Goal: Task Accomplishment & Management: Manage account settings

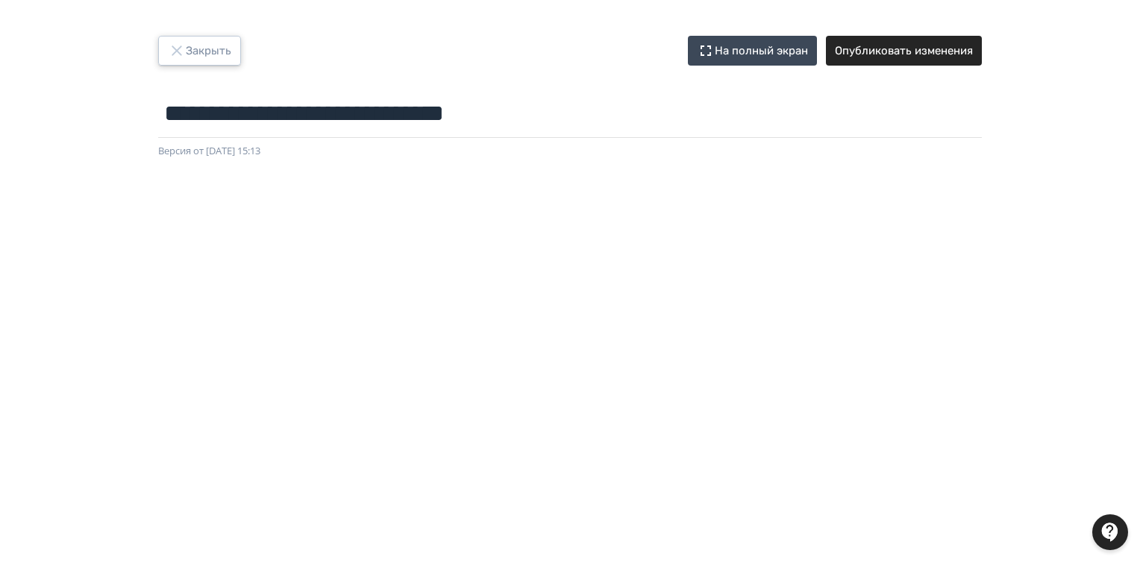
click at [184, 50] on icon "button" at bounding box center [177, 51] width 18 height 18
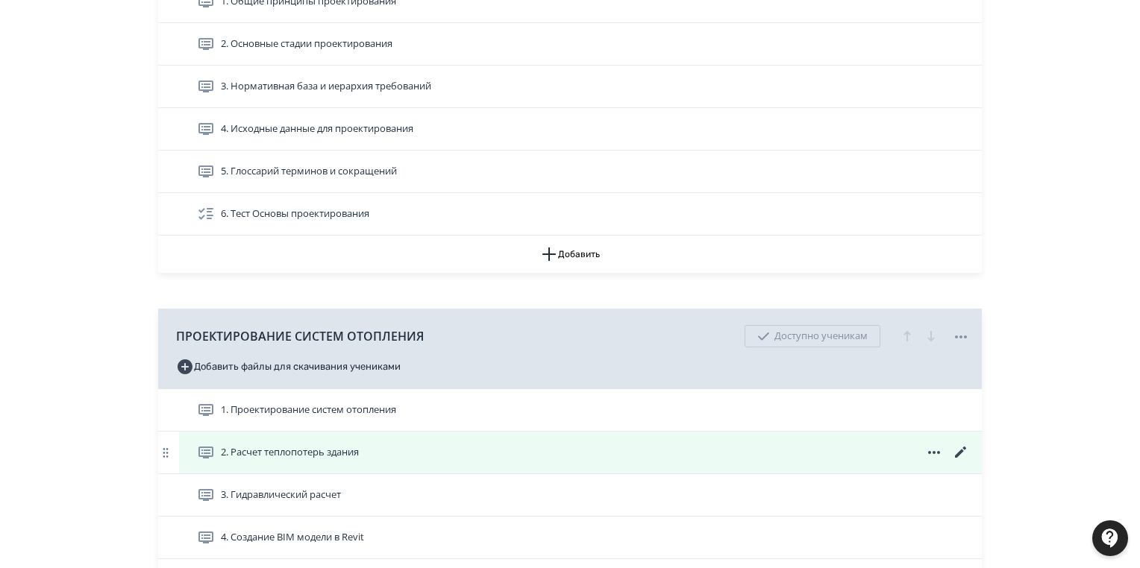
scroll to position [418, 0]
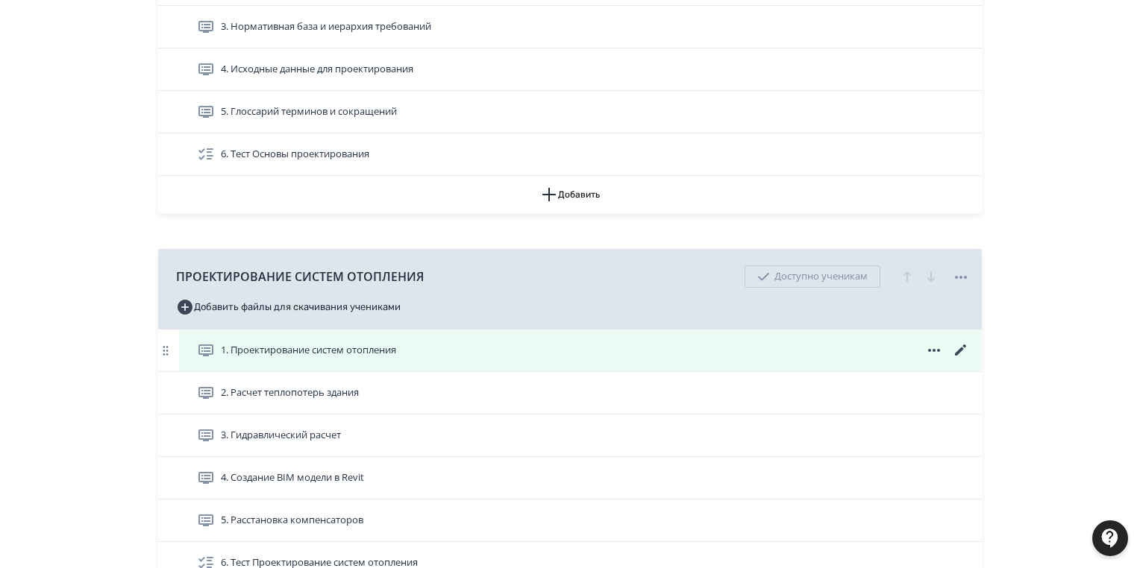
click at [956, 346] on icon at bounding box center [961, 351] width 18 height 18
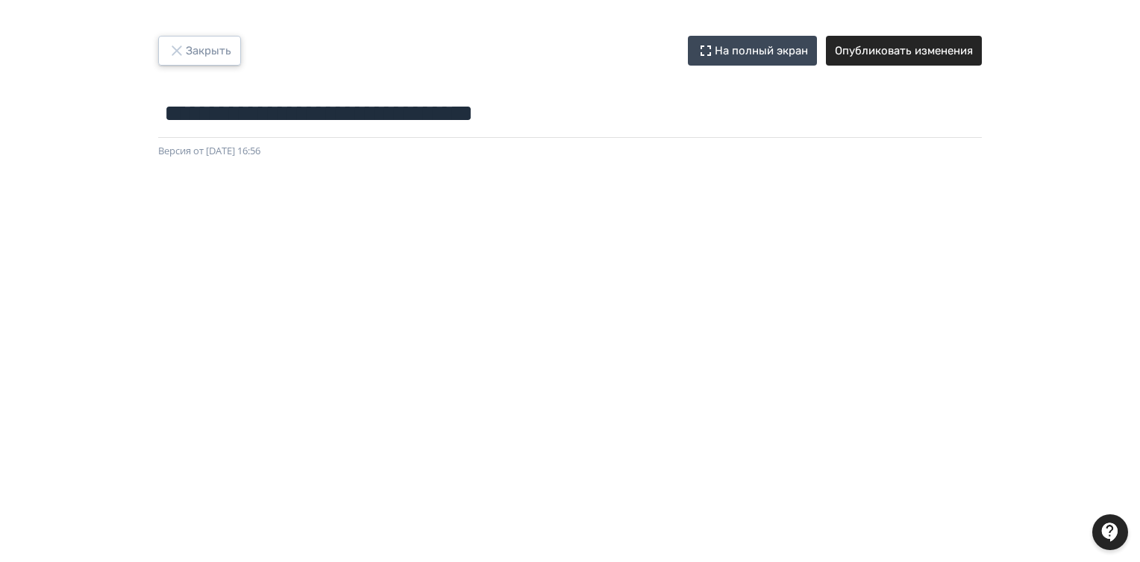
click at [211, 54] on button "Закрыть" at bounding box center [199, 51] width 83 height 30
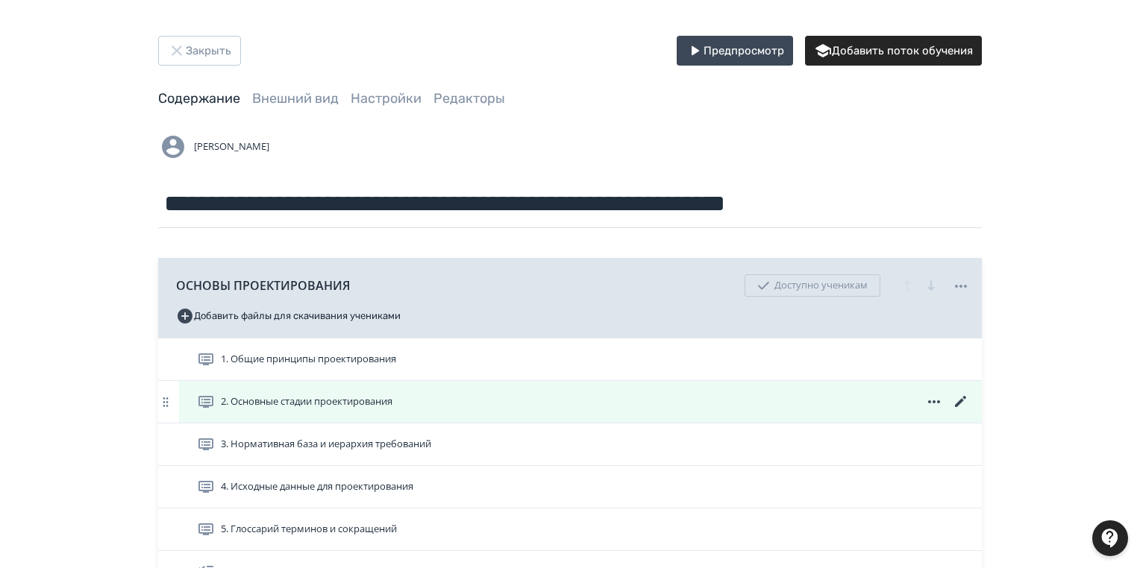
scroll to position [119, 0]
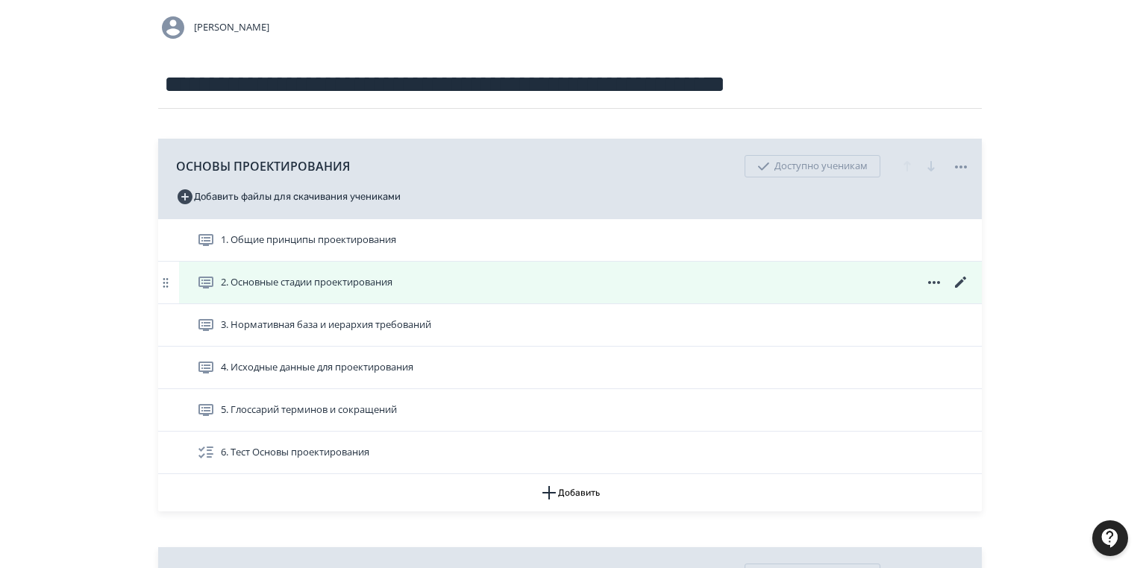
click at [958, 277] on icon at bounding box center [961, 283] width 18 height 18
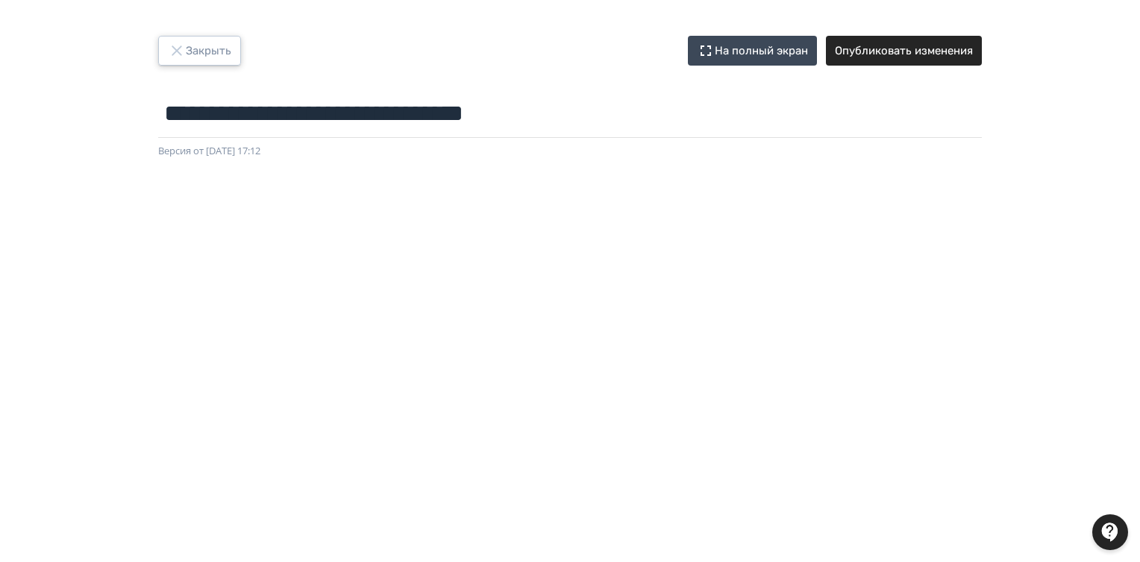
click at [213, 60] on button "Закрыть" at bounding box center [199, 51] width 83 height 30
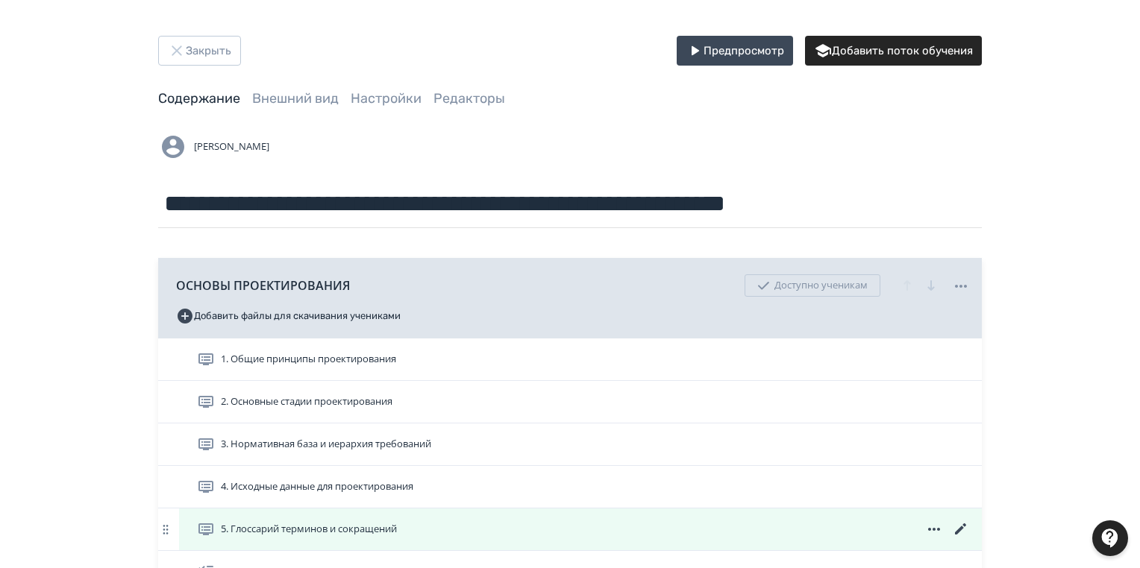
scroll to position [179, 0]
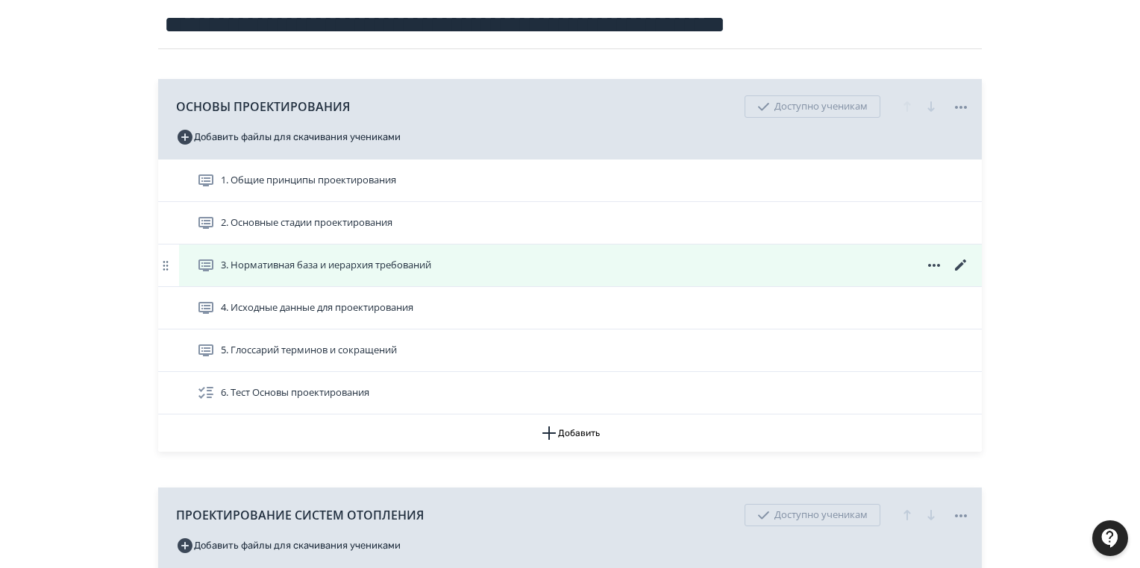
click at [964, 261] on icon at bounding box center [960, 265] width 11 height 11
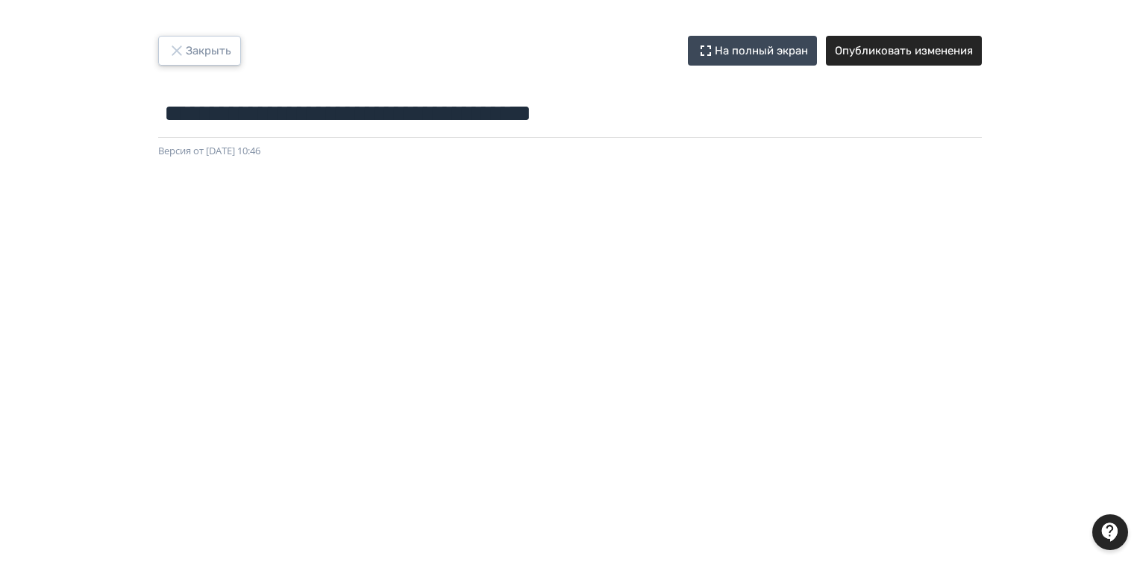
click at [203, 43] on button "Закрыть" at bounding box center [199, 51] width 83 height 30
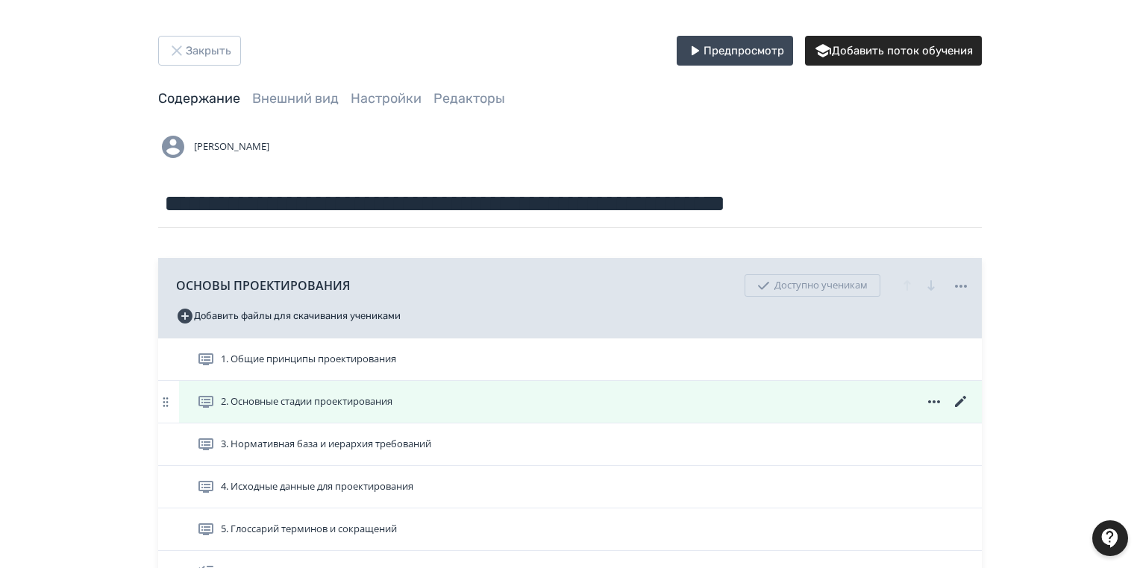
scroll to position [119, 0]
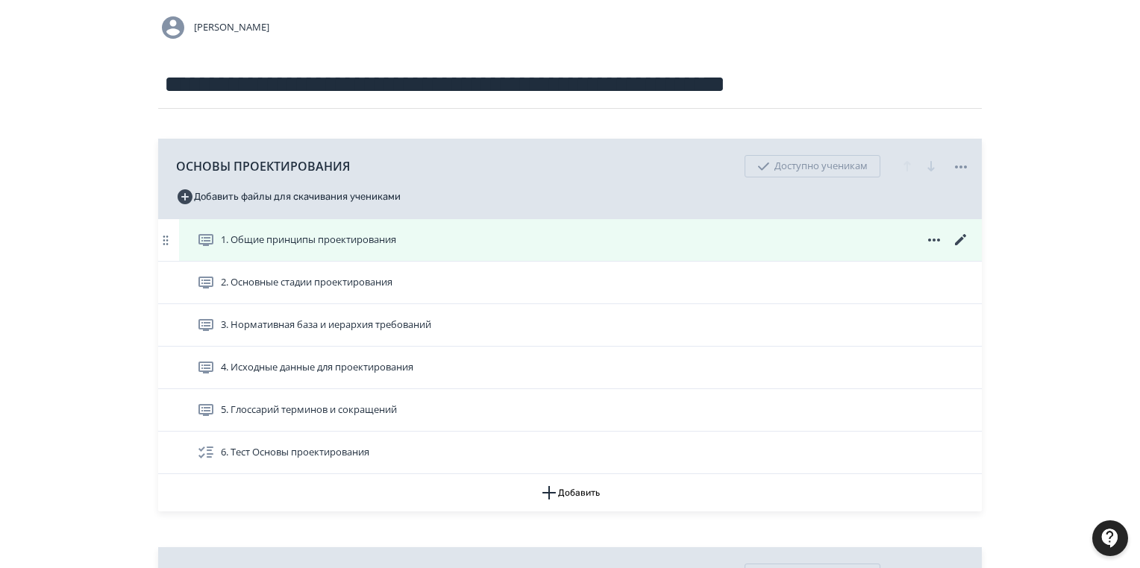
click at [957, 238] on icon at bounding box center [961, 240] width 18 height 18
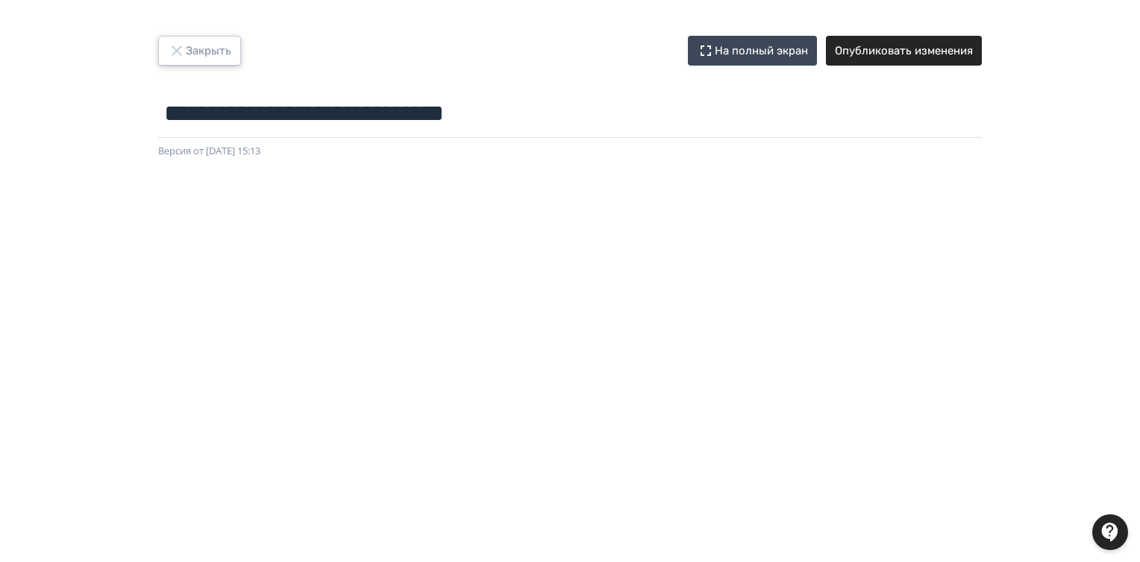
click at [214, 54] on button "Закрыть" at bounding box center [199, 51] width 83 height 30
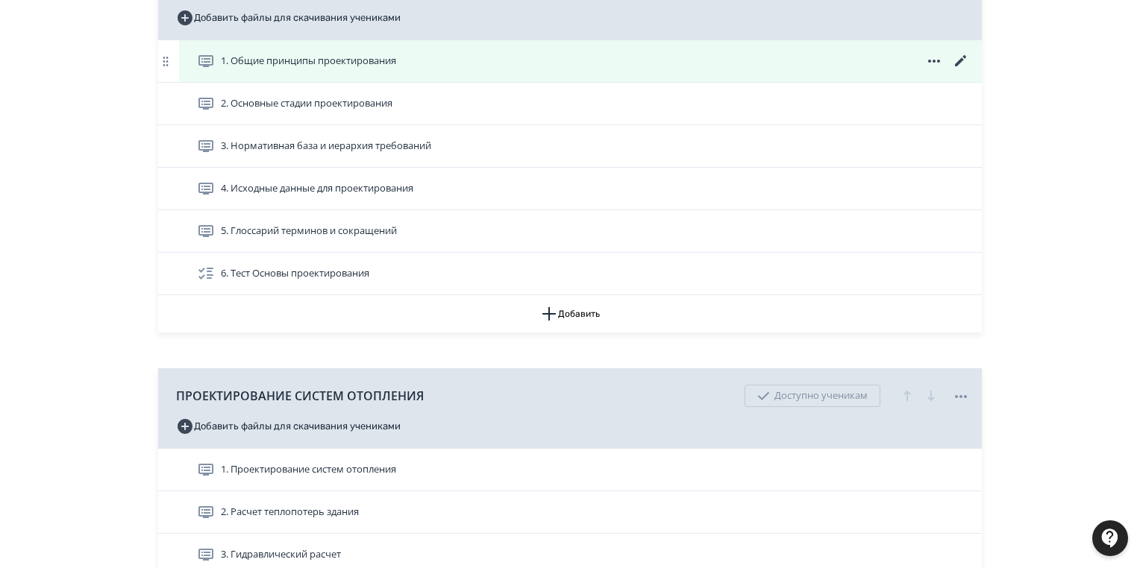
scroll to position [358, 0]
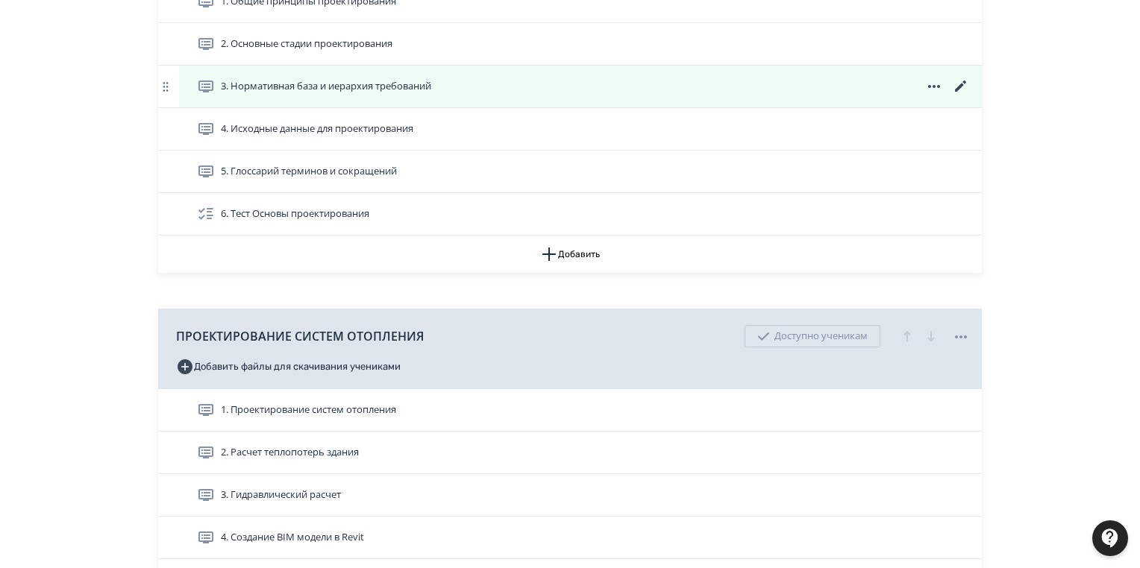
click at [955, 82] on icon at bounding box center [961, 87] width 18 height 18
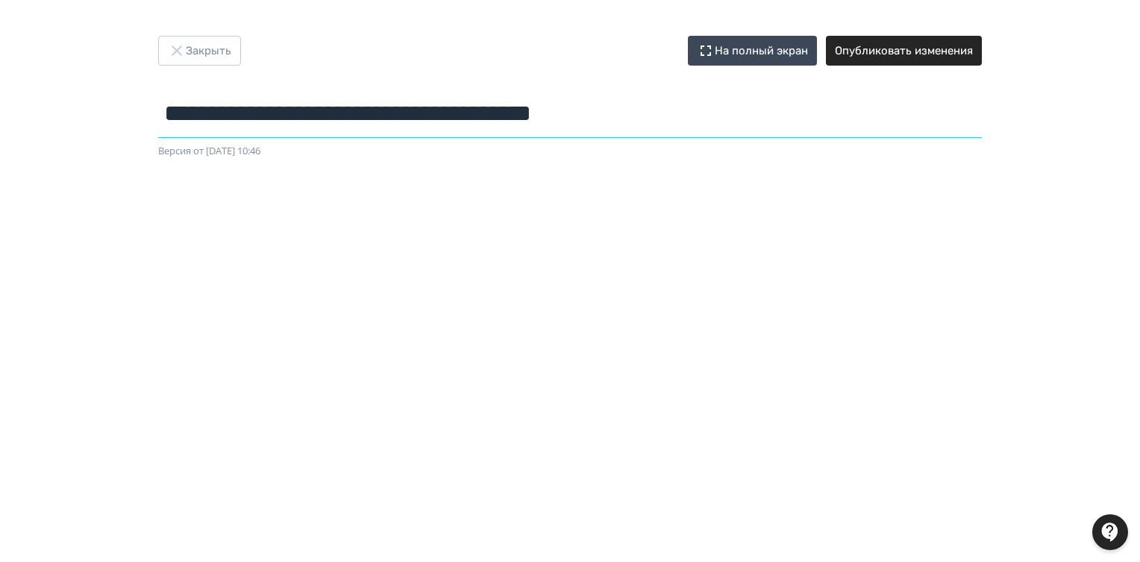
drag, startPoint x: 169, startPoint y: 116, endPoint x: 666, endPoint y: 113, distance: 496.7
click at [666, 113] on input "**********" at bounding box center [569, 113] width 823 height 48
click at [182, 48] on icon "button" at bounding box center [177, 51] width 18 height 18
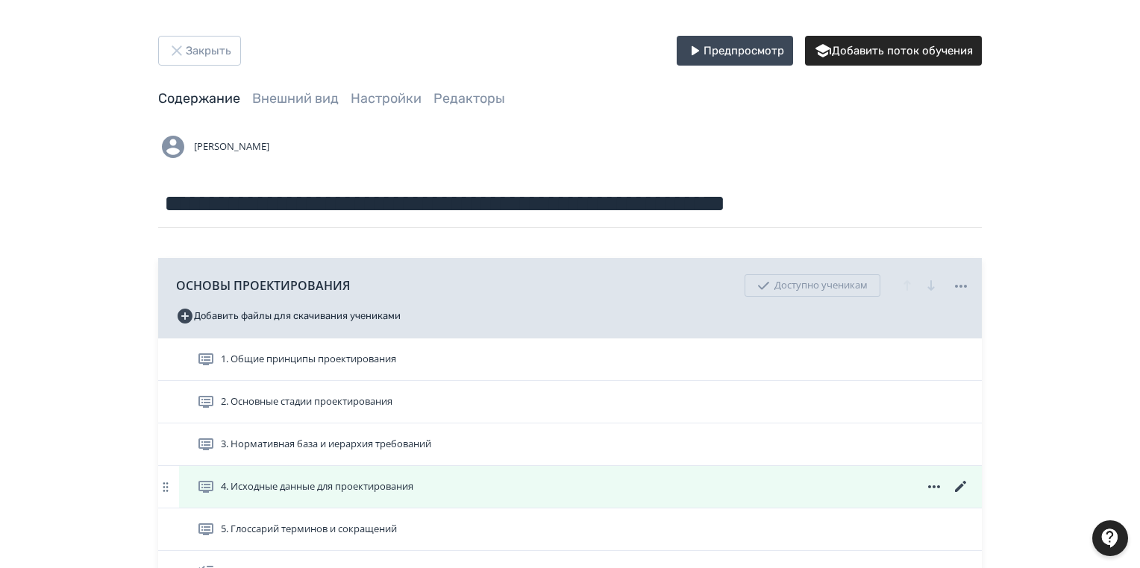
click at [955, 480] on icon at bounding box center [961, 487] width 18 height 18
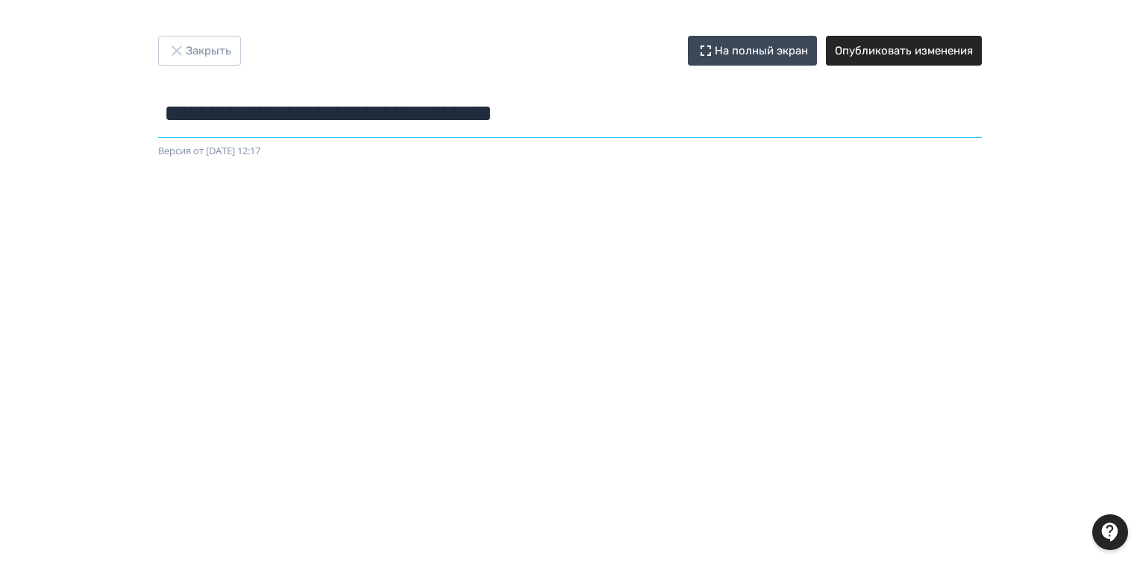
drag, startPoint x: 626, startPoint y: 116, endPoint x: 158, endPoint y: 110, distance: 467.6
click at [157, 110] on div "**********" at bounding box center [569, 97] width 895 height 123
click at [185, 51] on button "Закрыть" at bounding box center [199, 51] width 83 height 30
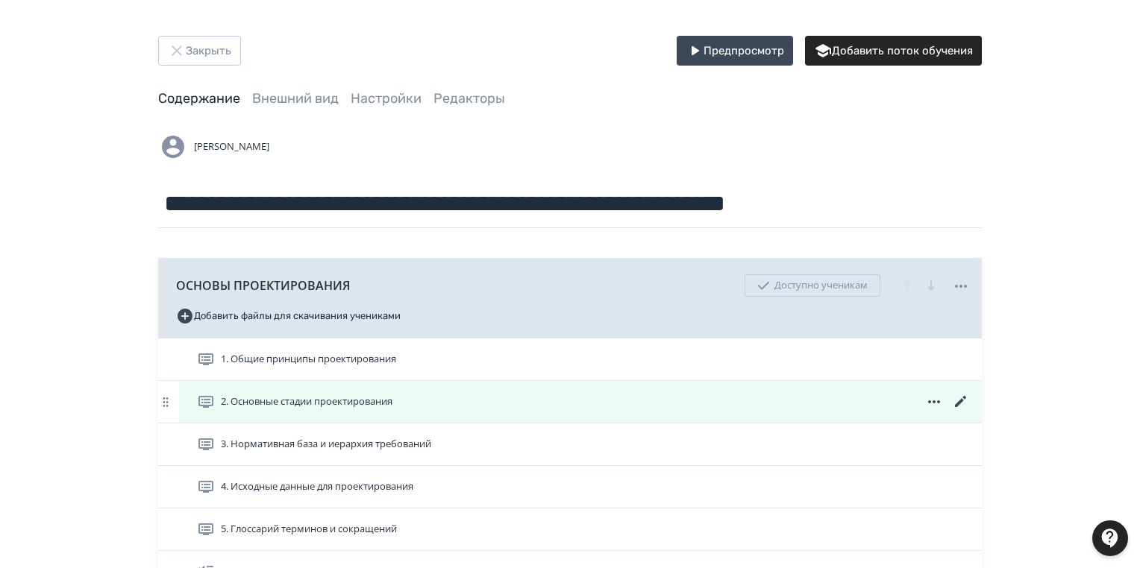
scroll to position [119, 0]
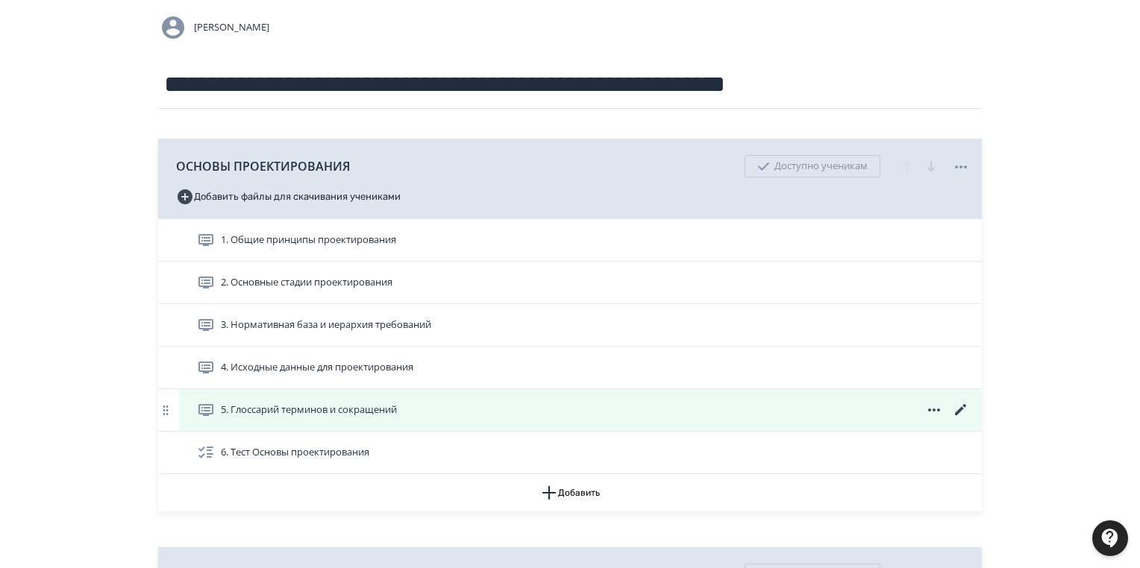
click at [962, 407] on icon at bounding box center [960, 409] width 11 height 11
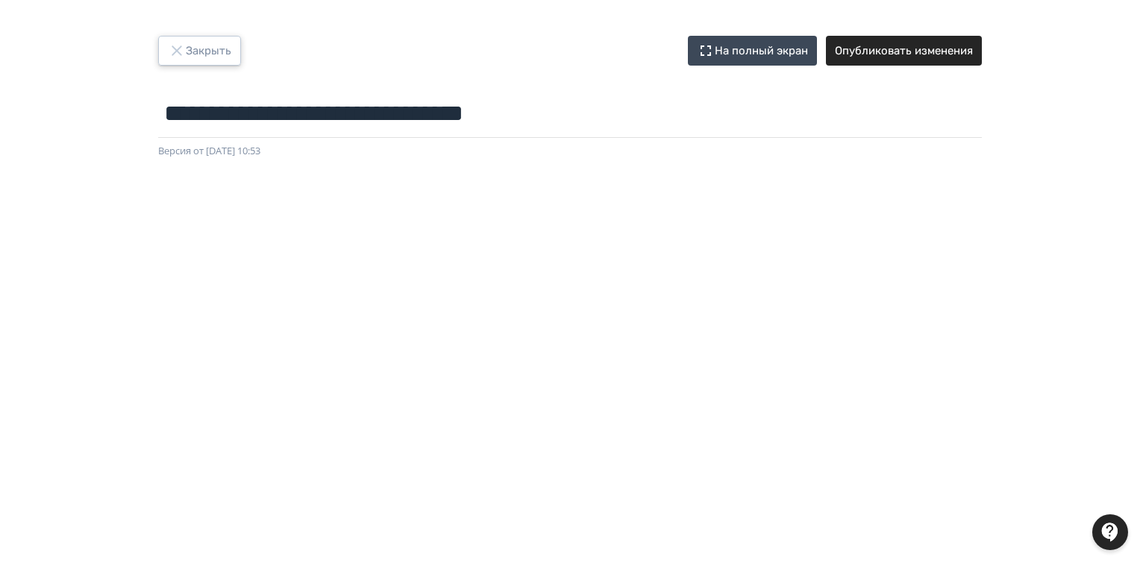
click at [186, 53] on button "Закрыть" at bounding box center [199, 51] width 83 height 30
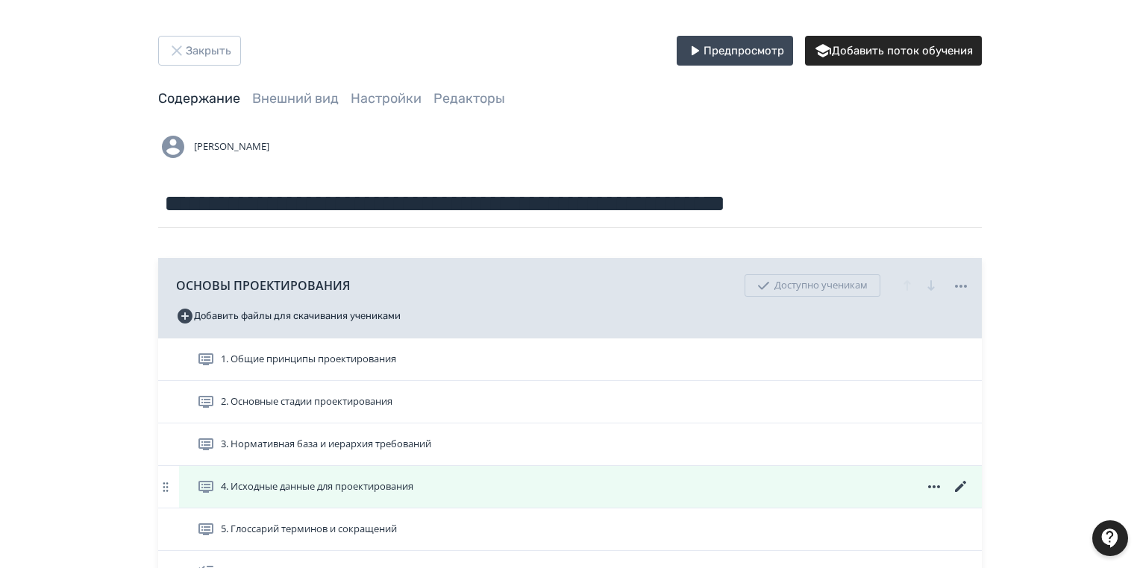
scroll to position [179, 0]
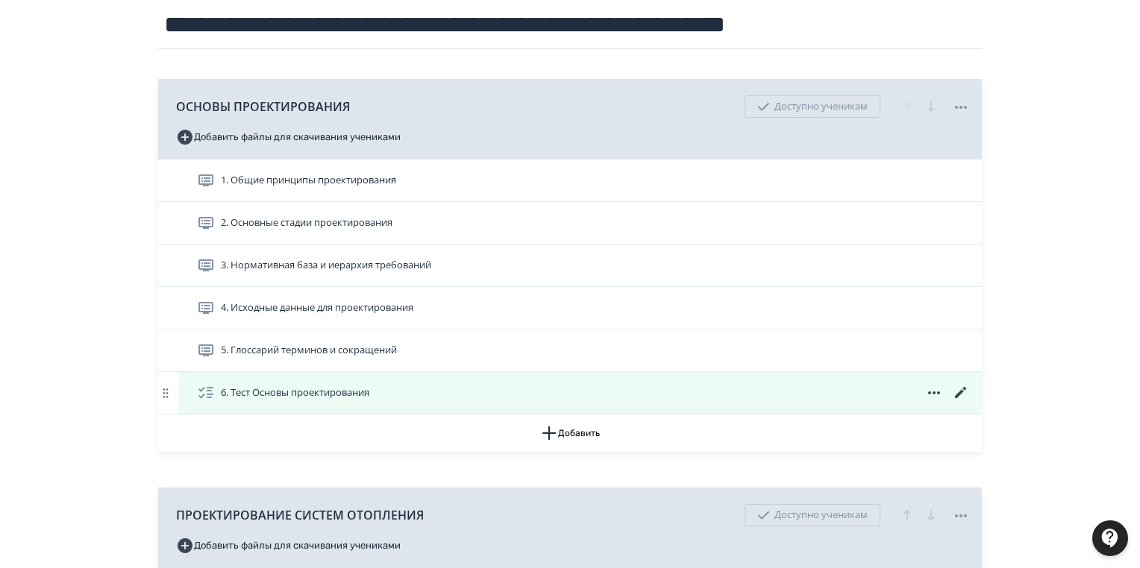
click at [961, 386] on icon at bounding box center [961, 393] width 18 height 18
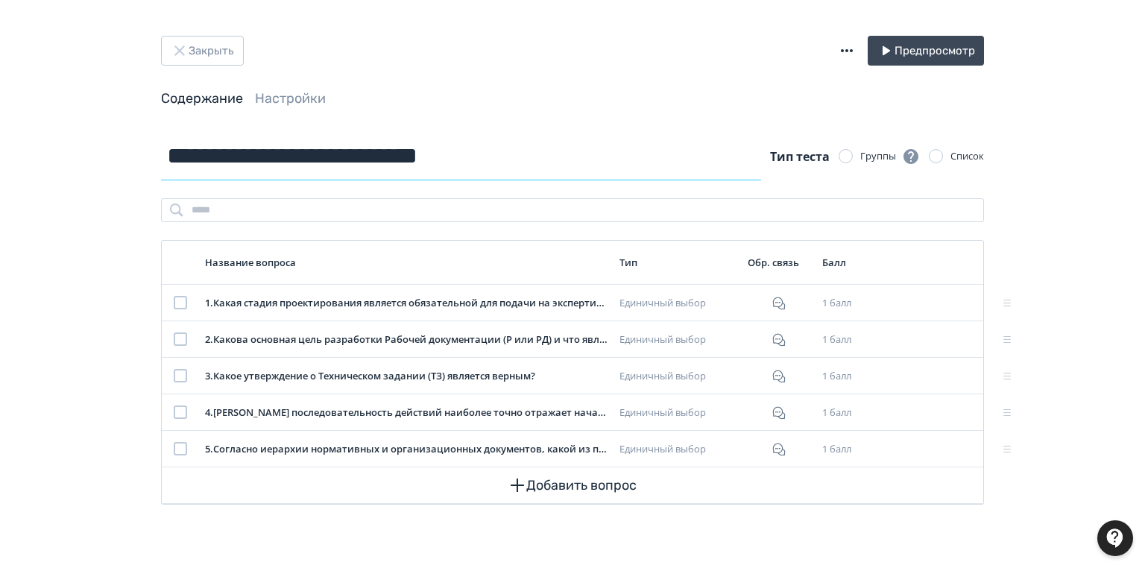
drag, startPoint x: 533, startPoint y: 162, endPoint x: 206, endPoint y: 151, distance: 327.6
click at [172, 161] on input "**********" at bounding box center [461, 156] width 600 height 48
drag, startPoint x: 194, startPoint y: 50, endPoint x: 269, endPoint y: 60, distance: 76.0
click at [192, 50] on button "Закрыть" at bounding box center [202, 51] width 83 height 30
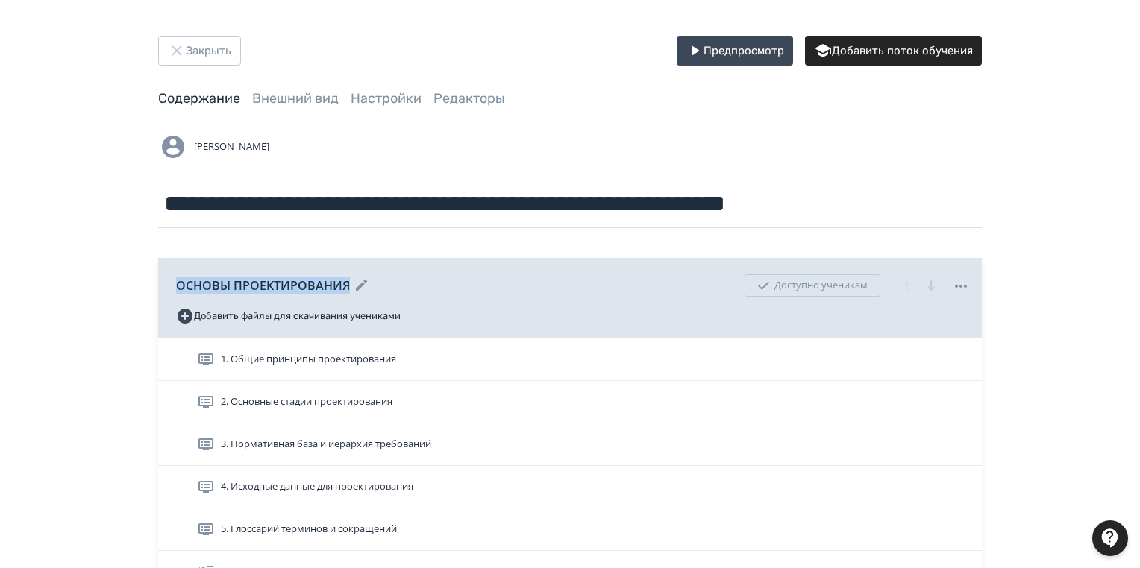
drag, startPoint x: 175, startPoint y: 286, endPoint x: 349, endPoint y: 288, distance: 173.8
click at [349, 288] on div "ОСНОВЫ ПРОЕКТИРОВАНИЯ Доступно ученикам Добавить файлы для скачивания учениками" at bounding box center [569, 298] width 823 height 81
copy div "ОСНОВЫ ПРОЕКТИРОВАНИЯ"
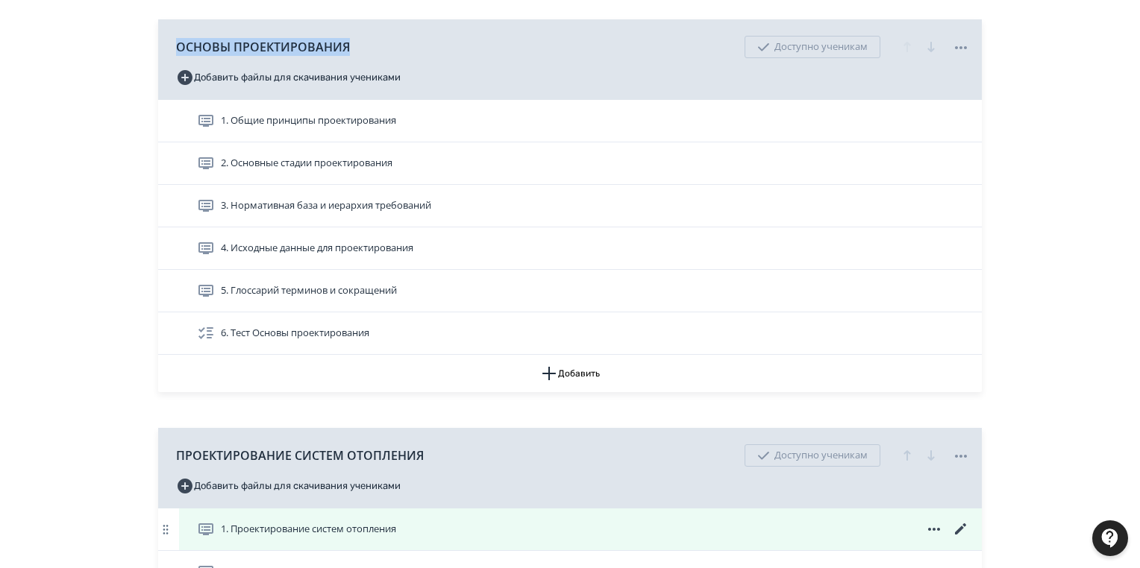
scroll to position [298, 0]
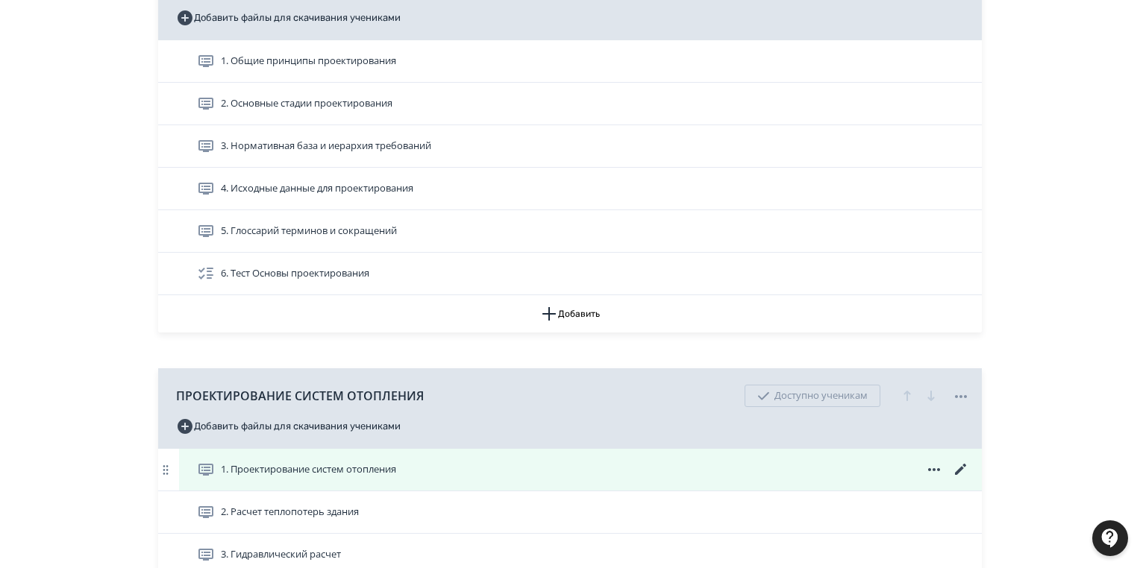
click at [956, 467] on icon at bounding box center [961, 470] width 18 height 18
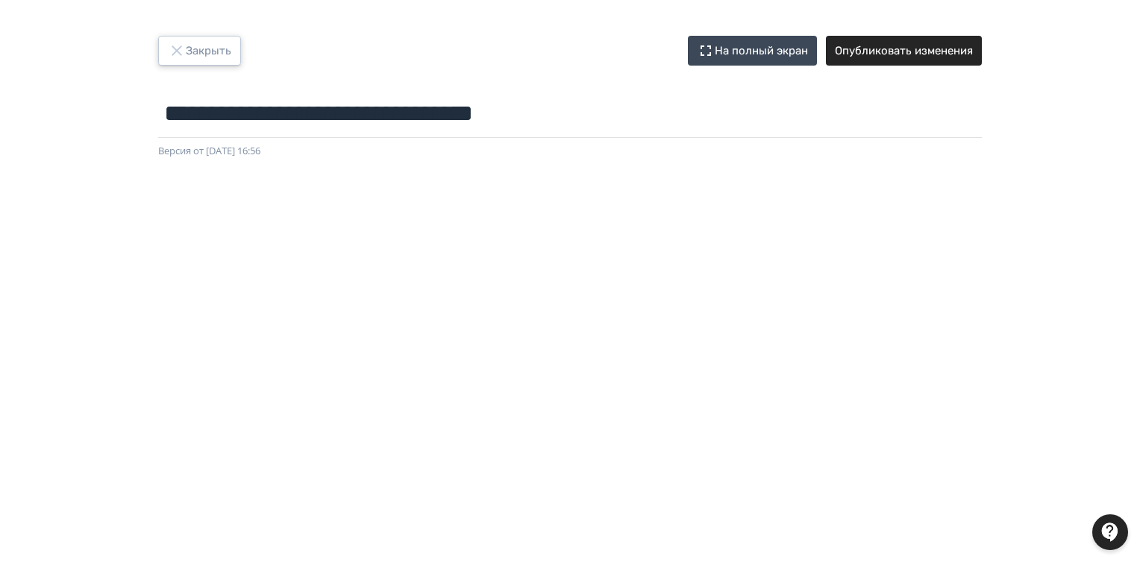
click at [203, 47] on button "Закрыть" at bounding box center [199, 51] width 83 height 30
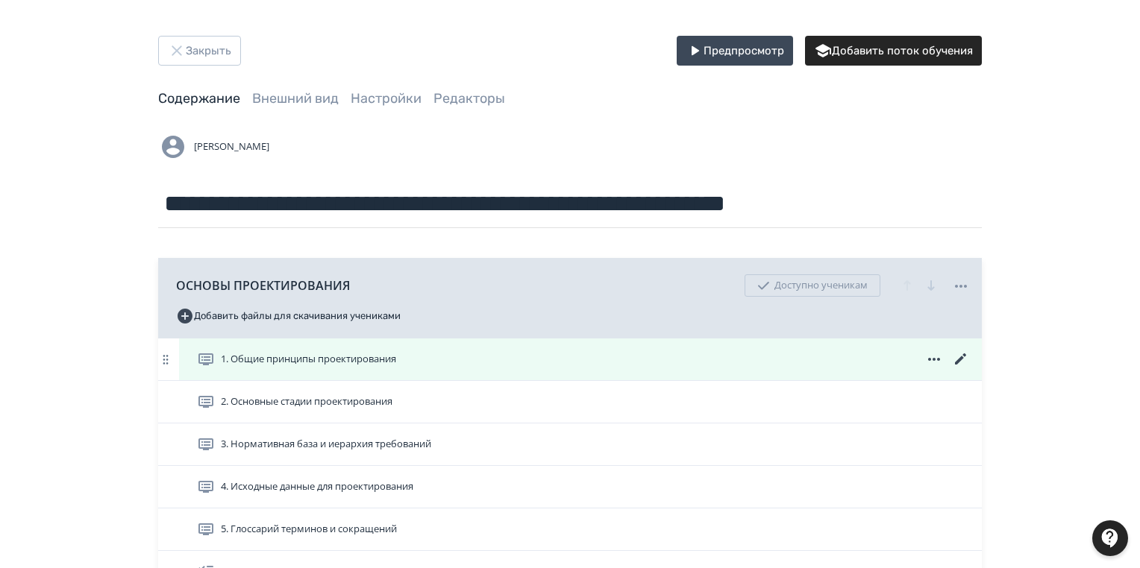
click at [957, 359] on icon at bounding box center [961, 360] width 18 height 18
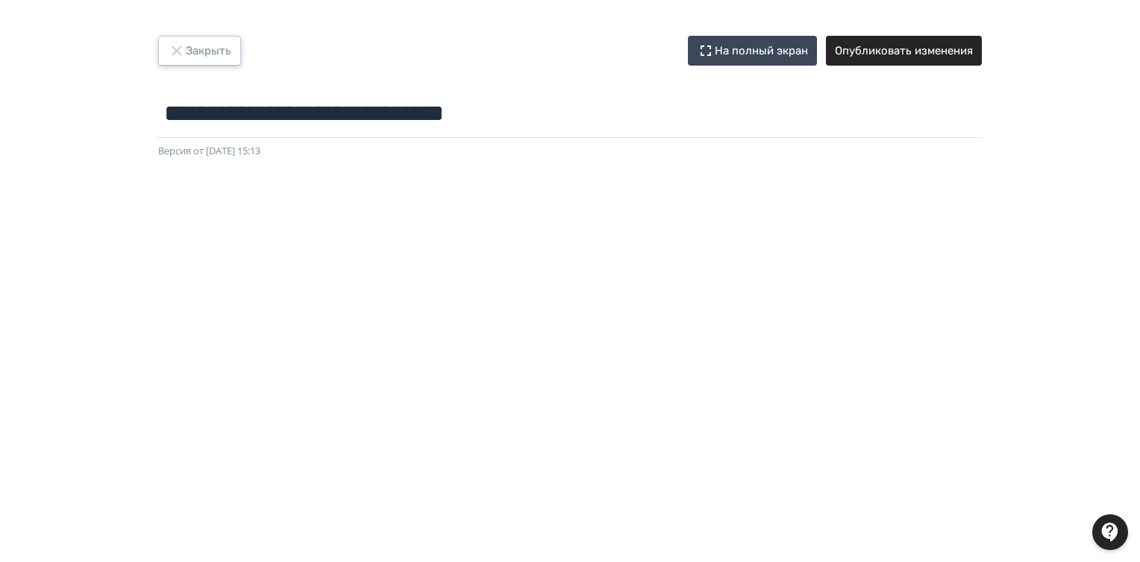
click at [197, 48] on button "Закрыть" at bounding box center [199, 51] width 83 height 30
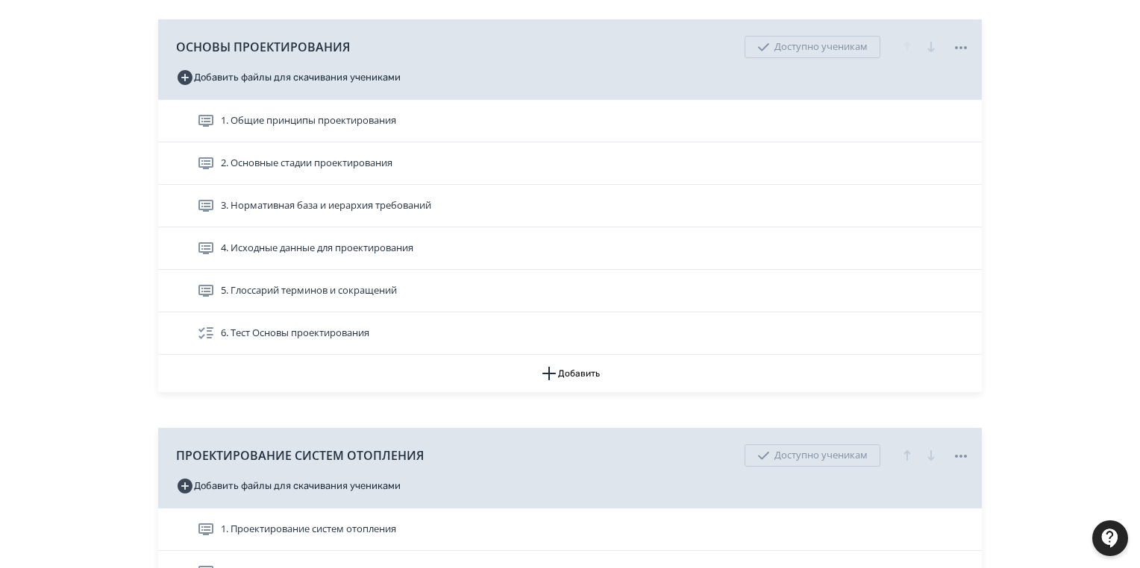
scroll to position [418, 0]
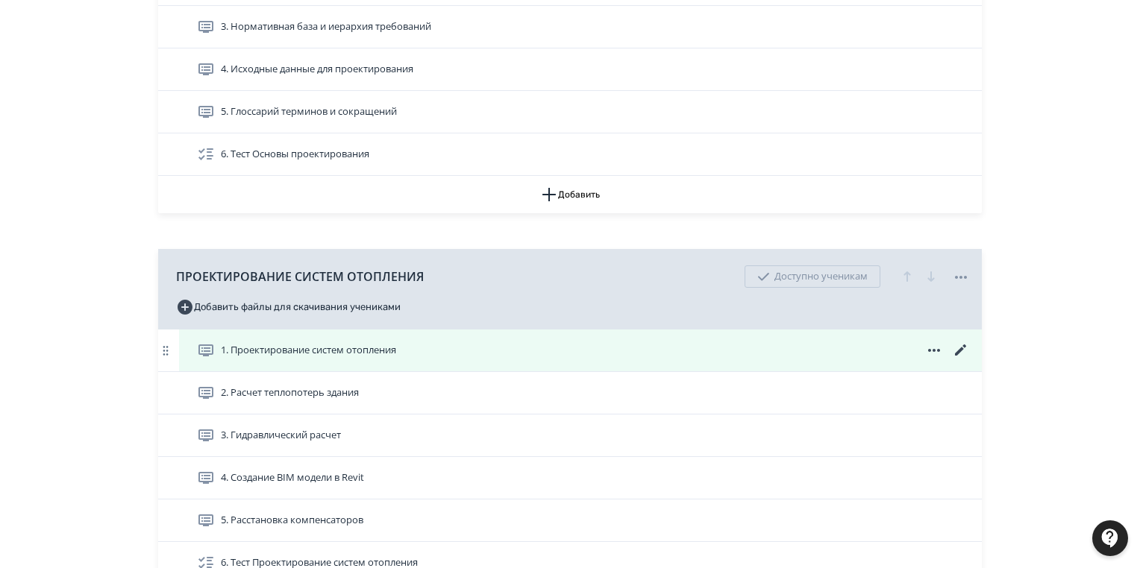
click at [961, 347] on icon at bounding box center [960, 350] width 11 height 11
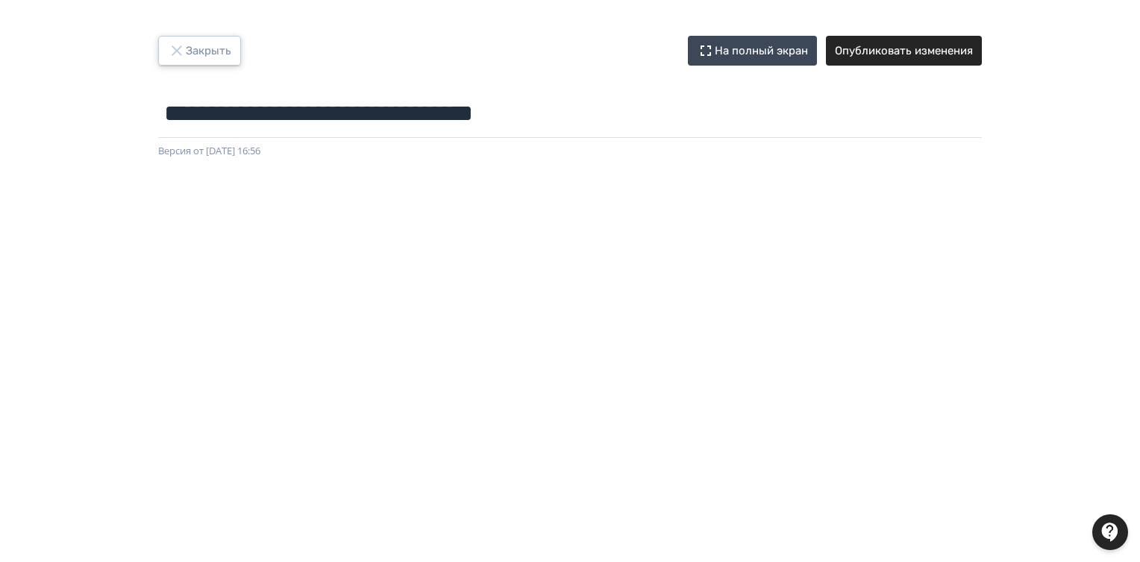
click at [199, 45] on button "Закрыть" at bounding box center [199, 51] width 83 height 30
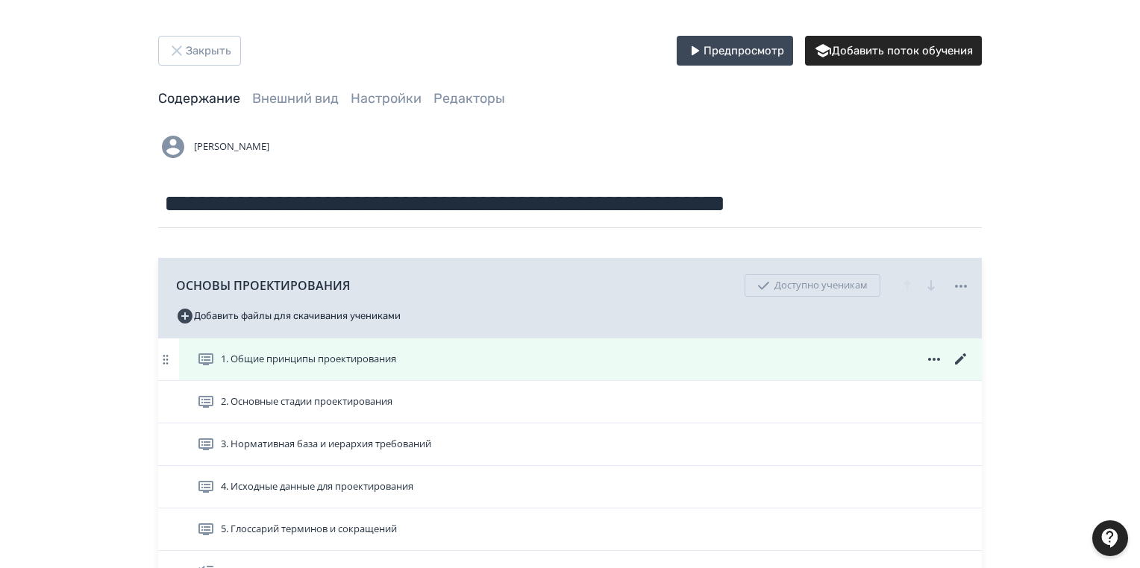
click at [957, 358] on icon at bounding box center [961, 360] width 18 height 18
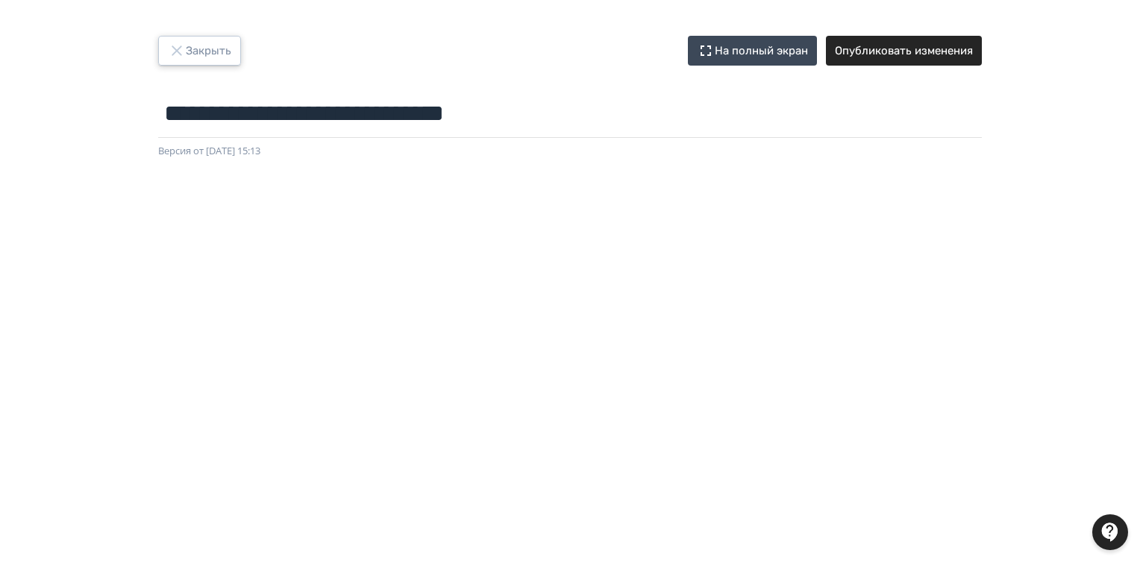
click at [174, 42] on icon "button" at bounding box center [177, 51] width 18 height 18
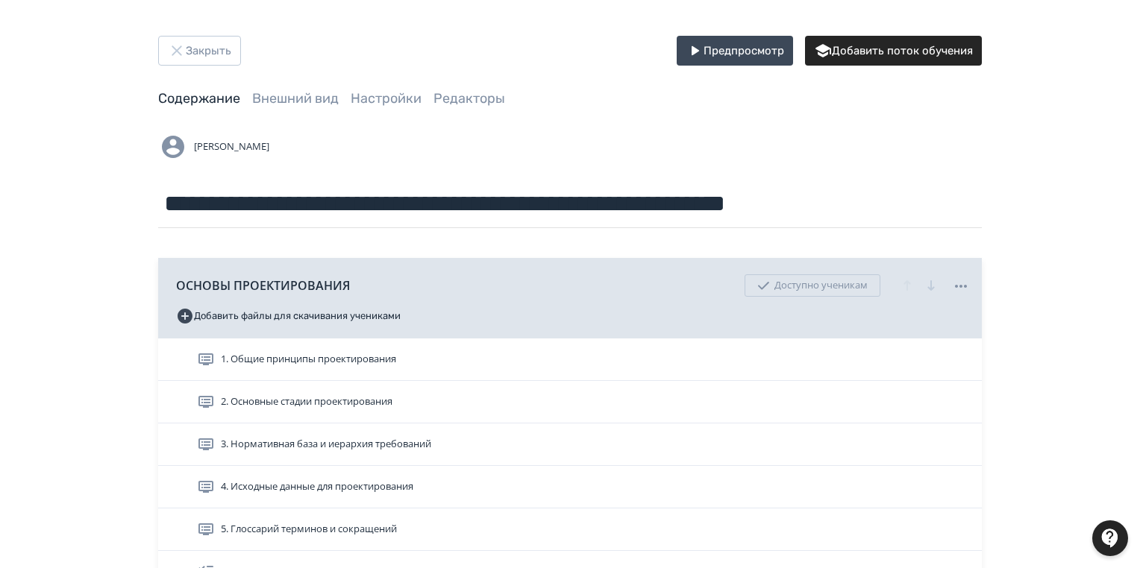
scroll to position [298, 0]
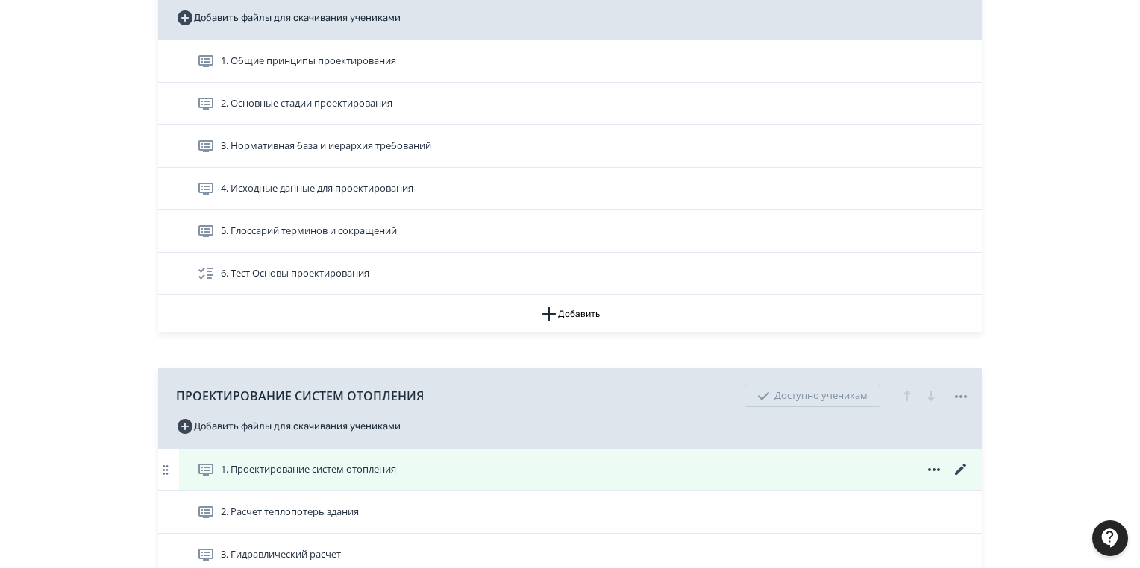
click at [956, 467] on icon at bounding box center [961, 470] width 18 height 18
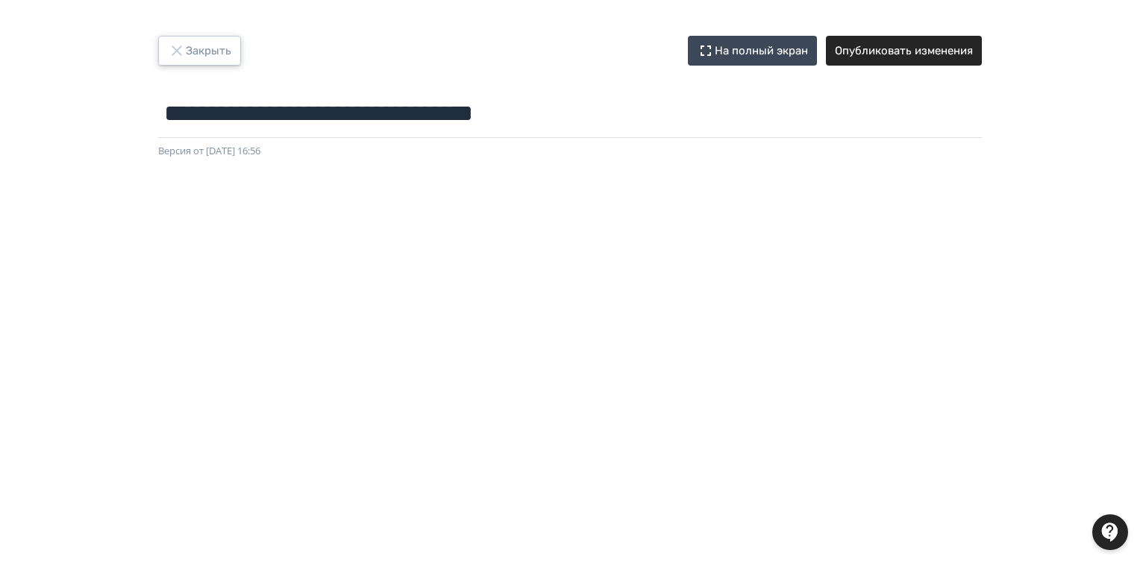
click at [177, 45] on icon "button" at bounding box center [177, 51] width 18 height 18
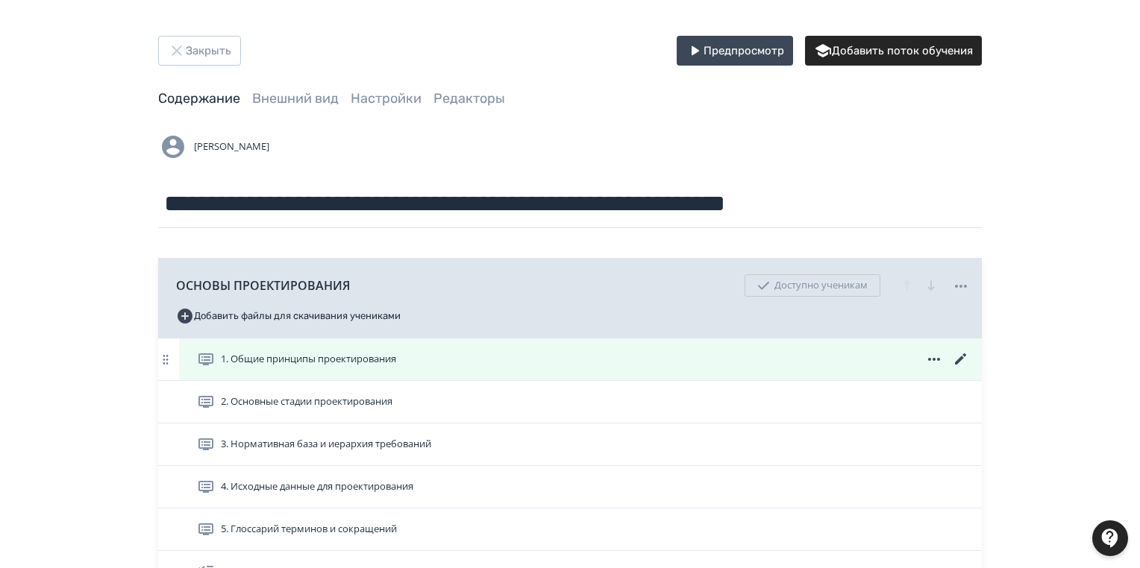
click at [960, 359] on icon at bounding box center [960, 358] width 11 height 11
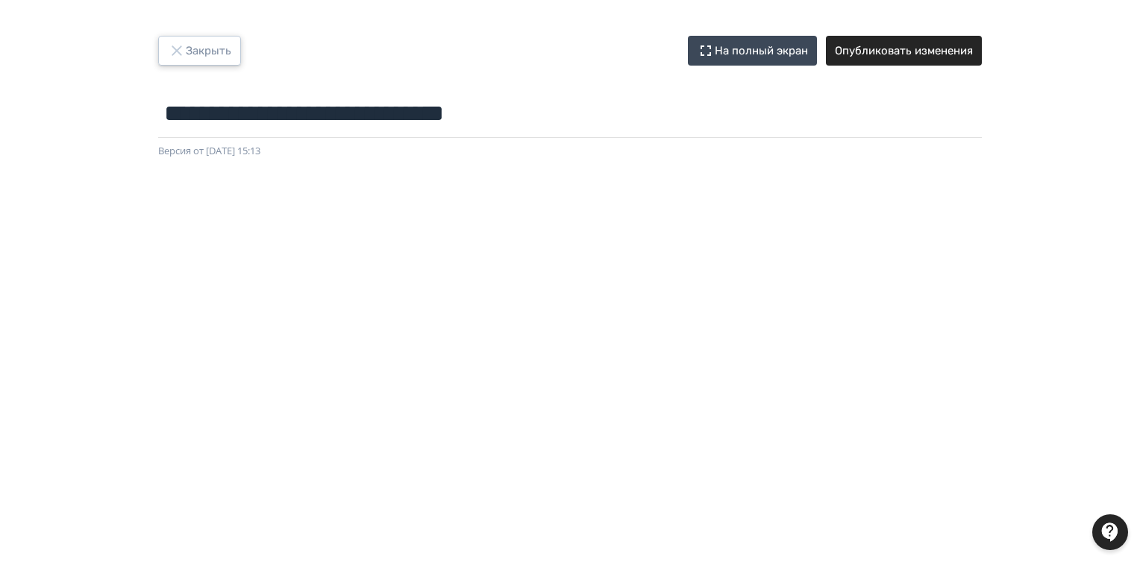
click at [201, 42] on button "Закрыть" at bounding box center [199, 51] width 83 height 30
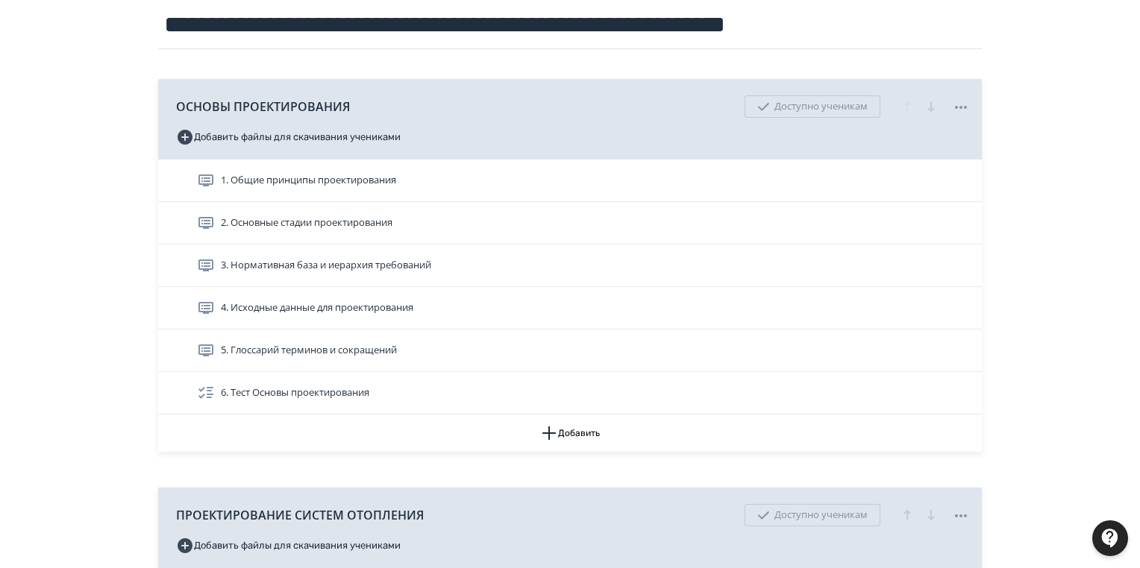
scroll to position [358, 0]
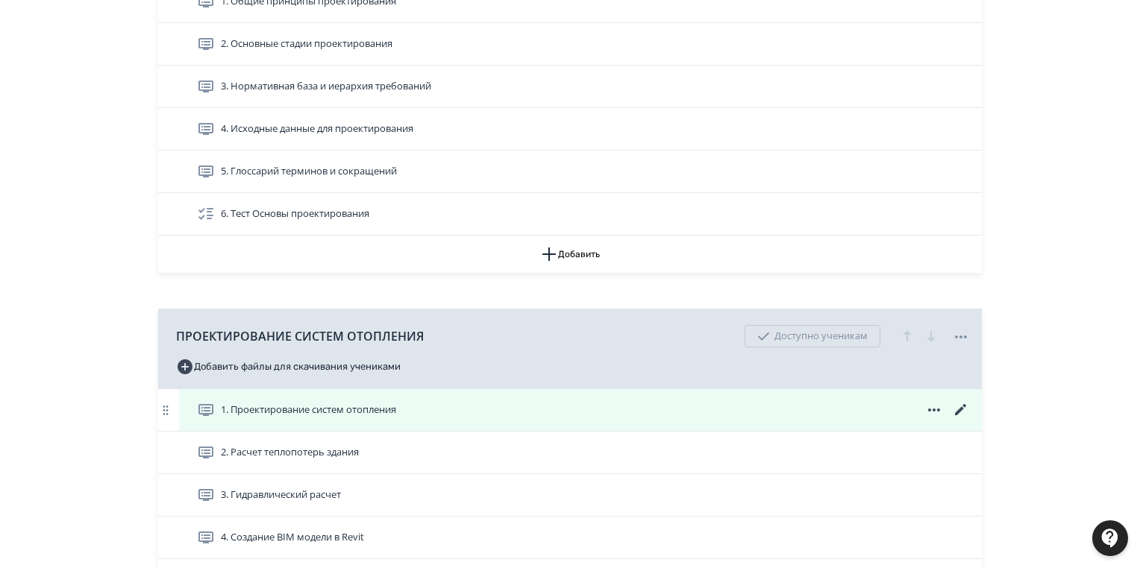
click at [964, 407] on icon at bounding box center [961, 410] width 18 height 18
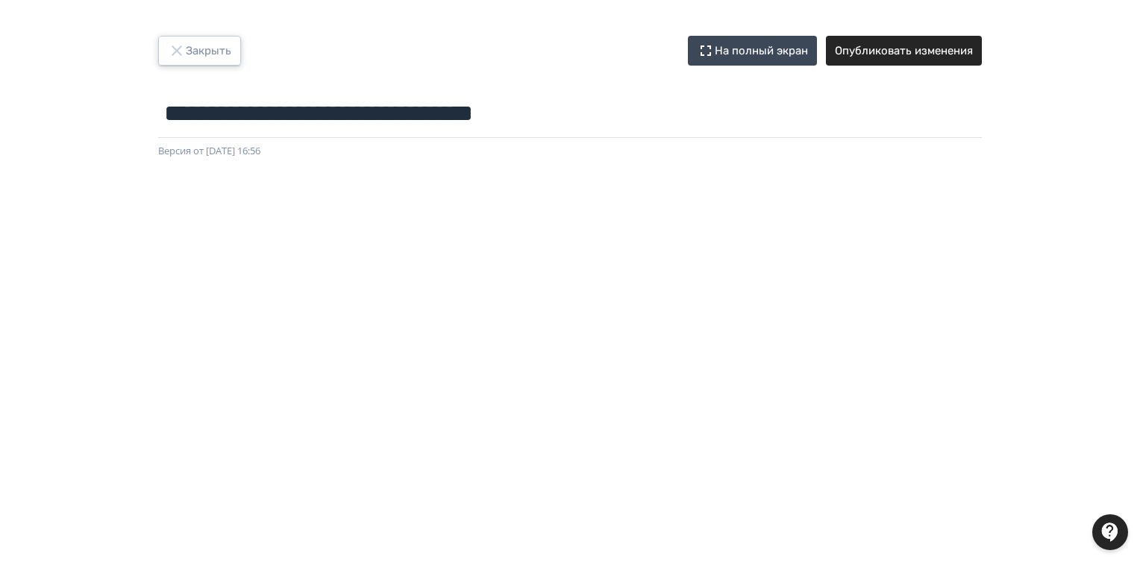
click at [202, 50] on button "Закрыть" at bounding box center [199, 51] width 83 height 30
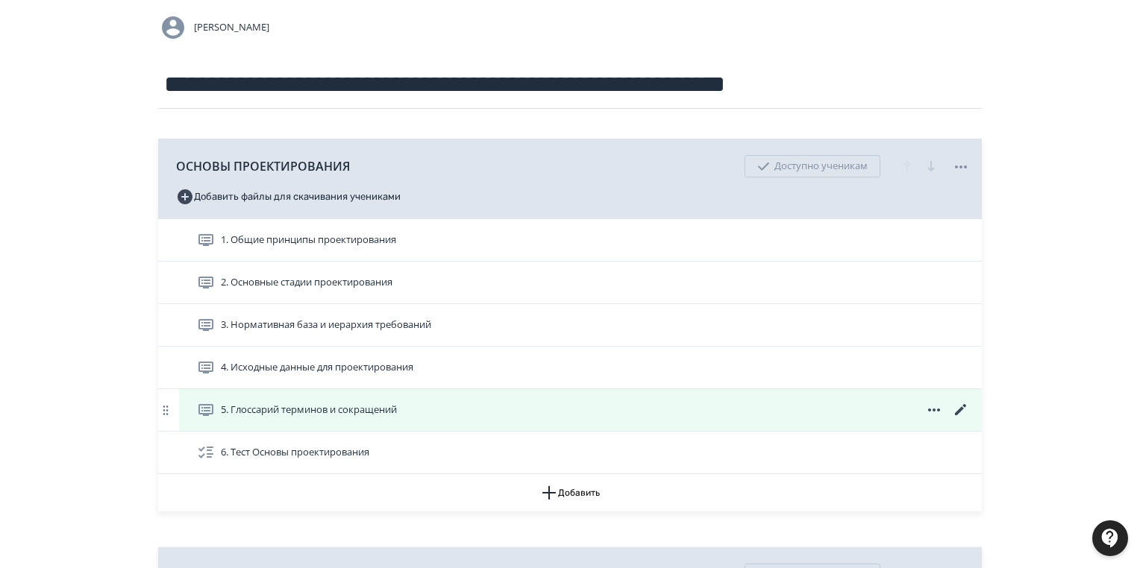
scroll to position [179, 0]
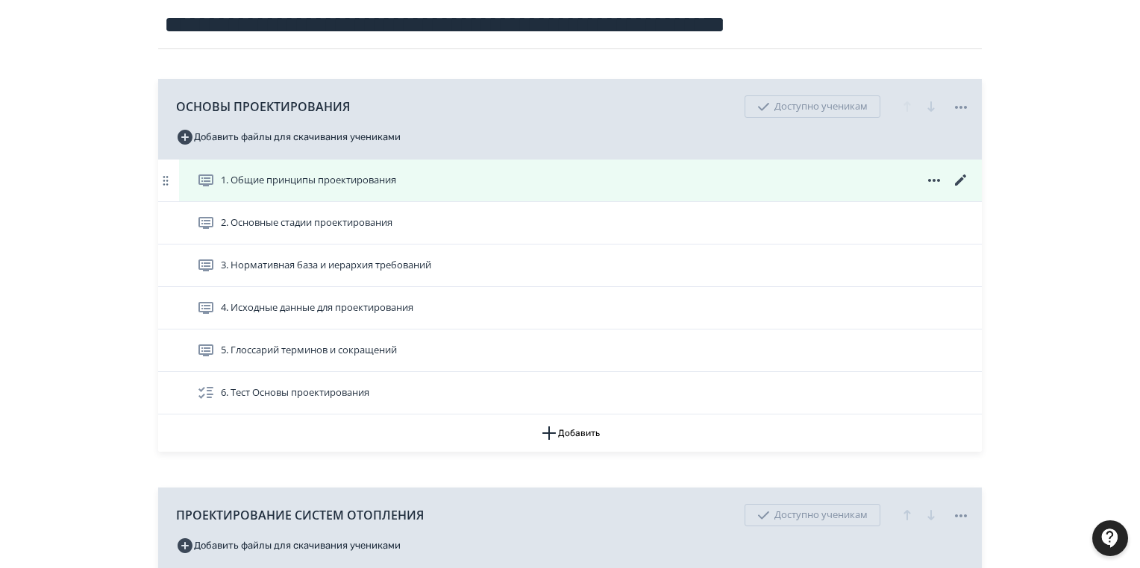
click at [964, 178] on icon at bounding box center [961, 181] width 18 height 18
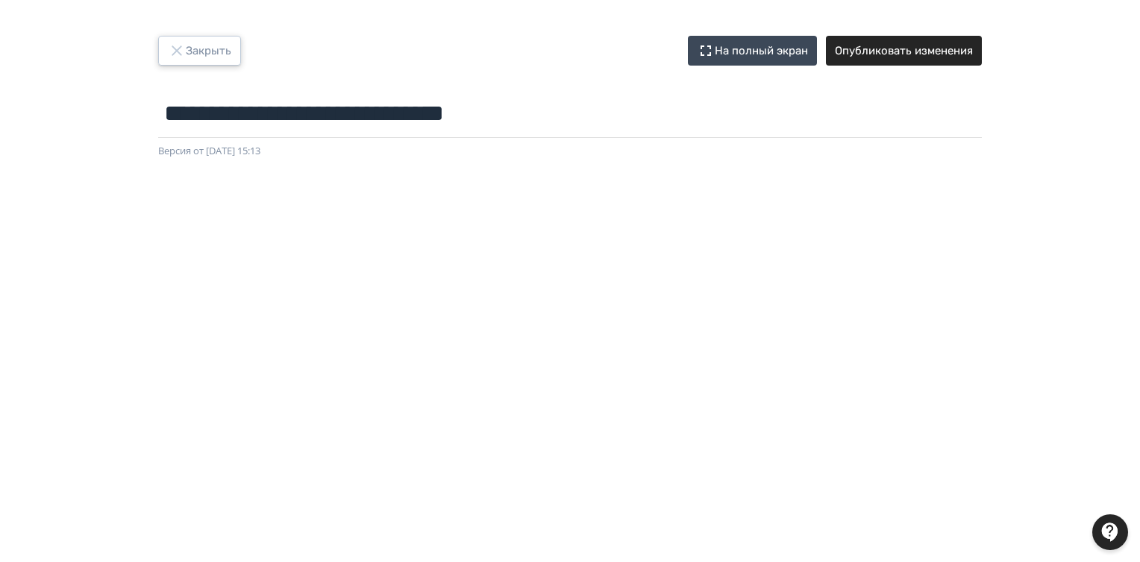
click at [216, 45] on button "Закрыть" at bounding box center [199, 51] width 83 height 30
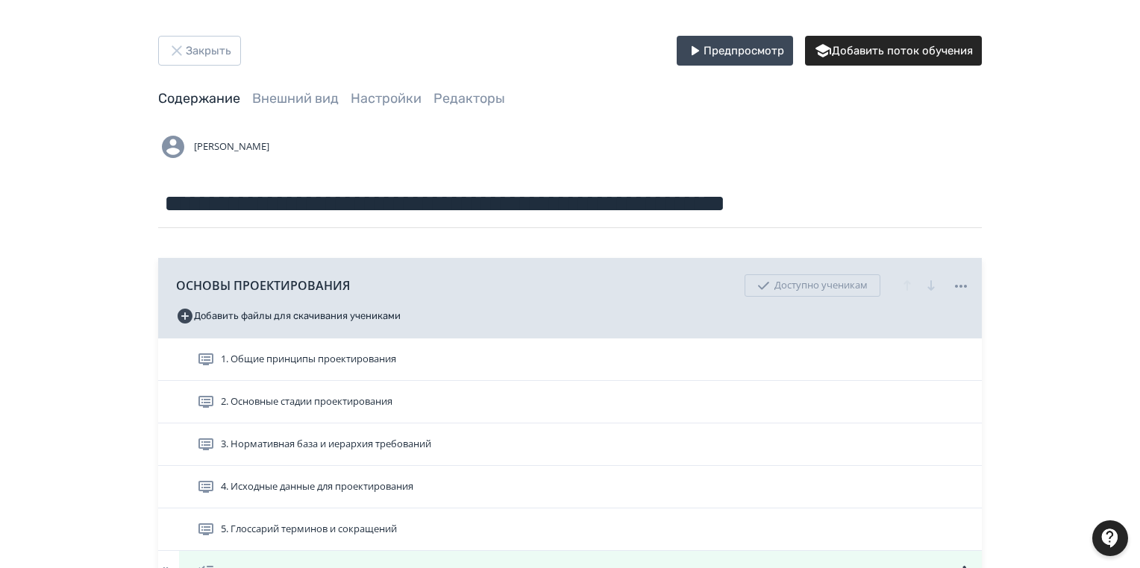
scroll to position [298, 0]
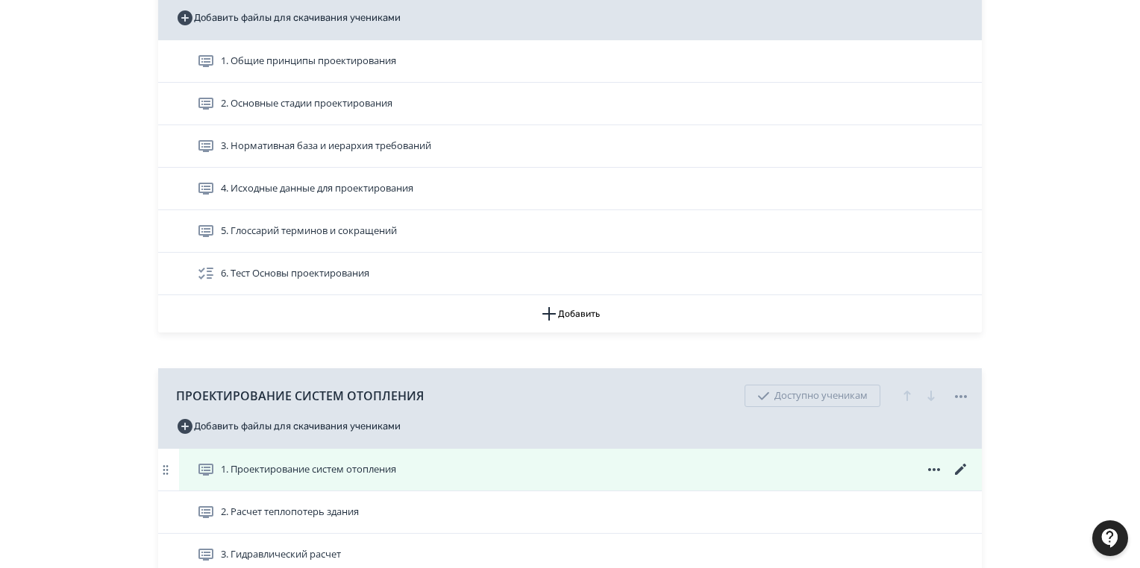
click at [960, 468] on icon at bounding box center [960, 469] width 11 height 11
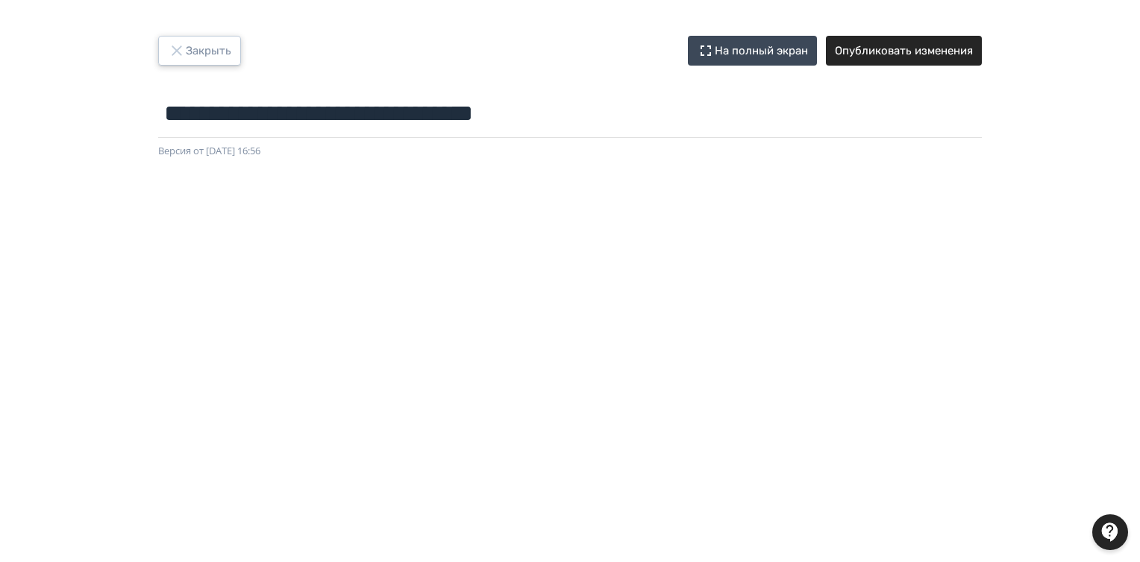
click at [213, 48] on button "Закрыть" at bounding box center [199, 51] width 83 height 30
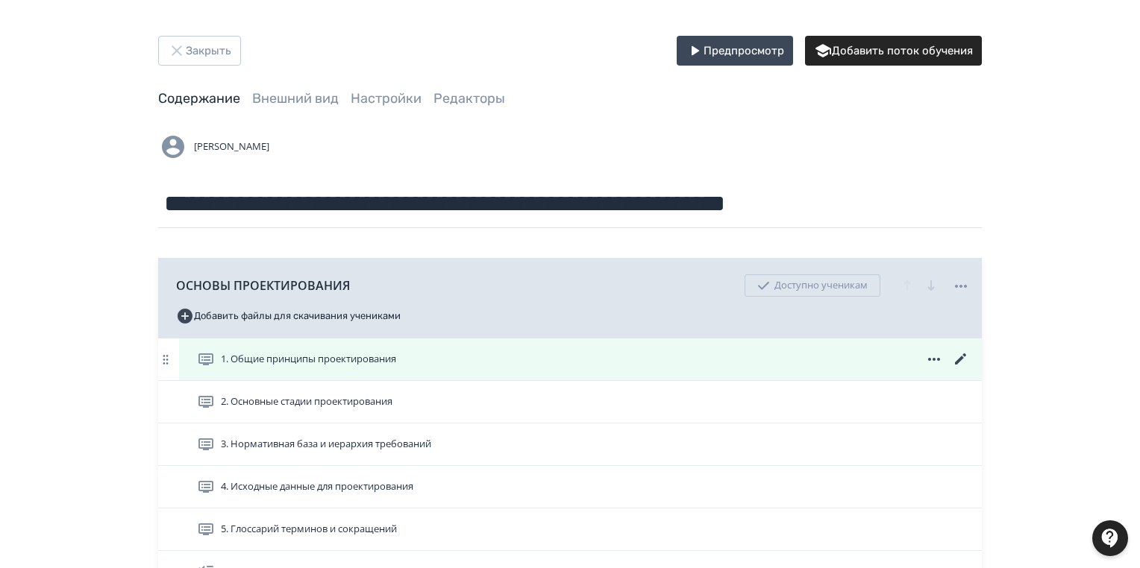
click at [961, 358] on icon at bounding box center [960, 358] width 11 height 11
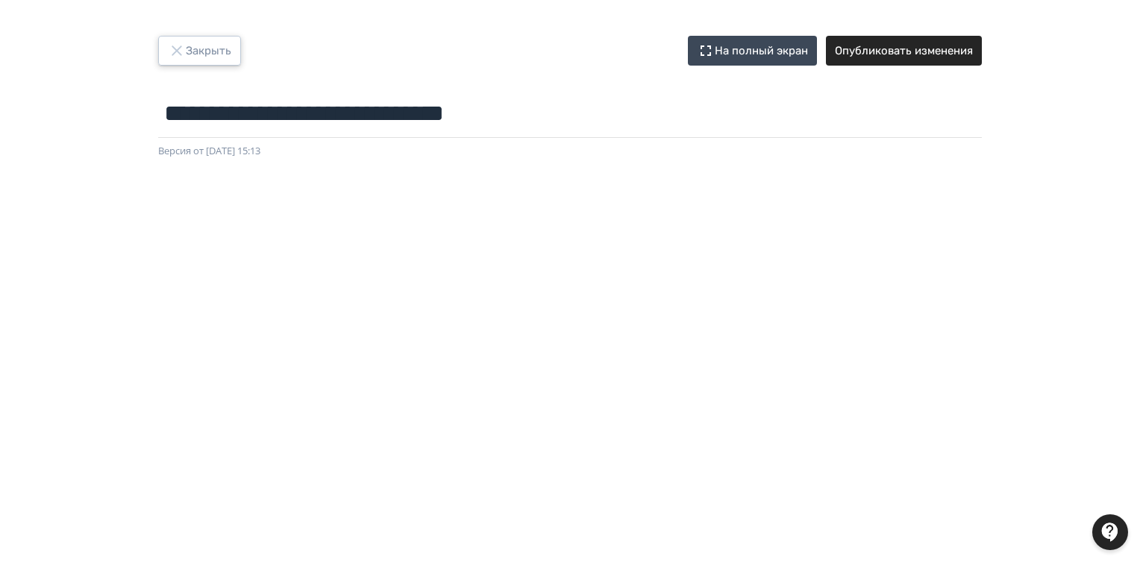
click at [209, 49] on button "Закрыть" at bounding box center [199, 51] width 83 height 30
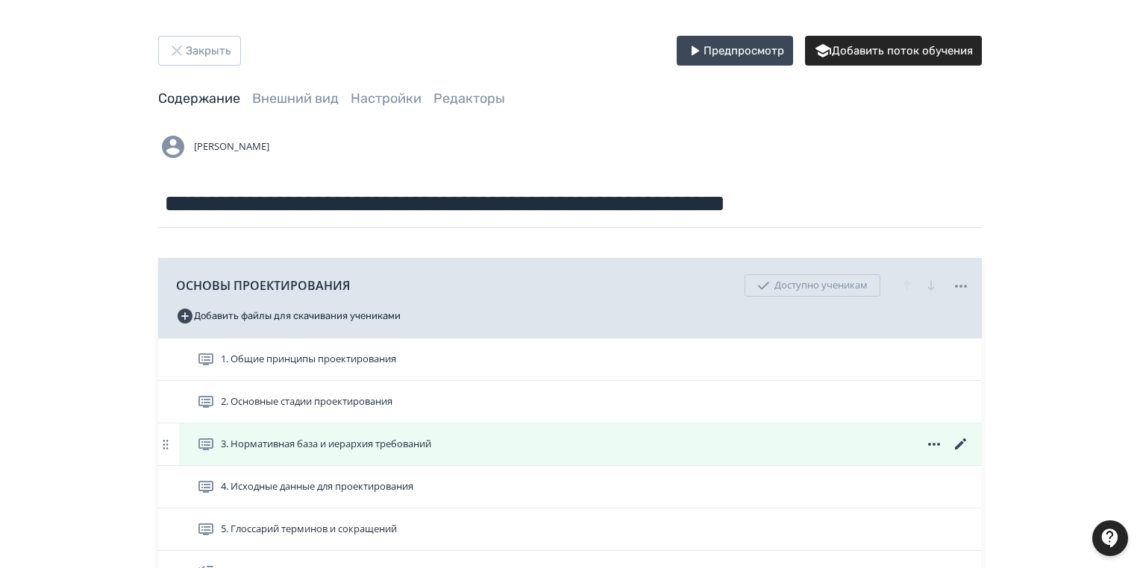
scroll to position [358, 0]
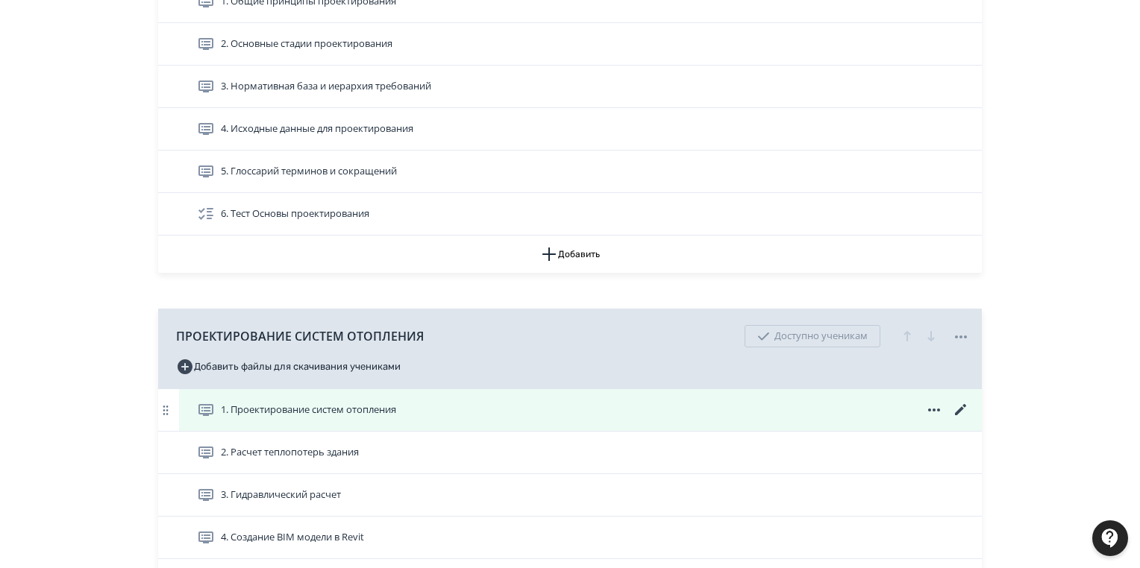
click at [955, 408] on icon at bounding box center [961, 410] width 18 height 18
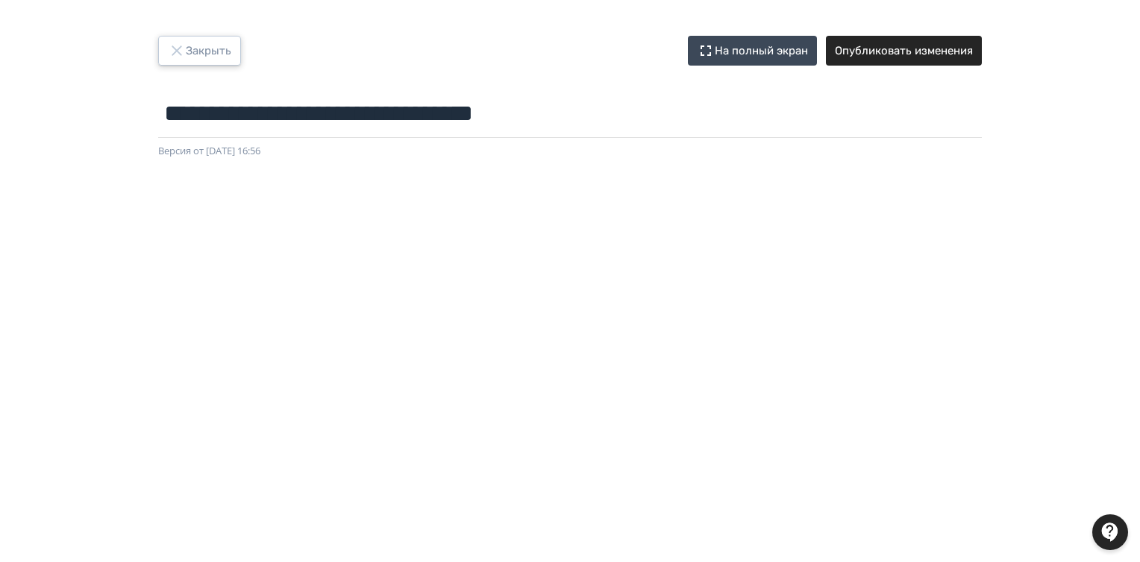
click at [214, 48] on button "Закрыть" at bounding box center [199, 51] width 83 height 30
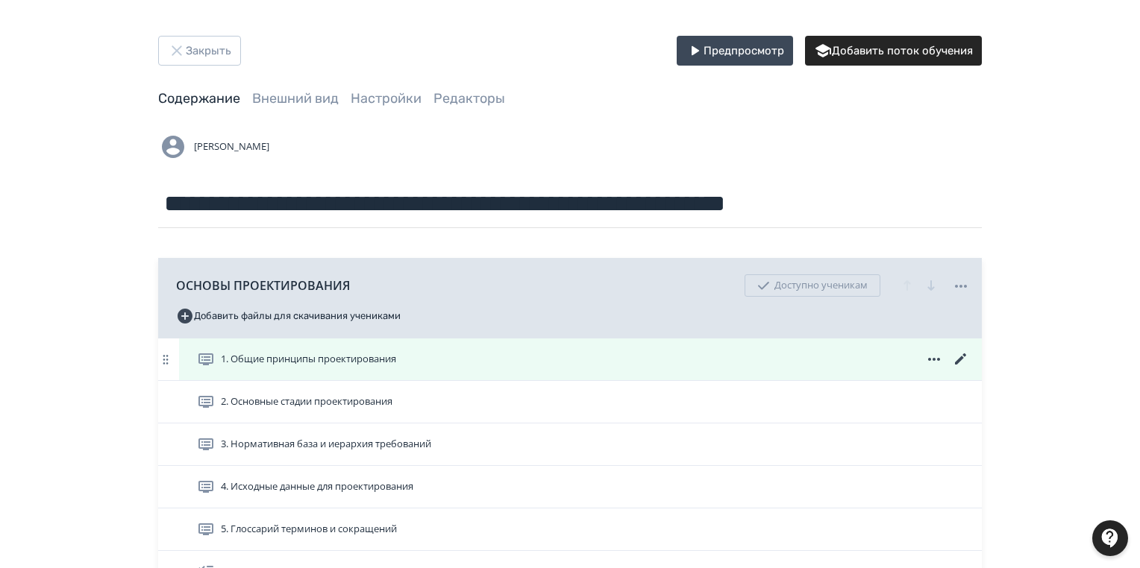
click at [954, 359] on icon at bounding box center [961, 360] width 18 height 18
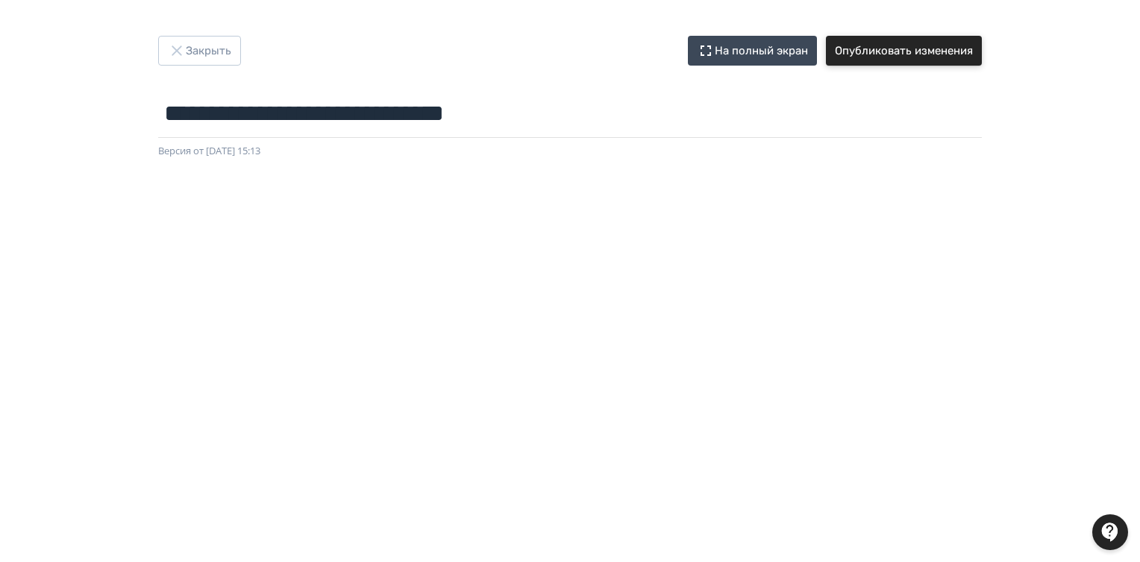
click at [925, 49] on button "Опубликовать изменения" at bounding box center [904, 51] width 156 height 30
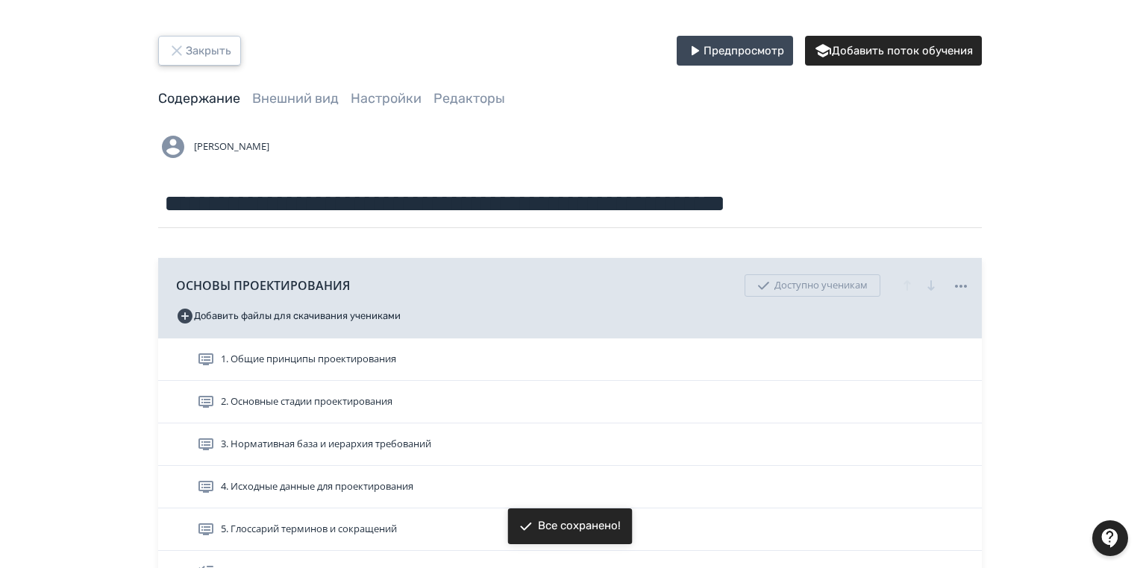
click at [227, 45] on button "Закрыть" at bounding box center [199, 51] width 83 height 30
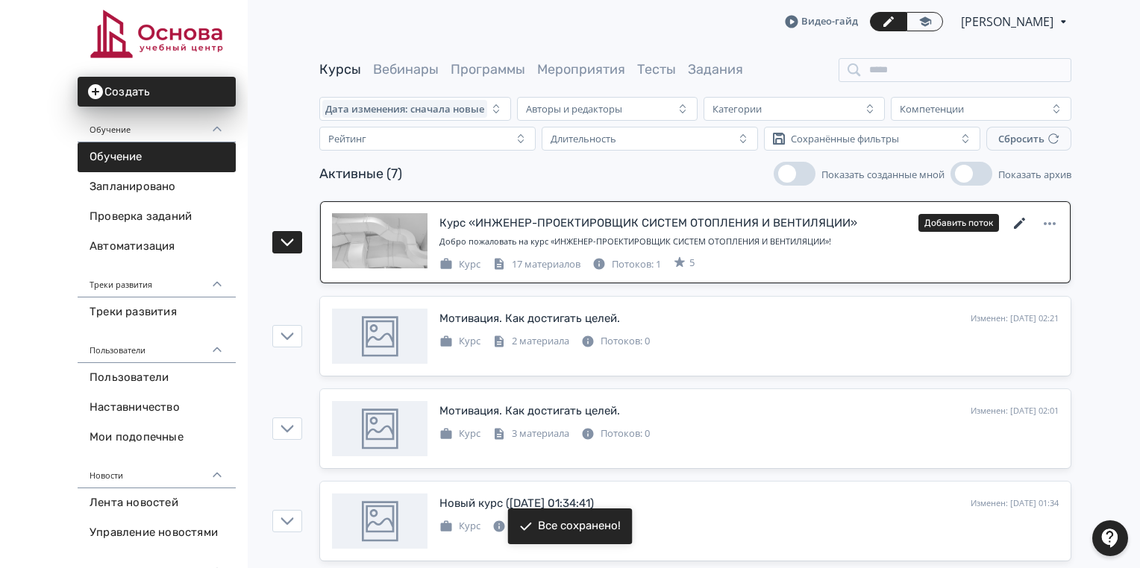
click at [1019, 219] on icon at bounding box center [1019, 224] width 18 height 18
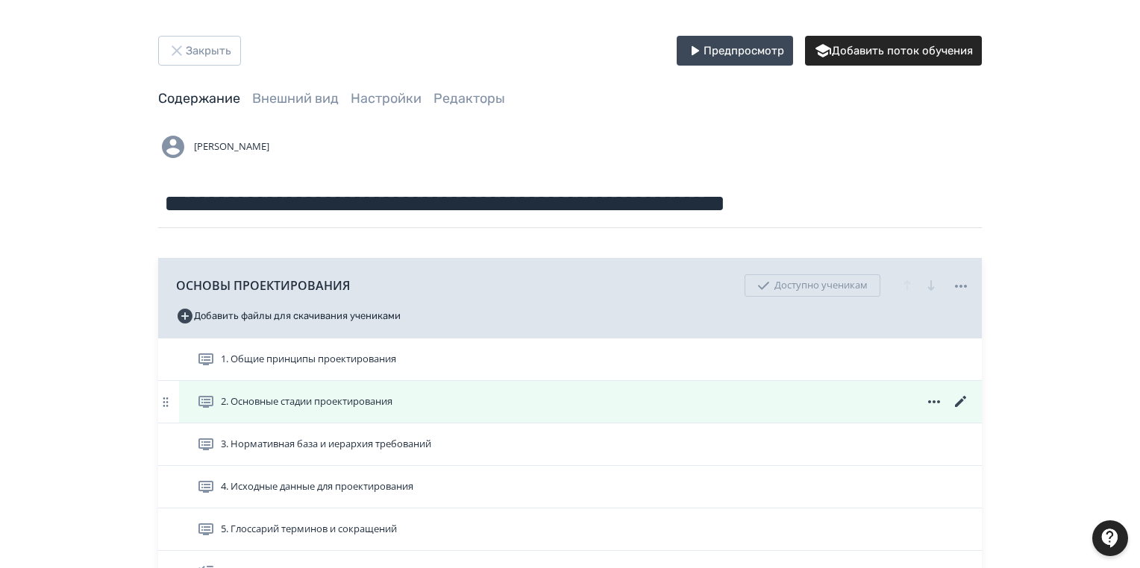
click at [964, 397] on icon at bounding box center [960, 401] width 11 height 11
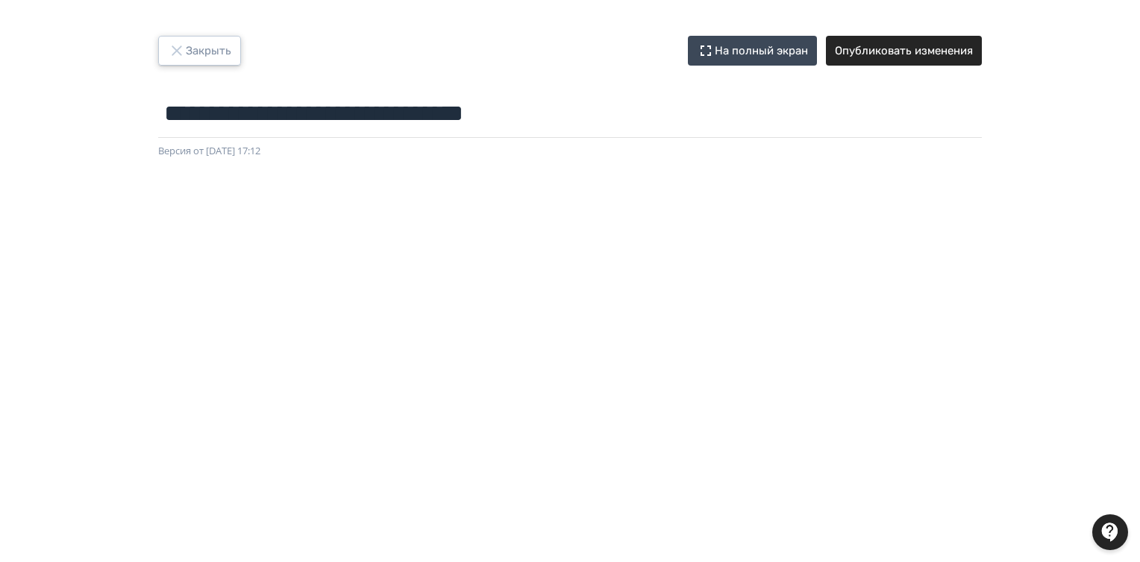
click at [201, 56] on button "Закрыть" at bounding box center [199, 51] width 83 height 30
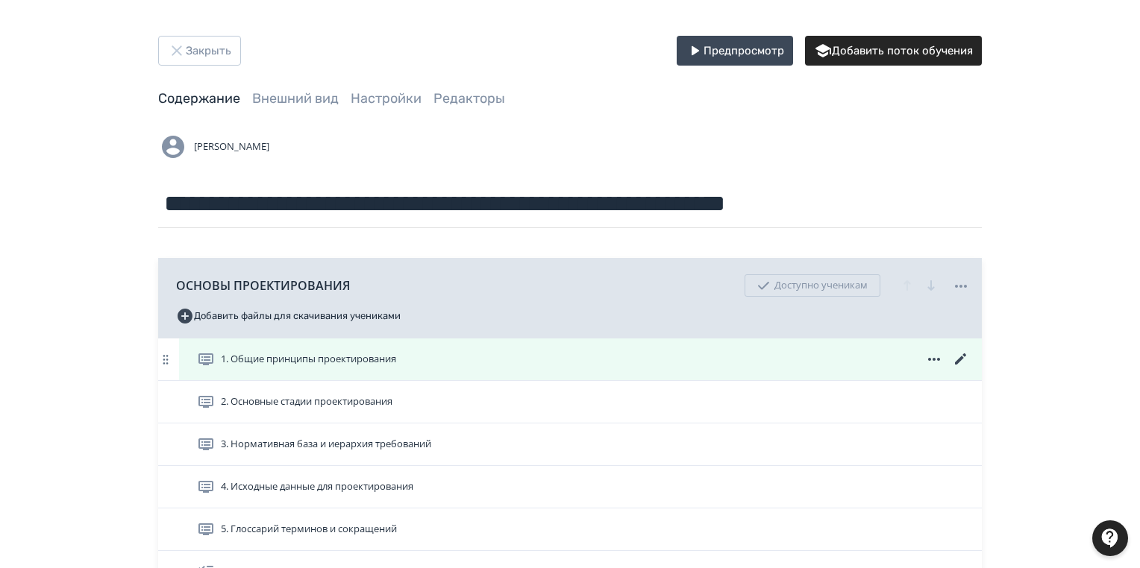
click at [957, 356] on icon at bounding box center [961, 360] width 18 height 18
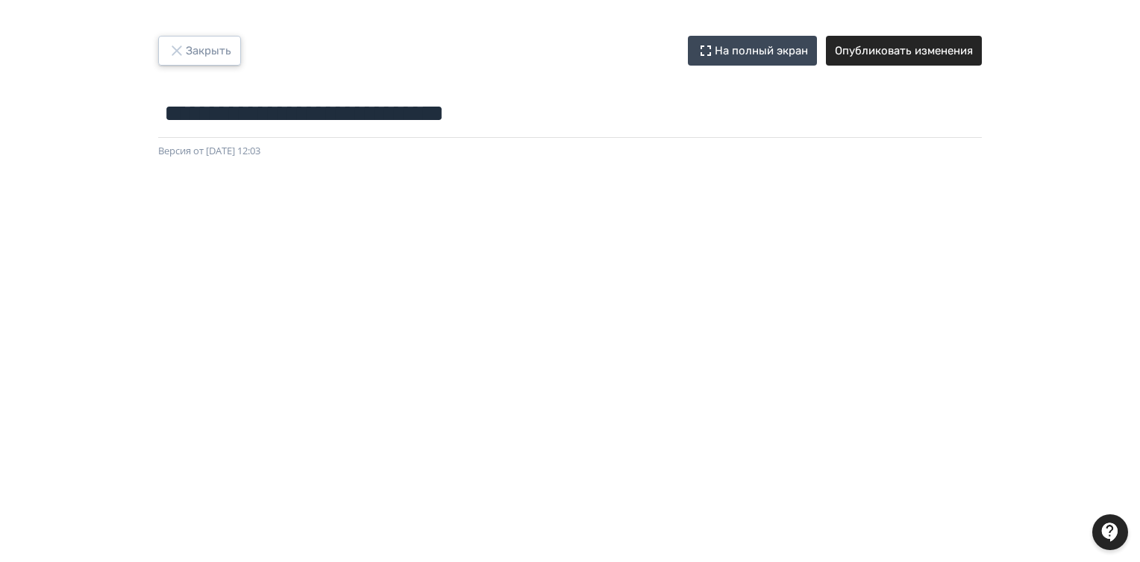
click at [197, 48] on button "Закрыть" at bounding box center [199, 51] width 83 height 30
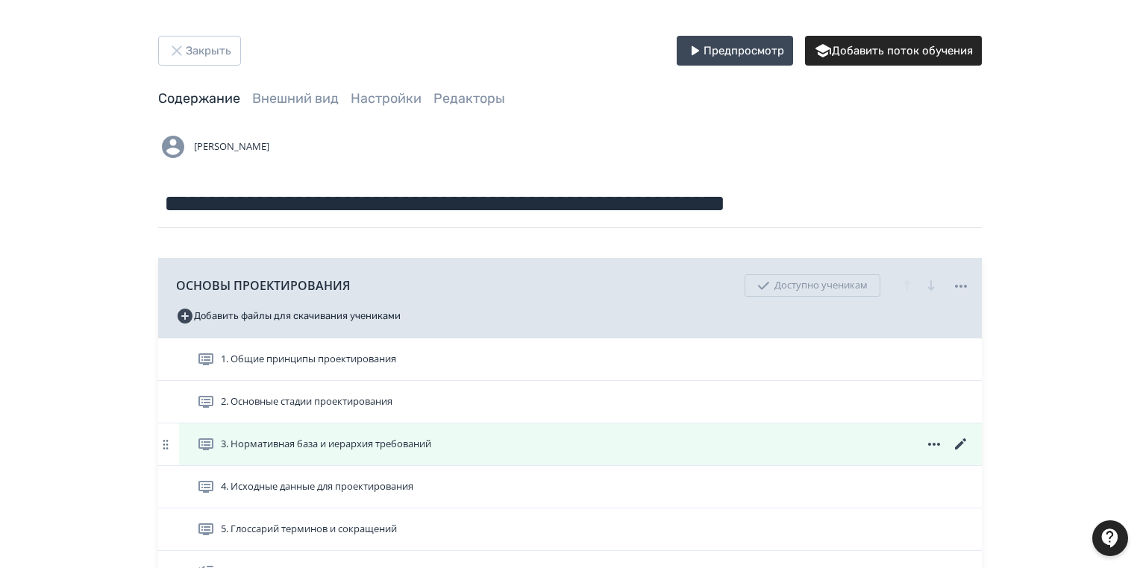
click at [960, 444] on icon at bounding box center [960, 444] width 11 height 11
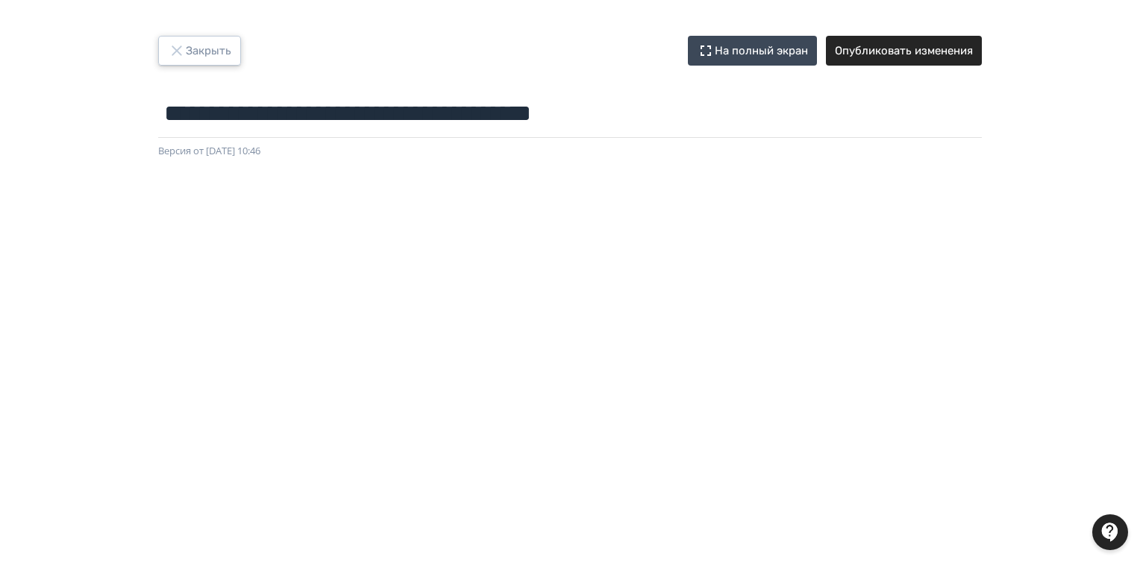
click at [207, 54] on button "Закрыть" at bounding box center [199, 51] width 83 height 30
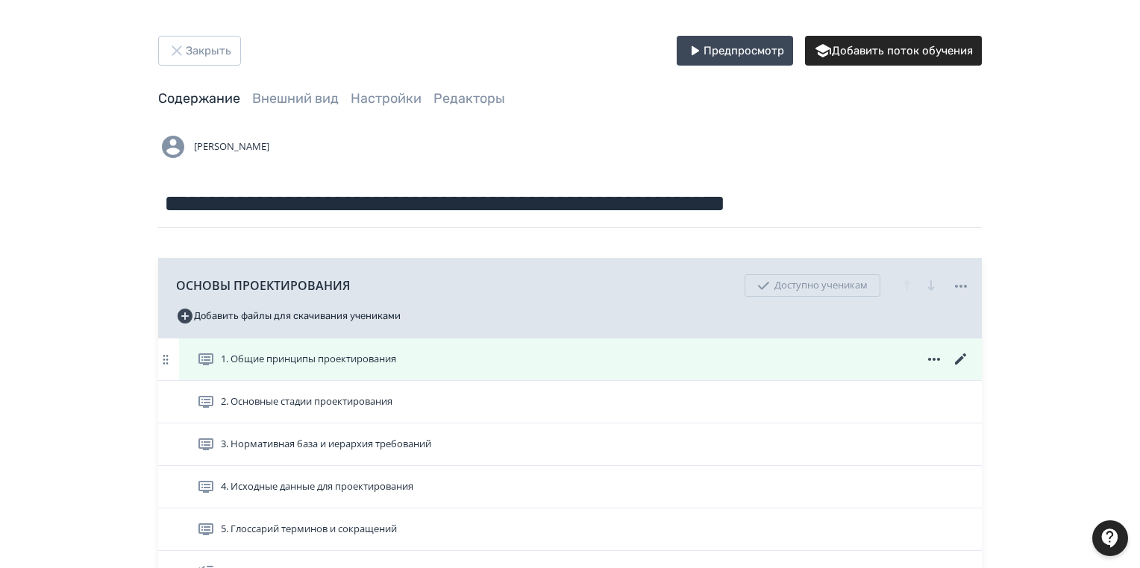
click at [960, 356] on icon at bounding box center [961, 360] width 18 height 18
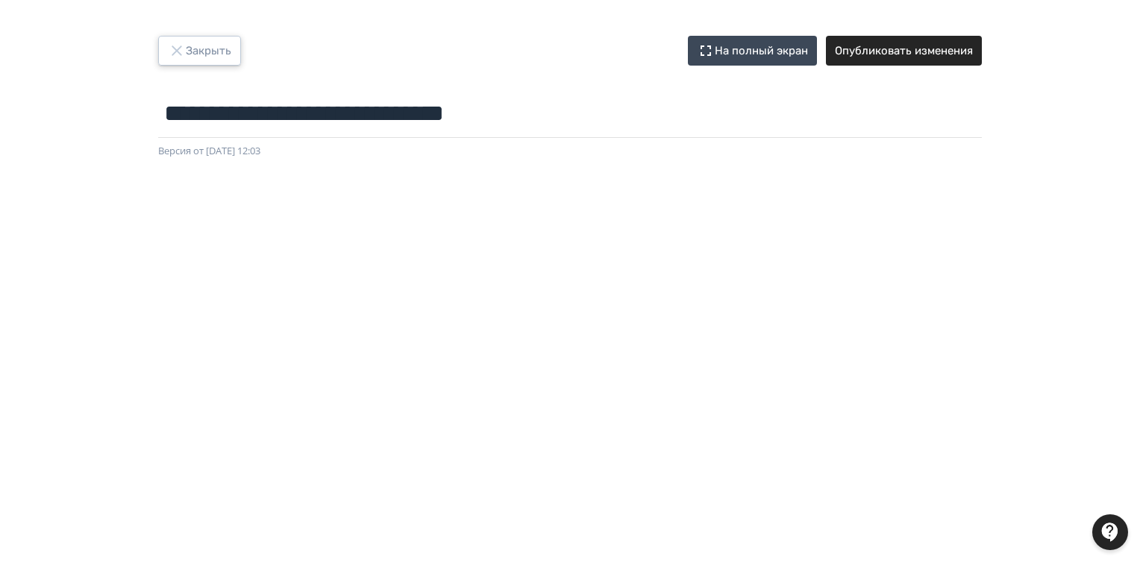
click at [203, 53] on button "Закрыть" at bounding box center [199, 51] width 83 height 30
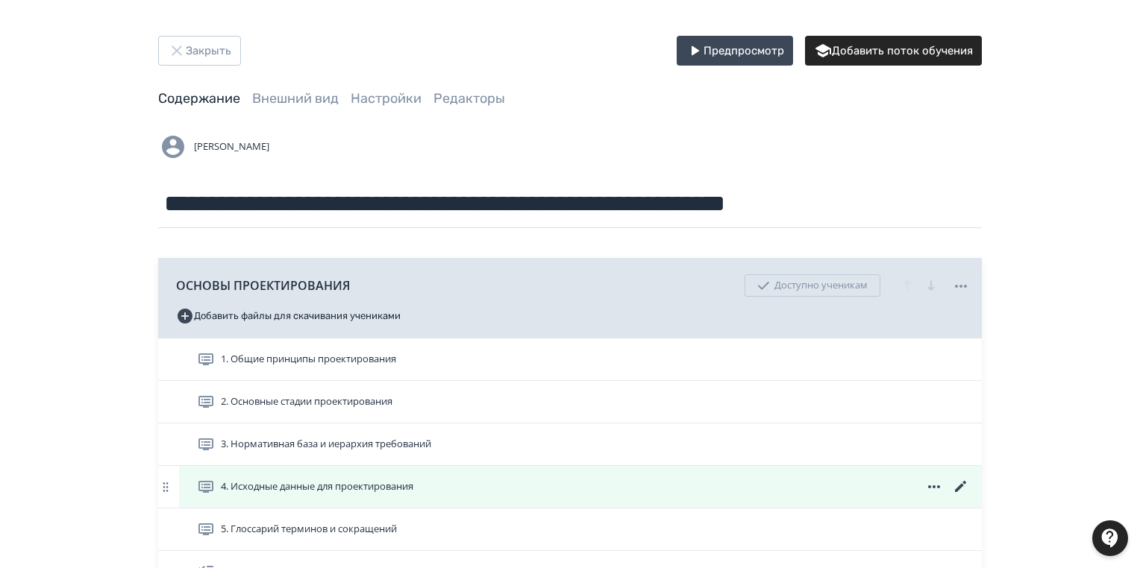
click at [958, 485] on icon at bounding box center [961, 487] width 18 height 18
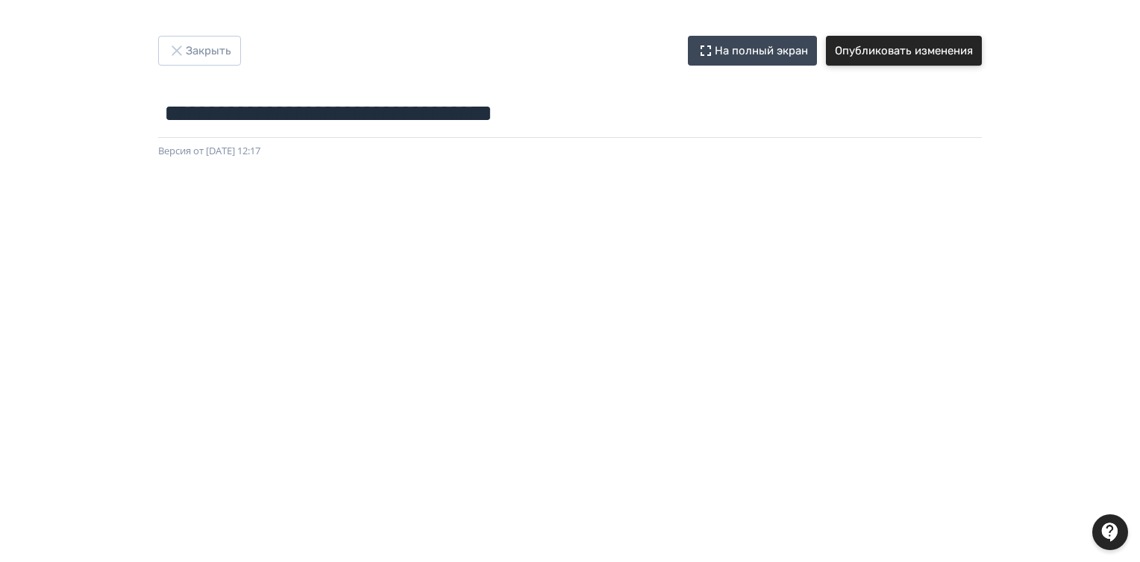
click at [910, 54] on button "Опубликовать изменения" at bounding box center [904, 51] width 156 height 30
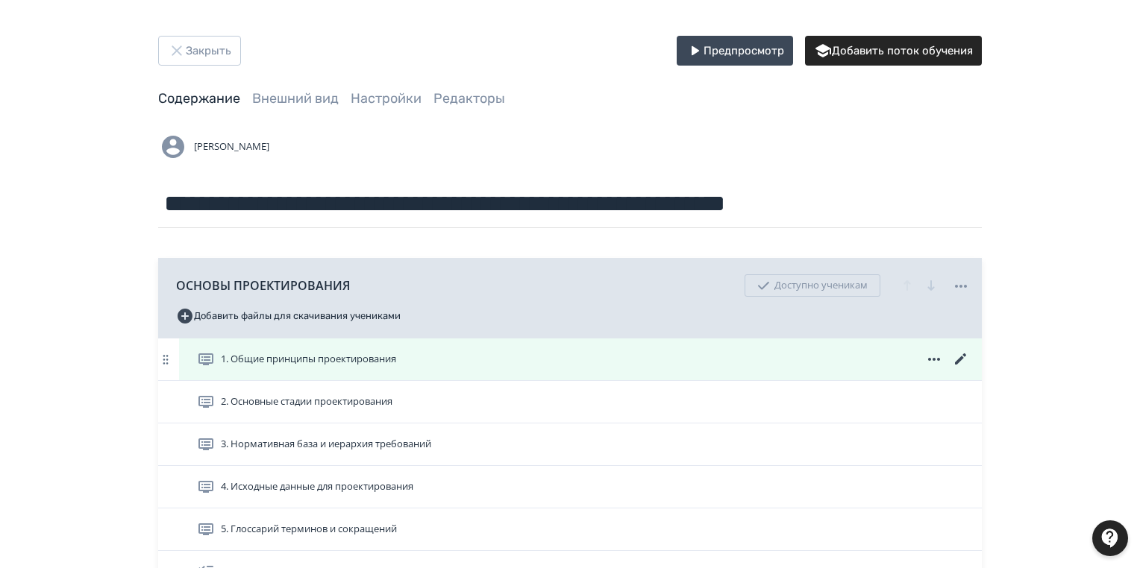
click at [957, 359] on icon at bounding box center [961, 360] width 18 height 18
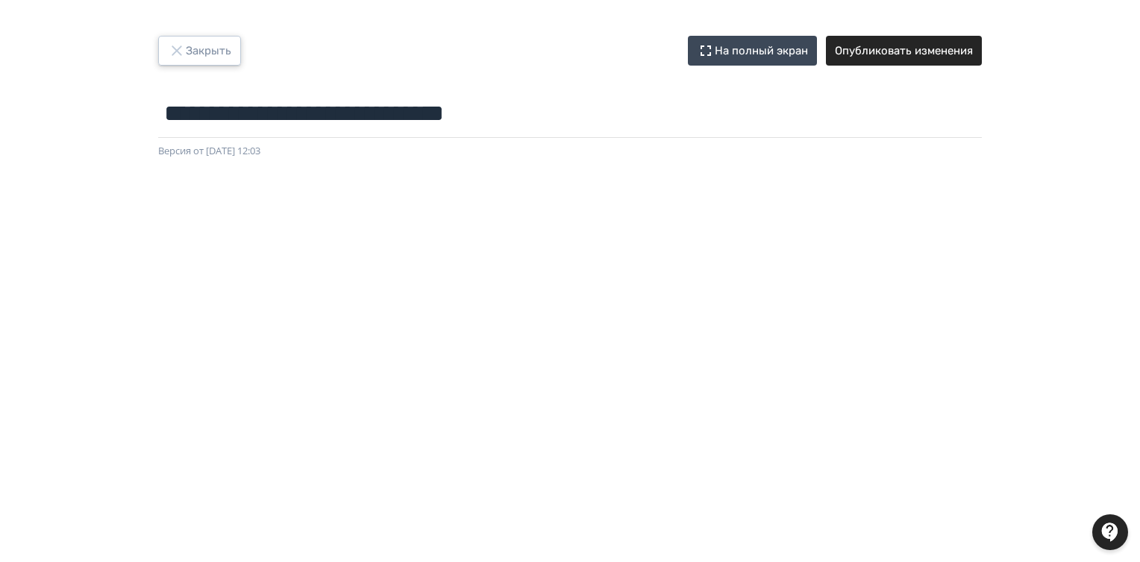
click at [209, 45] on button "Закрыть" at bounding box center [199, 51] width 83 height 30
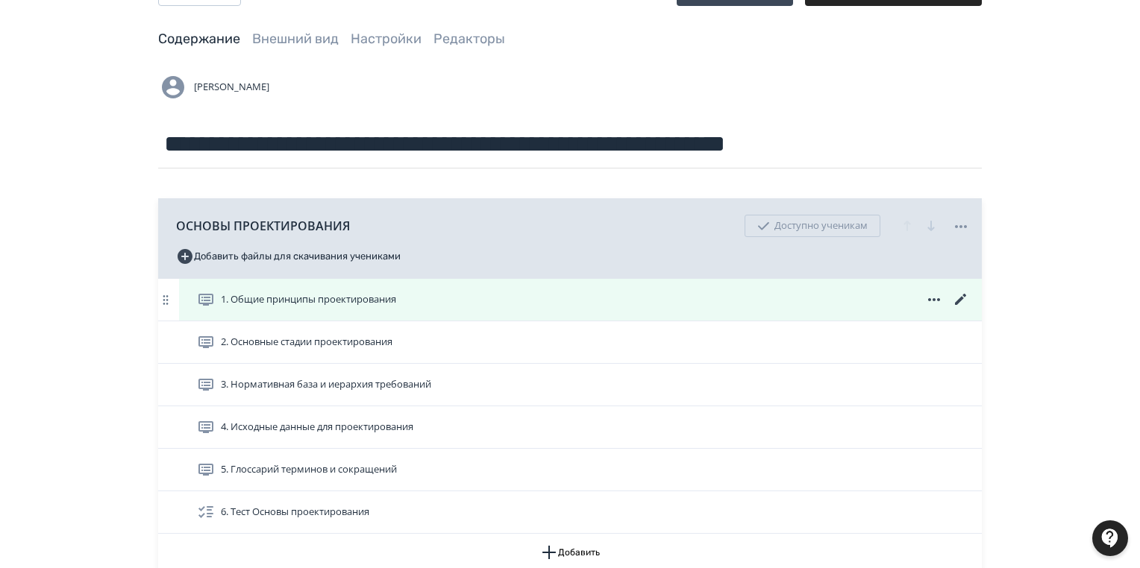
scroll to position [119, 0]
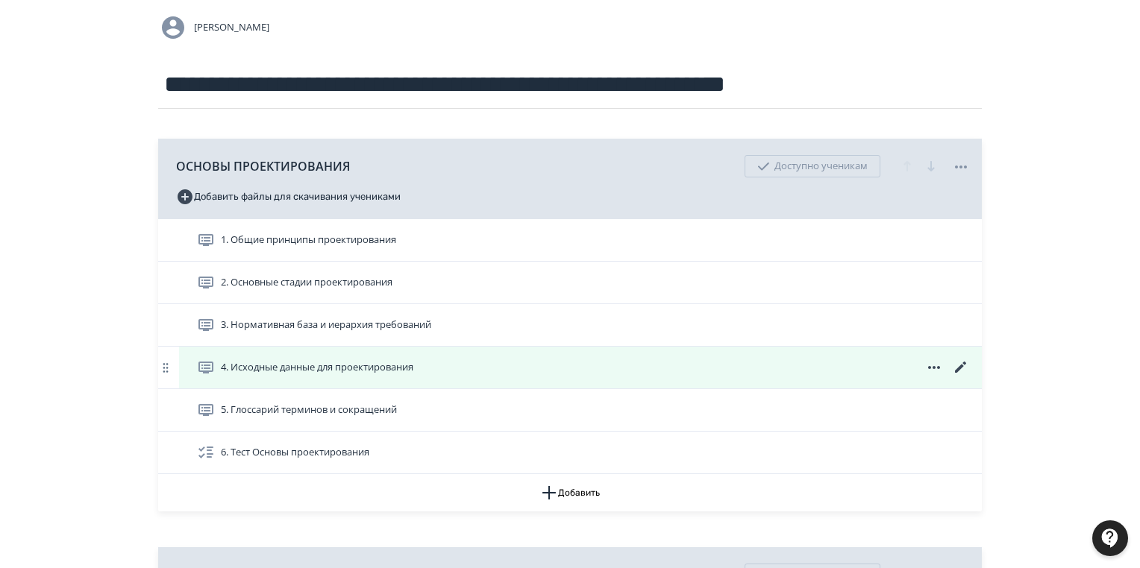
click at [959, 366] on icon at bounding box center [960, 367] width 11 height 11
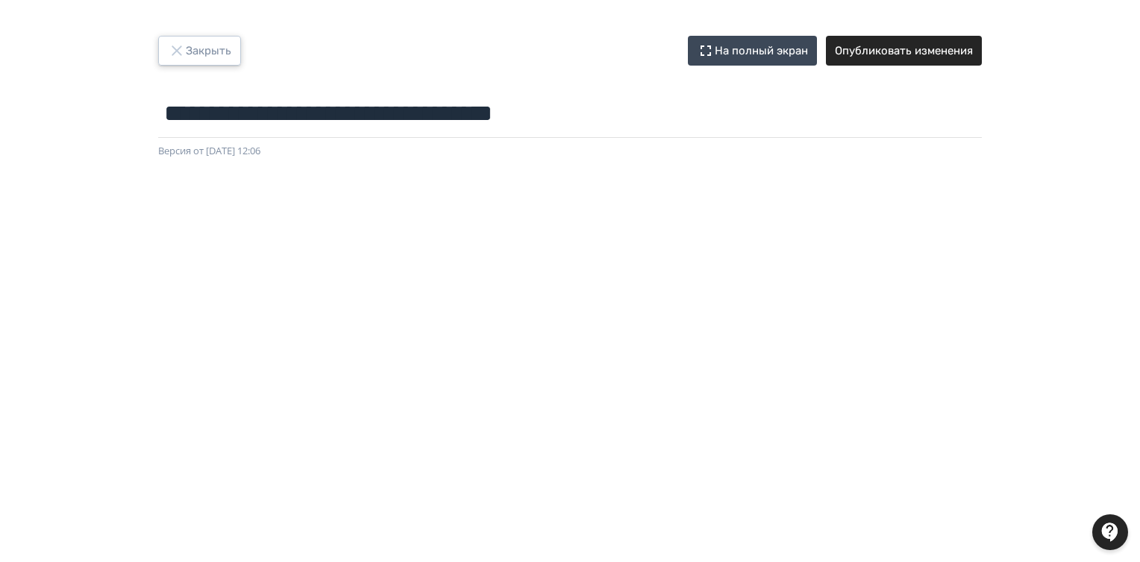
click at [204, 54] on button "Закрыть" at bounding box center [199, 51] width 83 height 30
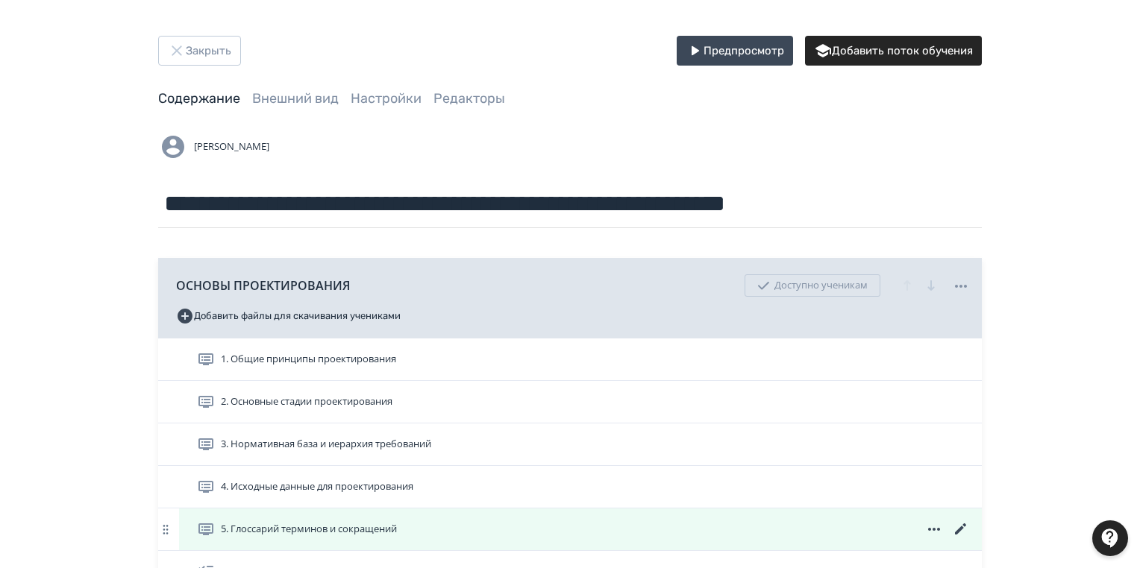
click at [961, 524] on icon at bounding box center [961, 530] width 18 height 18
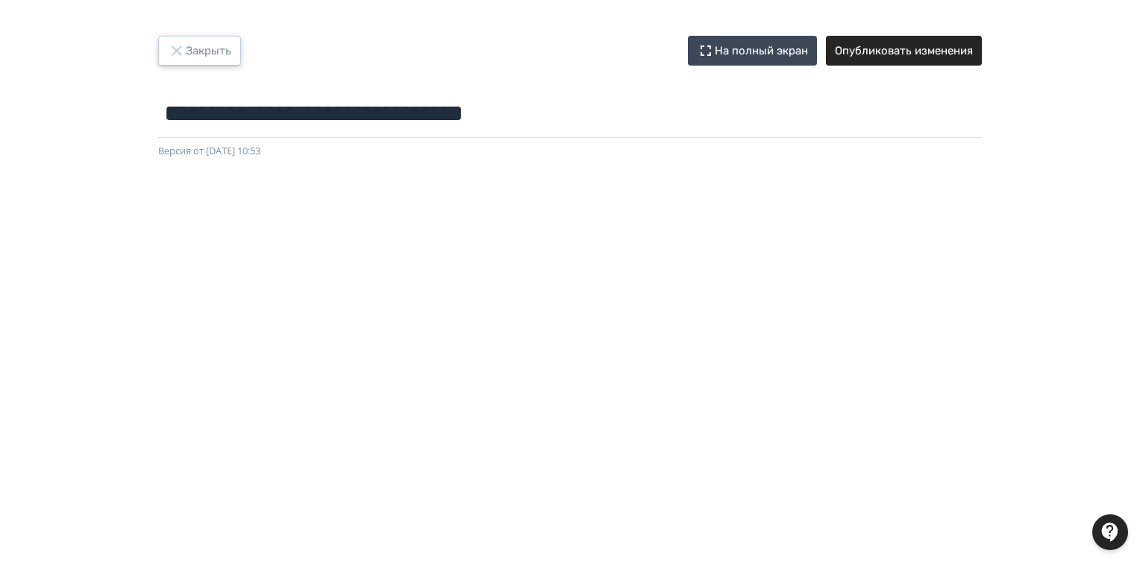
click at [195, 45] on button "Закрыть" at bounding box center [199, 51] width 83 height 30
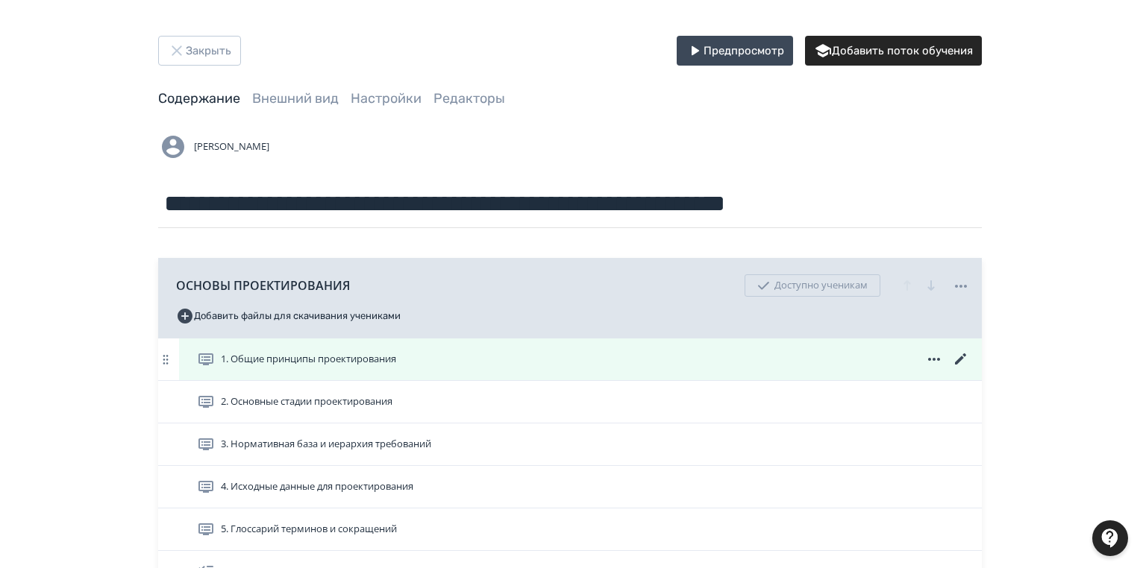
click at [965, 358] on icon at bounding box center [961, 360] width 18 height 18
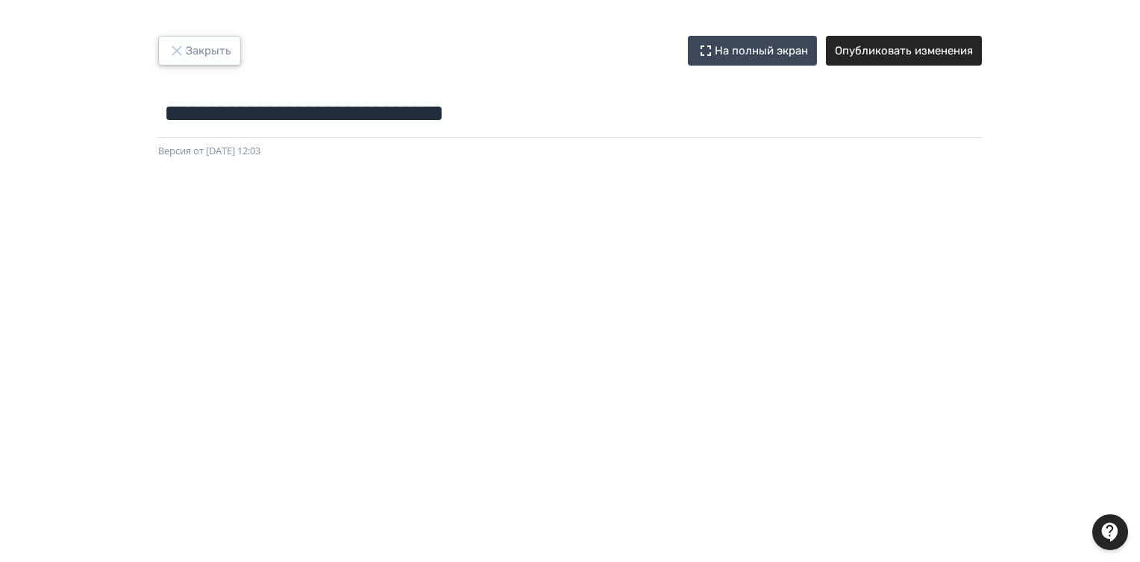
click at [209, 48] on button "Закрыть" at bounding box center [199, 51] width 83 height 30
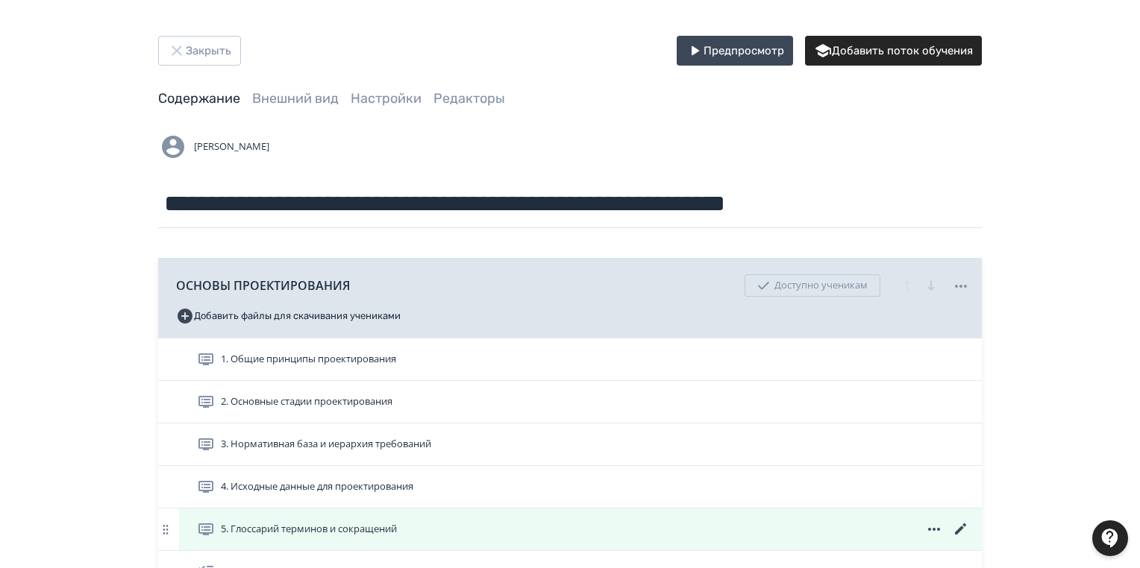
click at [961, 529] on icon at bounding box center [960, 529] width 11 height 11
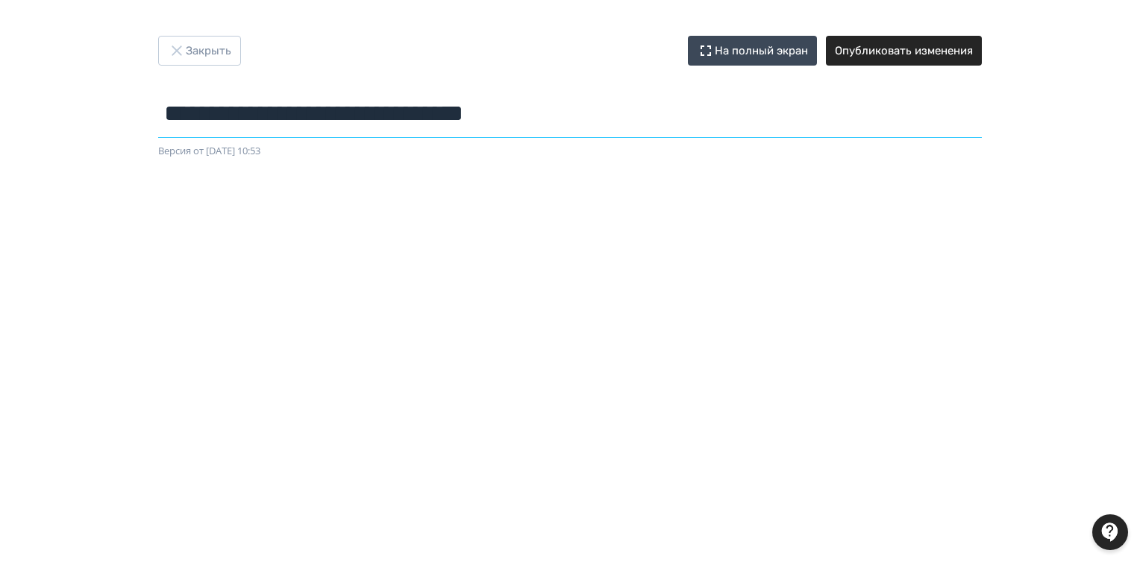
click at [207, 93] on input "**********" at bounding box center [569, 113] width 823 height 48
click at [213, 50] on button "Закрыть" at bounding box center [199, 51] width 83 height 30
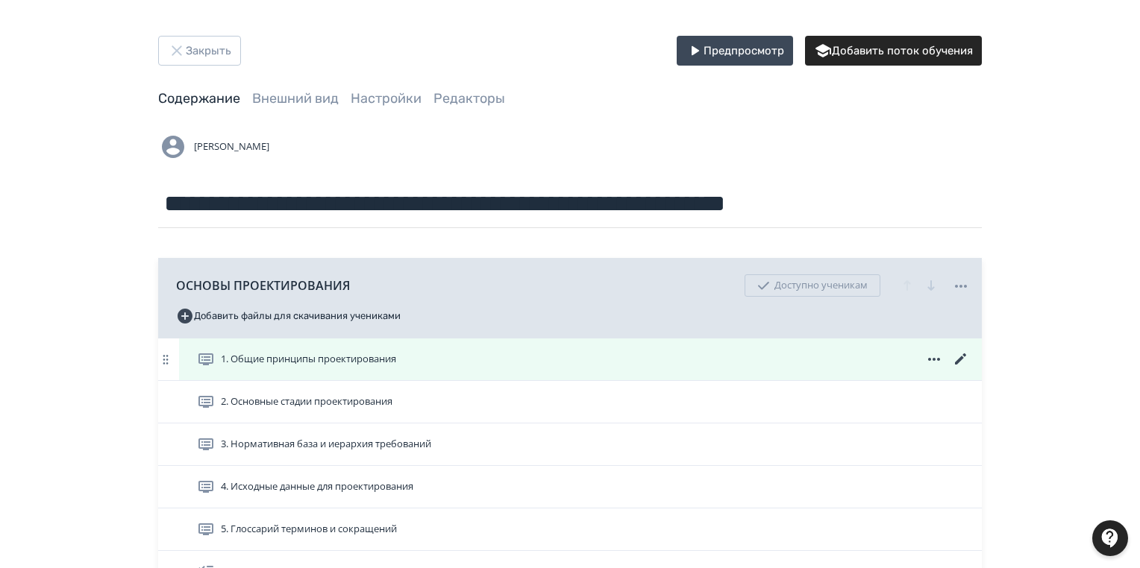
click at [963, 356] on icon at bounding box center [961, 360] width 18 height 18
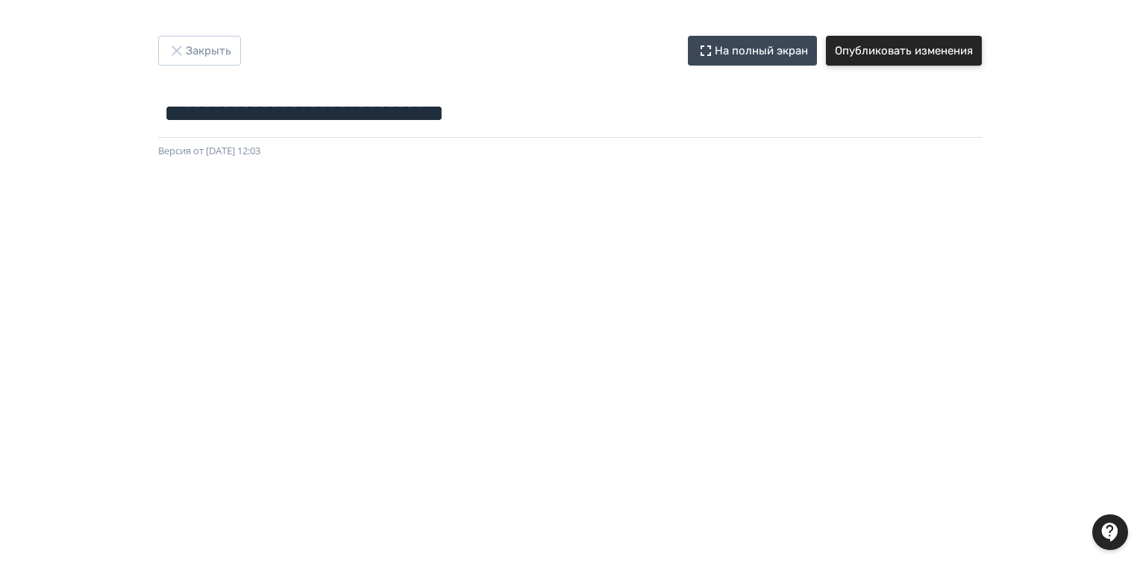
click at [893, 48] on button "Опубликовать изменения" at bounding box center [904, 51] width 156 height 30
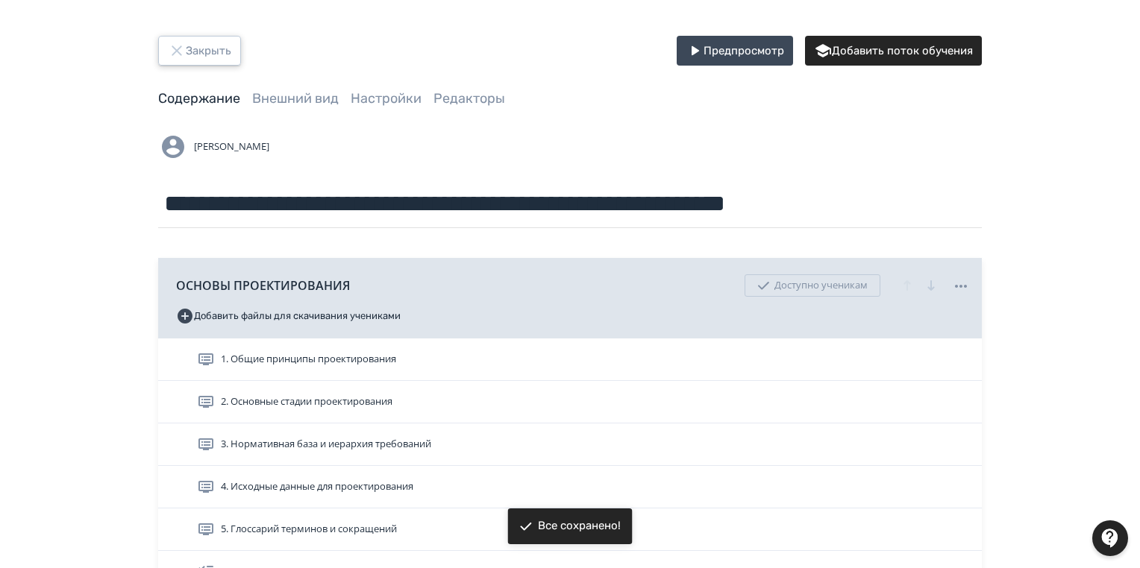
click at [206, 49] on button "Закрыть" at bounding box center [199, 51] width 83 height 30
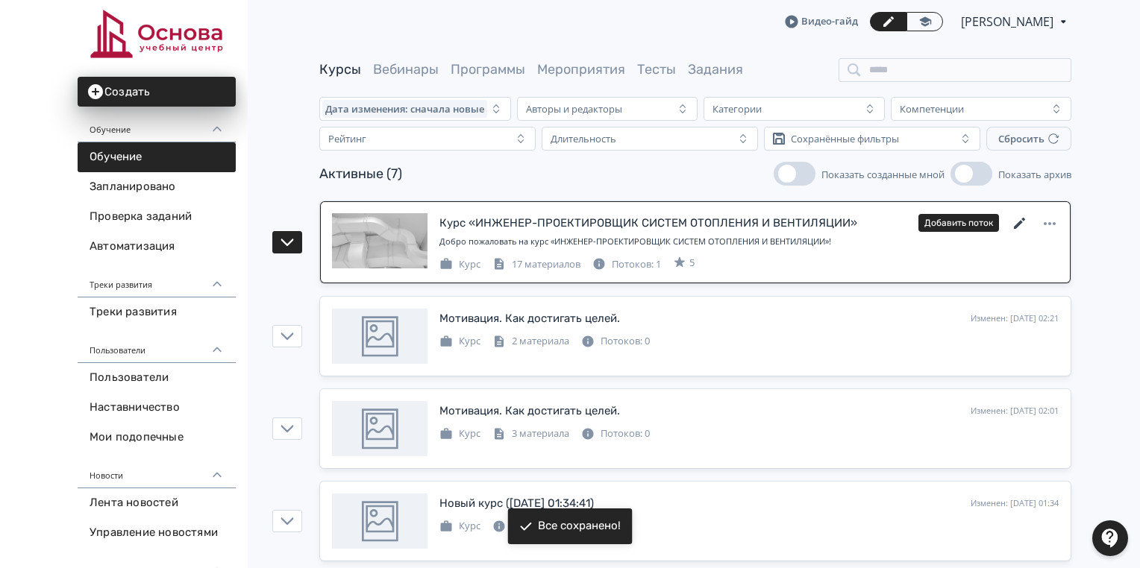
click at [1015, 221] on icon at bounding box center [1019, 224] width 18 height 18
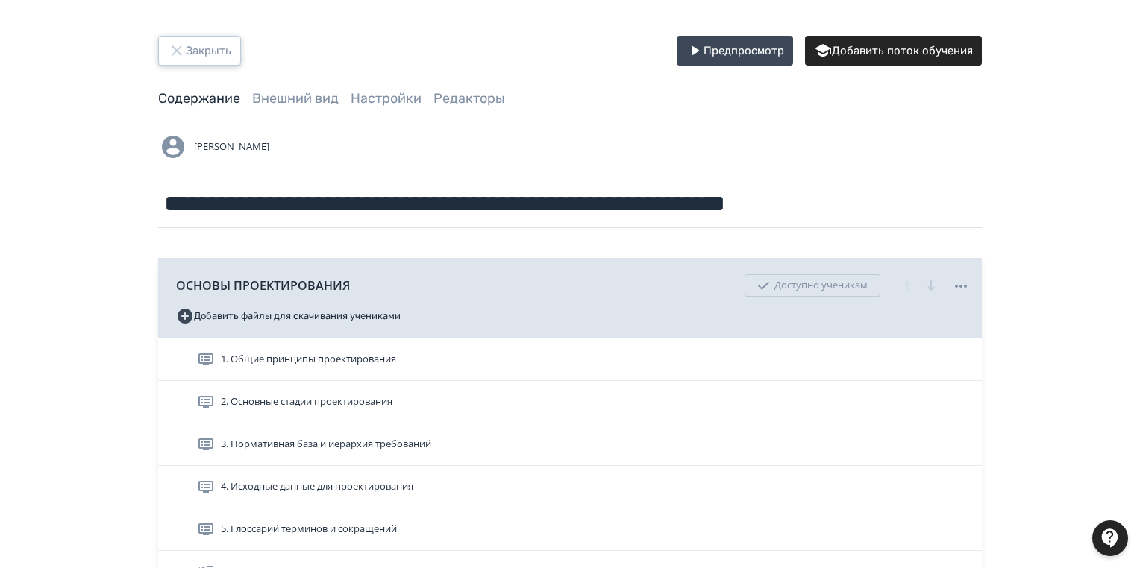
click at [207, 51] on button "Закрыть" at bounding box center [199, 51] width 83 height 30
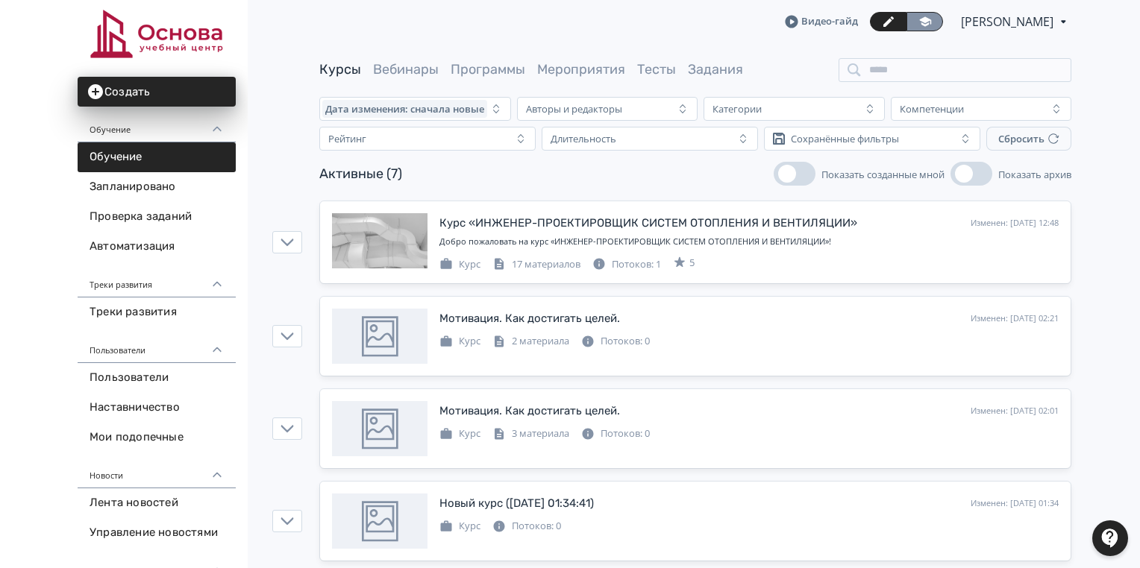
click at [912, 16] on link at bounding box center [924, 21] width 37 height 19
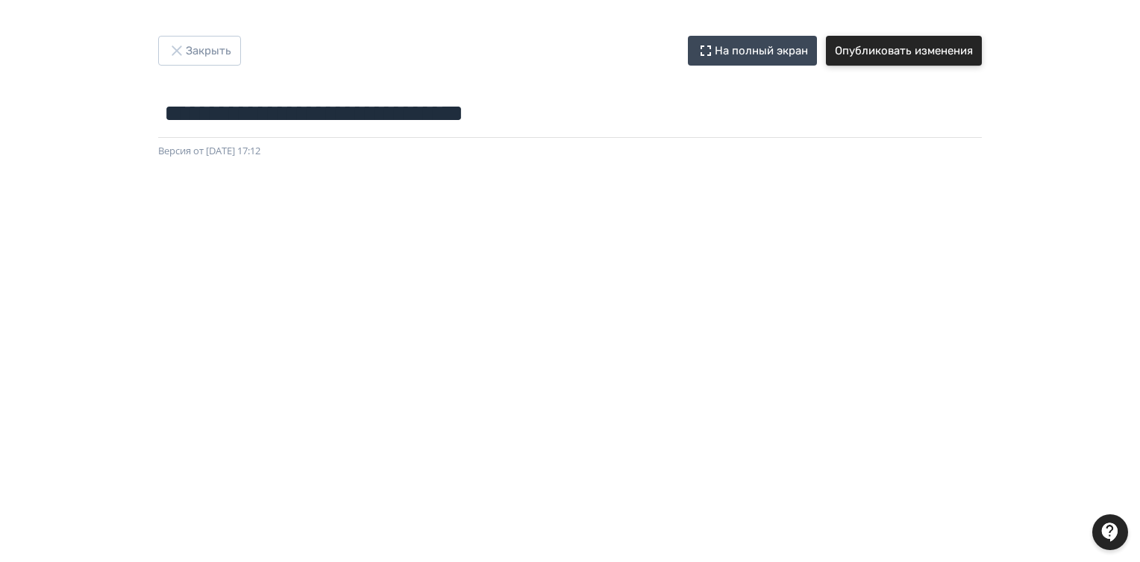
click at [887, 53] on button "Опубликовать изменения" at bounding box center [904, 51] width 156 height 30
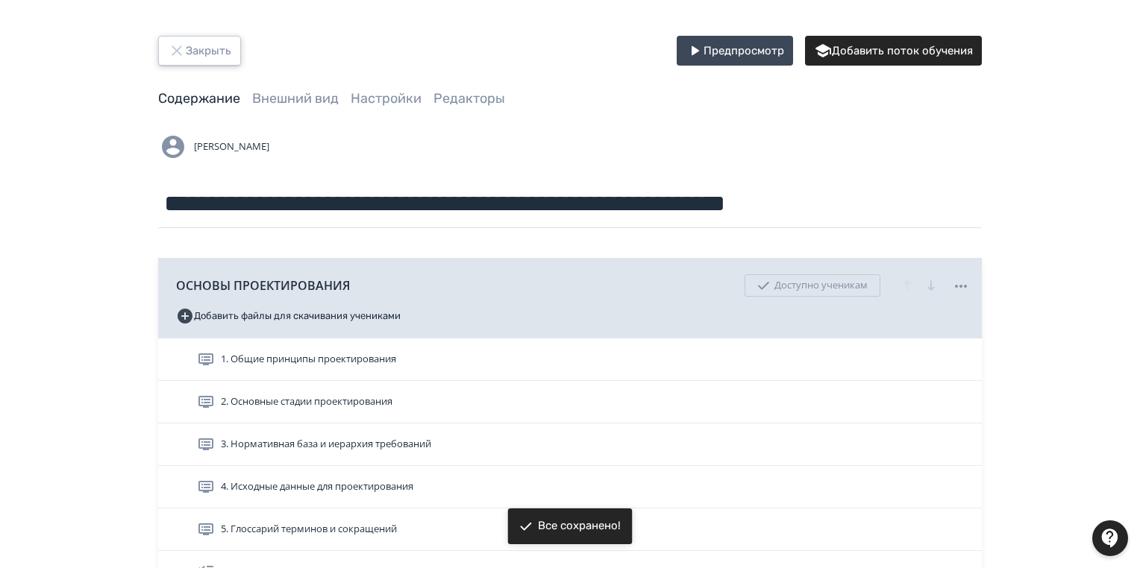
click at [191, 48] on button "Закрыть" at bounding box center [199, 51] width 83 height 30
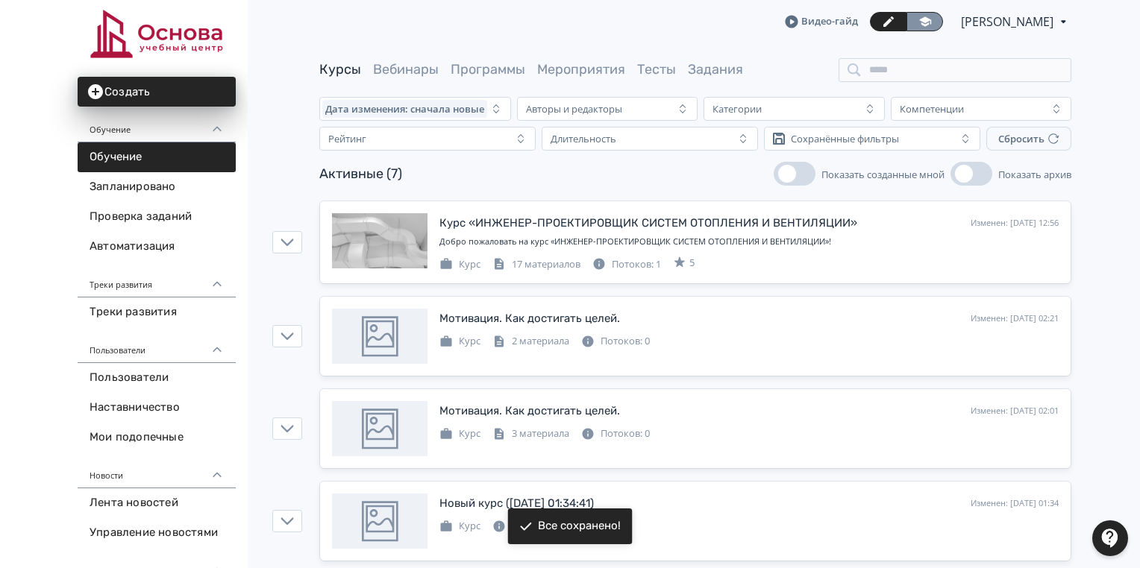
click at [919, 25] on icon at bounding box center [925, 21] width 12 height 10
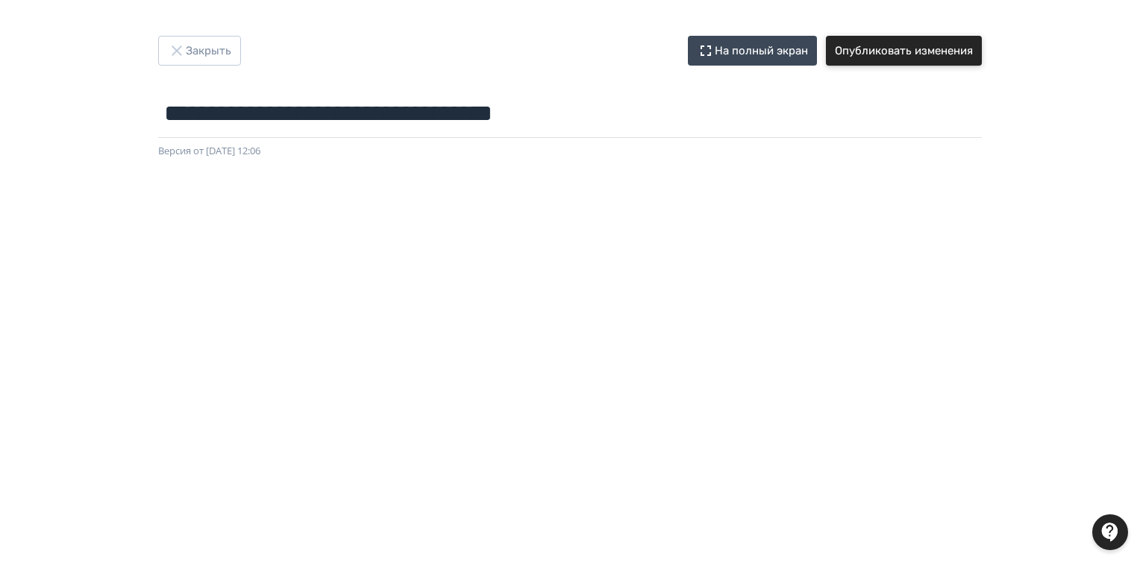
click at [880, 51] on button "Опубликовать изменения" at bounding box center [904, 51] width 156 height 30
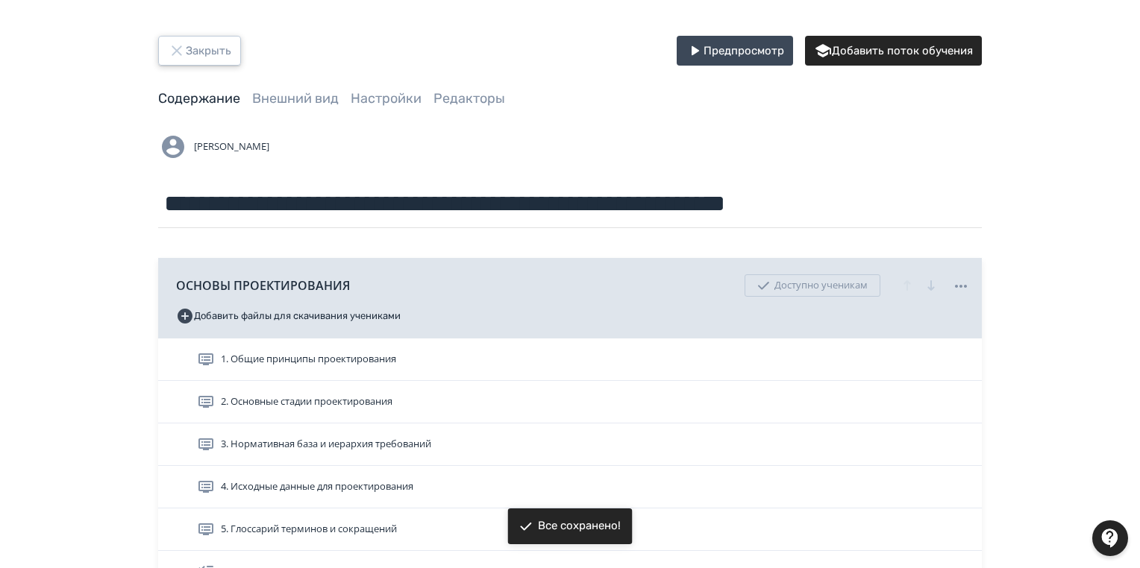
click at [195, 48] on button "Закрыть" at bounding box center [199, 51] width 83 height 30
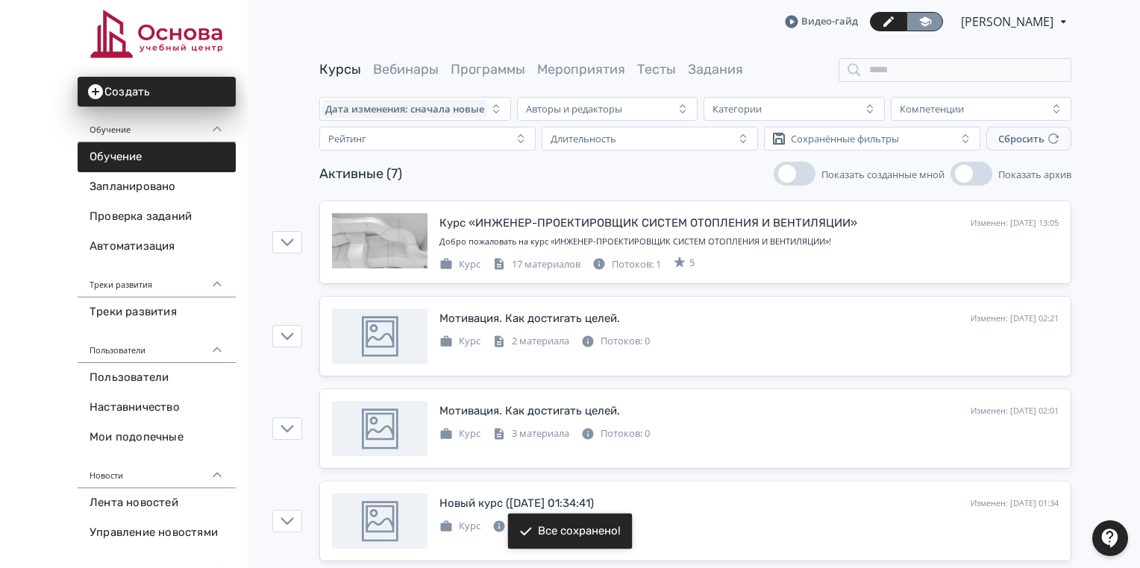
click at [918, 22] on icon at bounding box center [924, 21] width 13 height 13
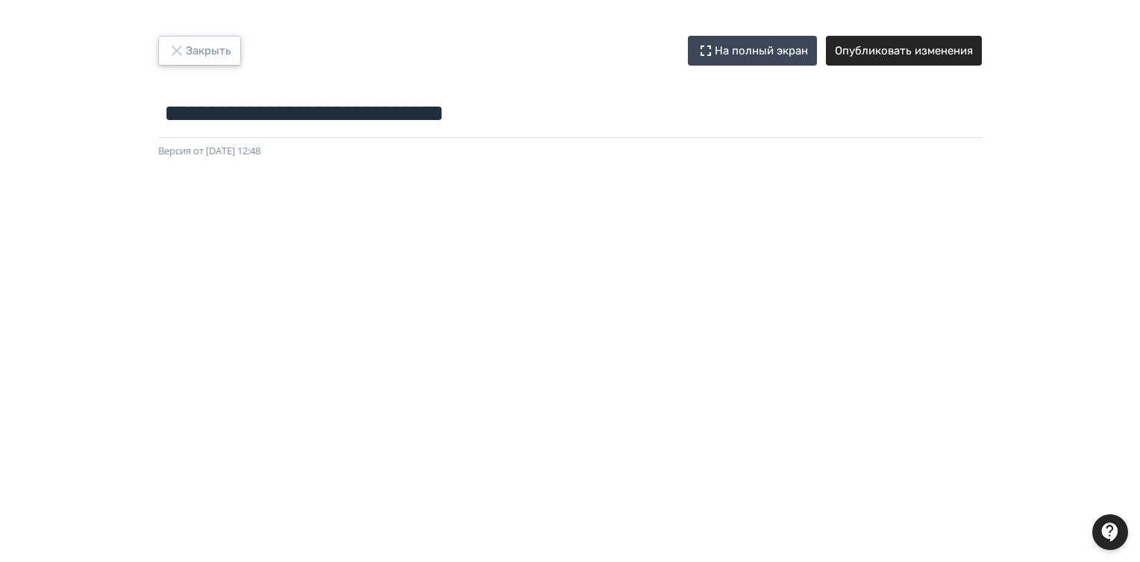
click at [194, 54] on button "Закрыть" at bounding box center [199, 51] width 83 height 30
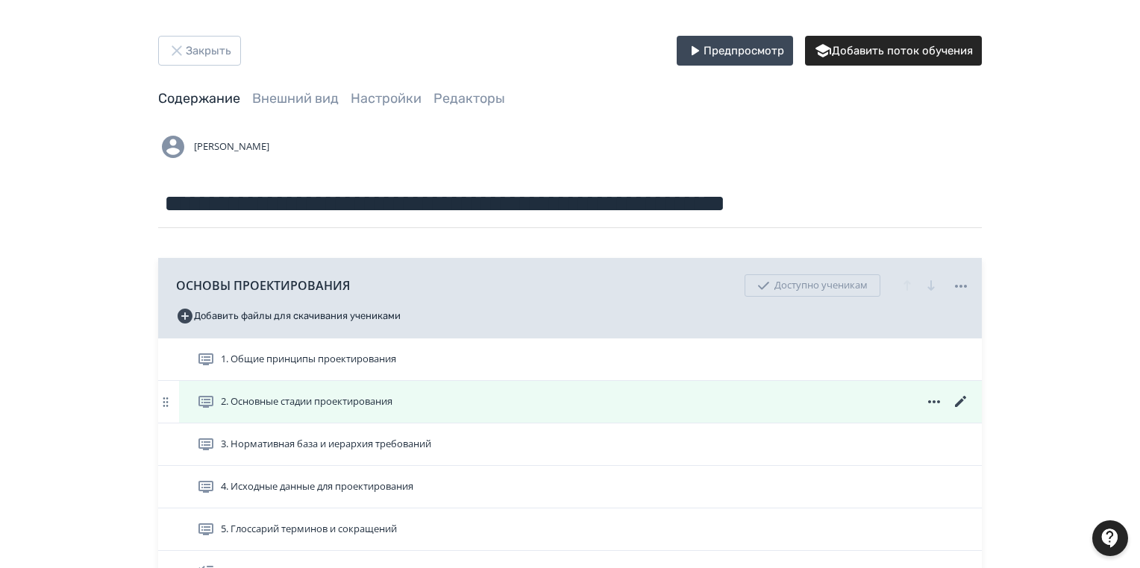
click at [964, 396] on icon at bounding box center [961, 402] width 18 height 18
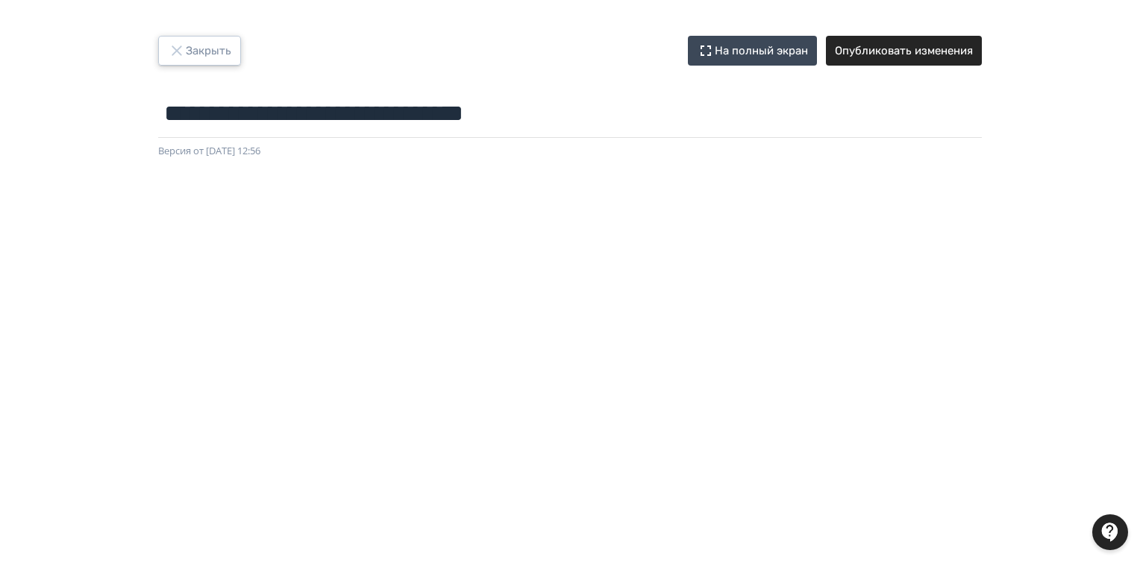
click at [199, 47] on button "Закрыть" at bounding box center [199, 51] width 83 height 30
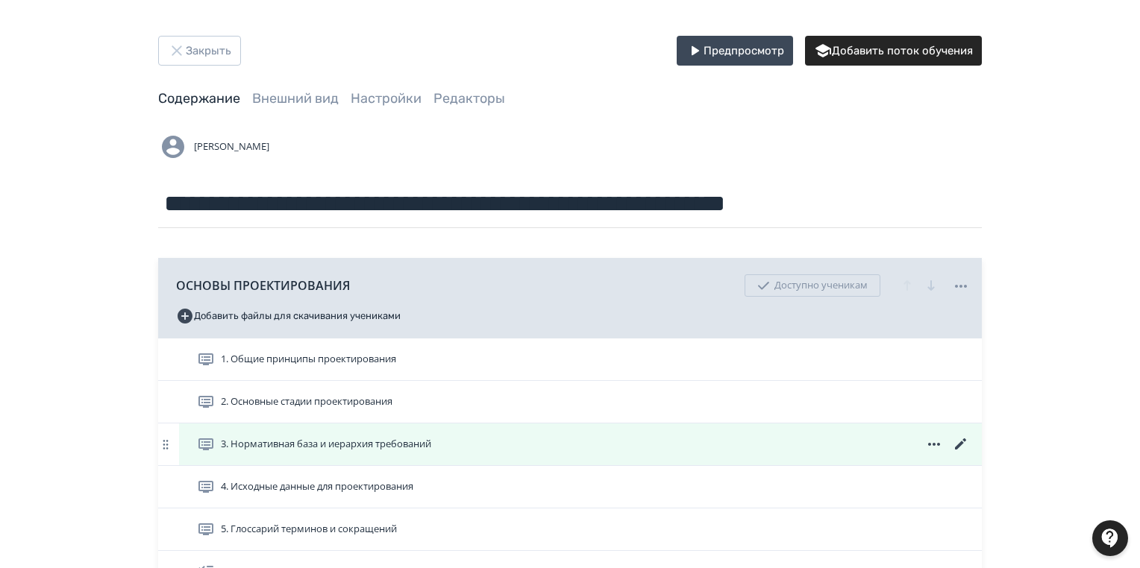
click at [960, 444] on icon at bounding box center [960, 444] width 11 height 11
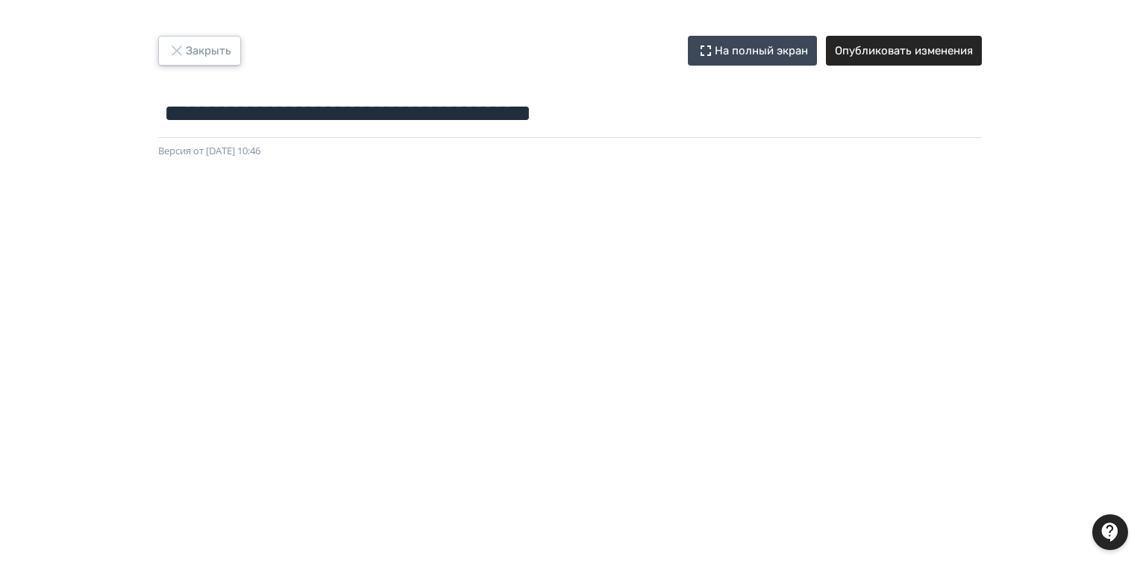
click at [201, 53] on button "Закрыть" at bounding box center [199, 51] width 83 height 30
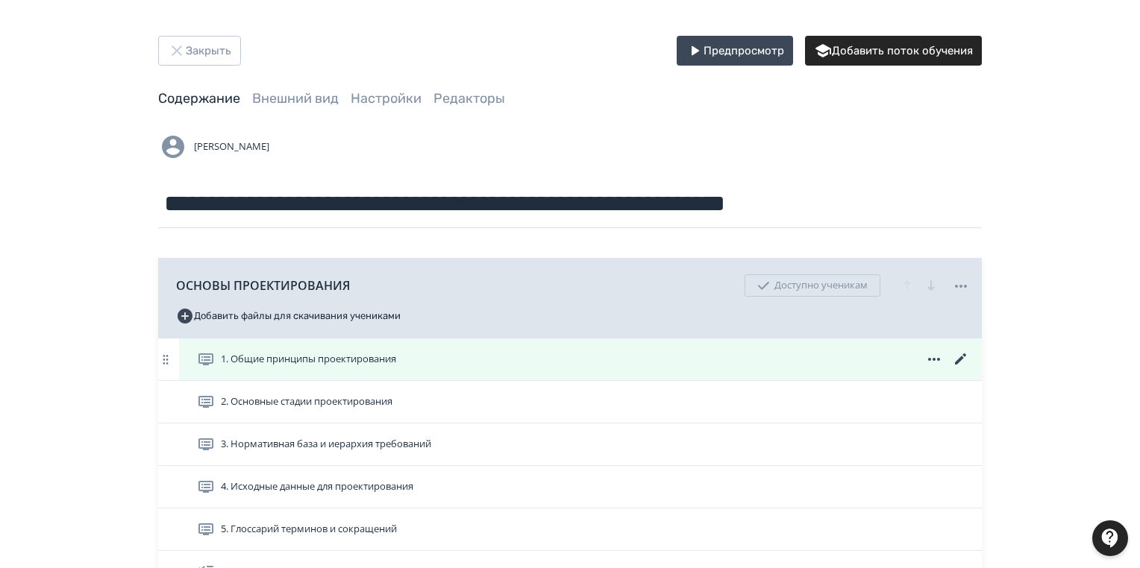
click at [961, 353] on icon at bounding box center [961, 360] width 18 height 18
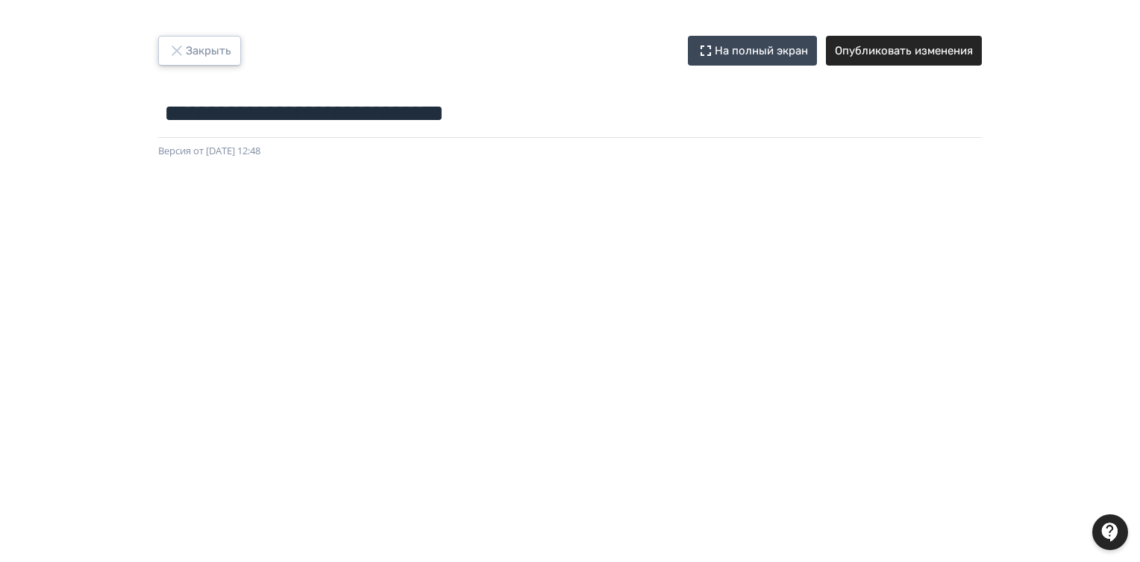
click at [226, 51] on button "Закрыть" at bounding box center [199, 51] width 83 height 30
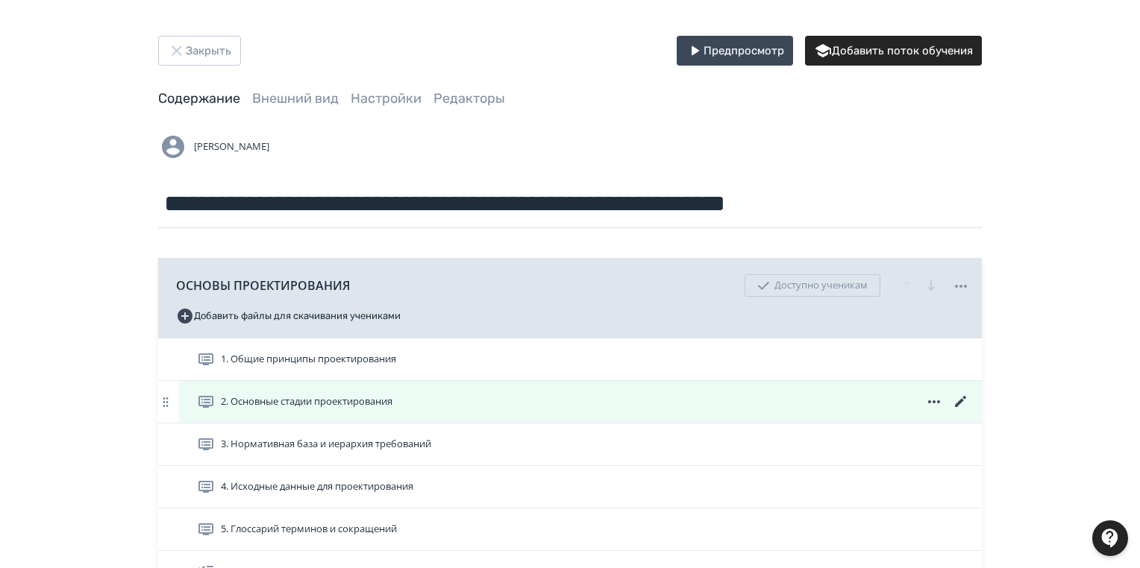
click at [953, 397] on icon at bounding box center [961, 402] width 18 height 18
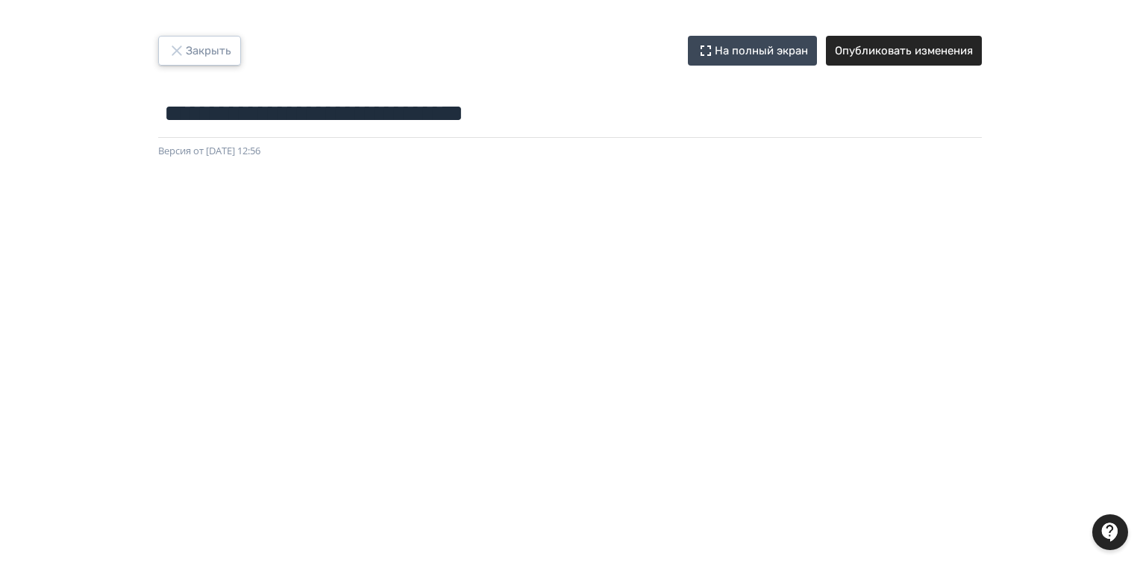
click at [208, 52] on button "Закрыть" at bounding box center [199, 51] width 83 height 30
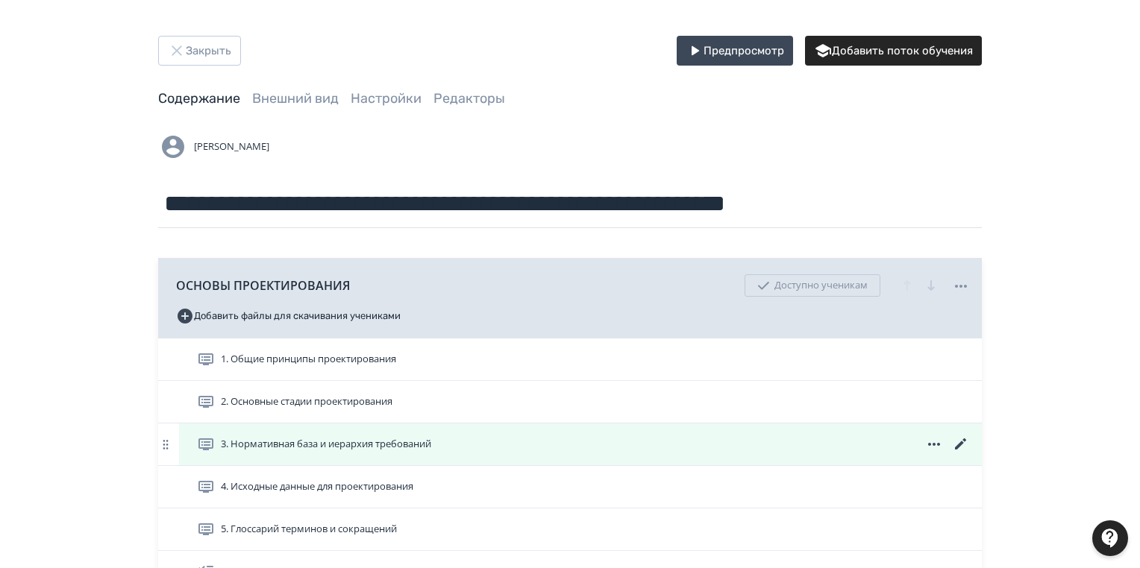
click at [964, 444] on icon at bounding box center [961, 445] width 18 height 18
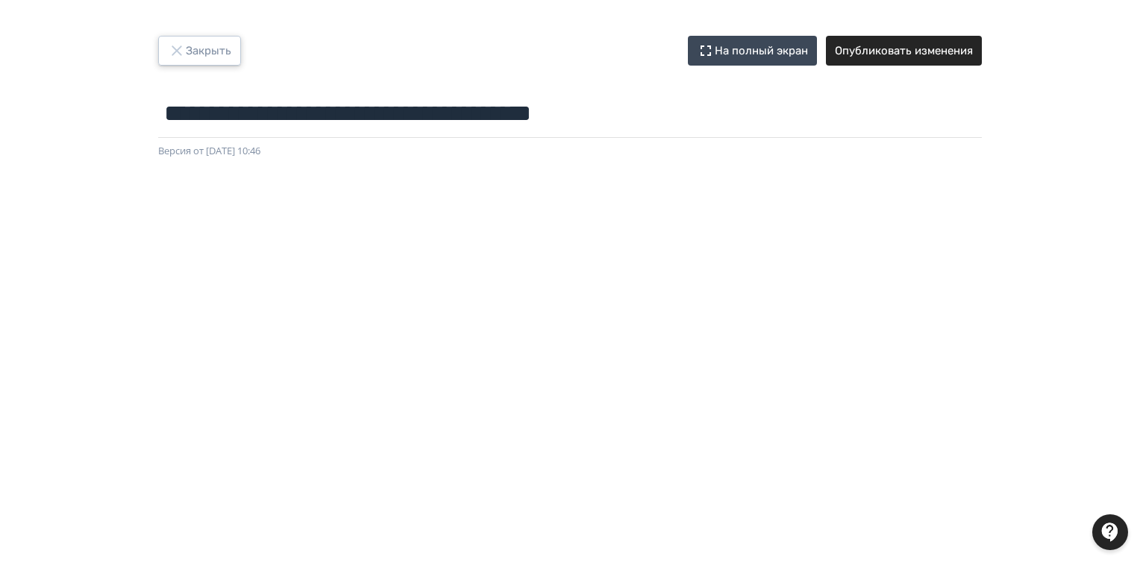
click at [224, 46] on button "Закрыть" at bounding box center [199, 51] width 83 height 30
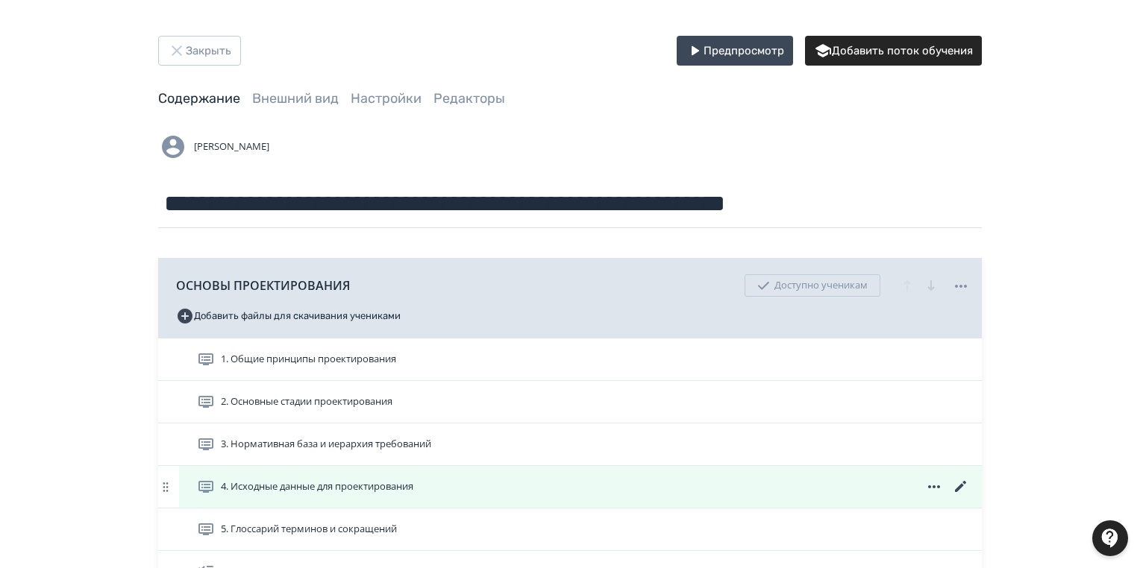
click at [961, 485] on icon at bounding box center [960, 486] width 11 height 11
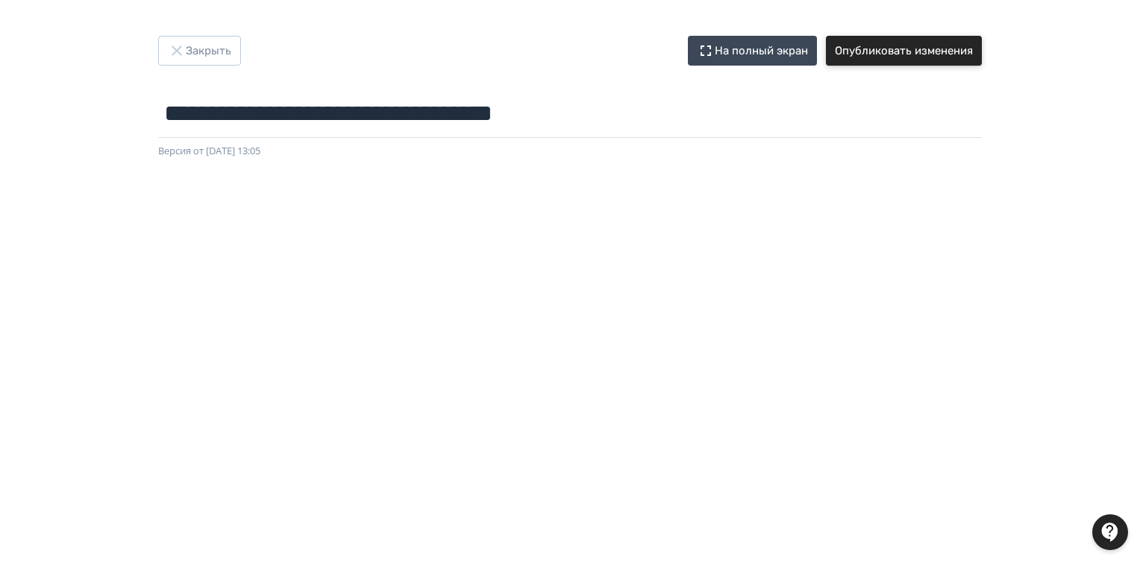
click at [899, 59] on button "Опубликовать изменения" at bounding box center [904, 51] width 156 height 30
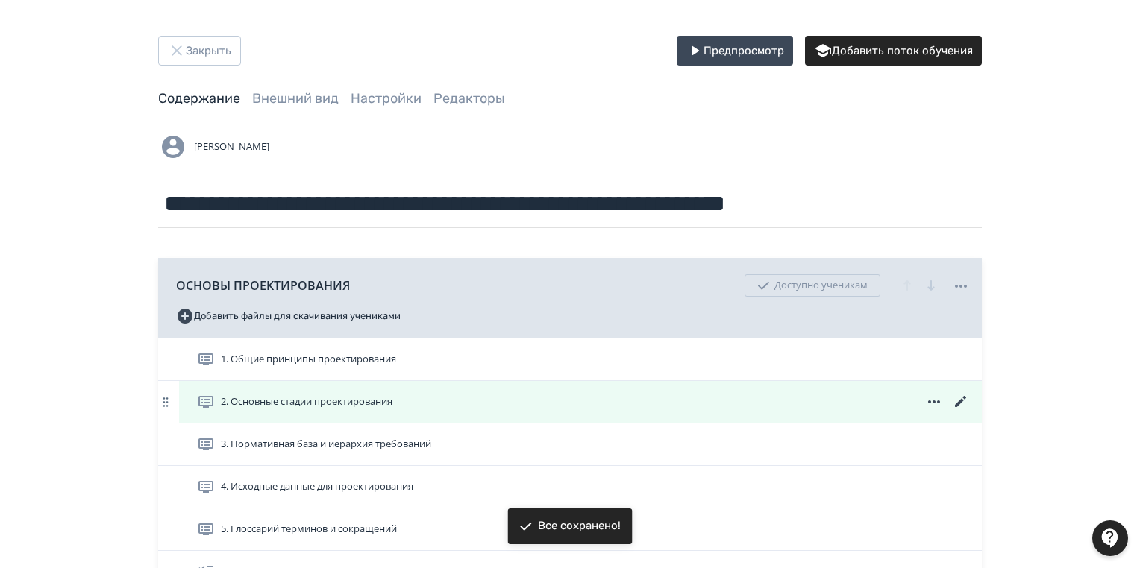
scroll to position [119, 0]
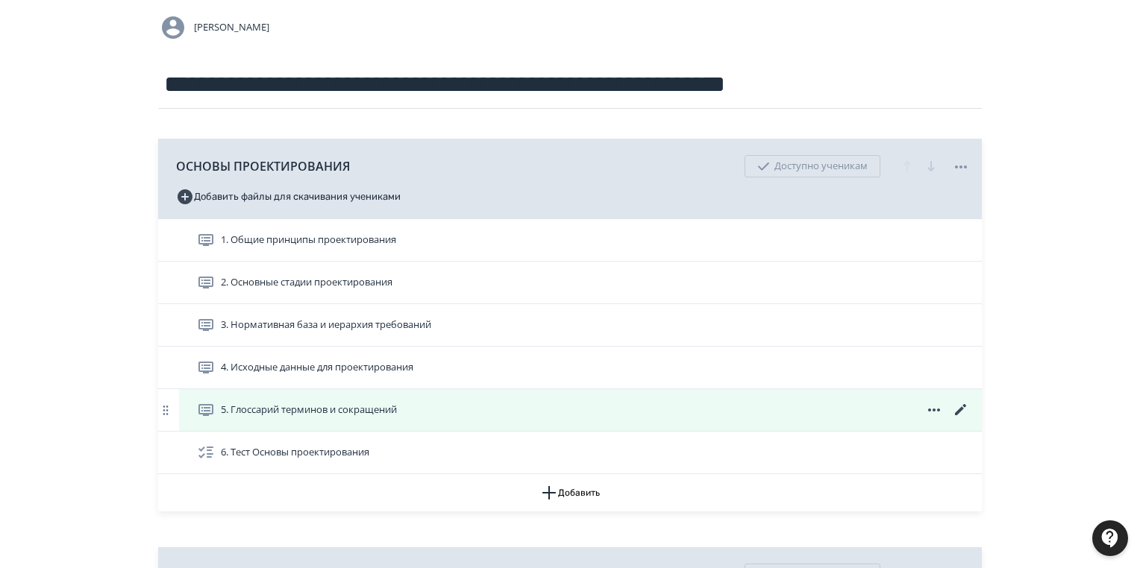
click at [958, 404] on icon at bounding box center [961, 410] width 18 height 18
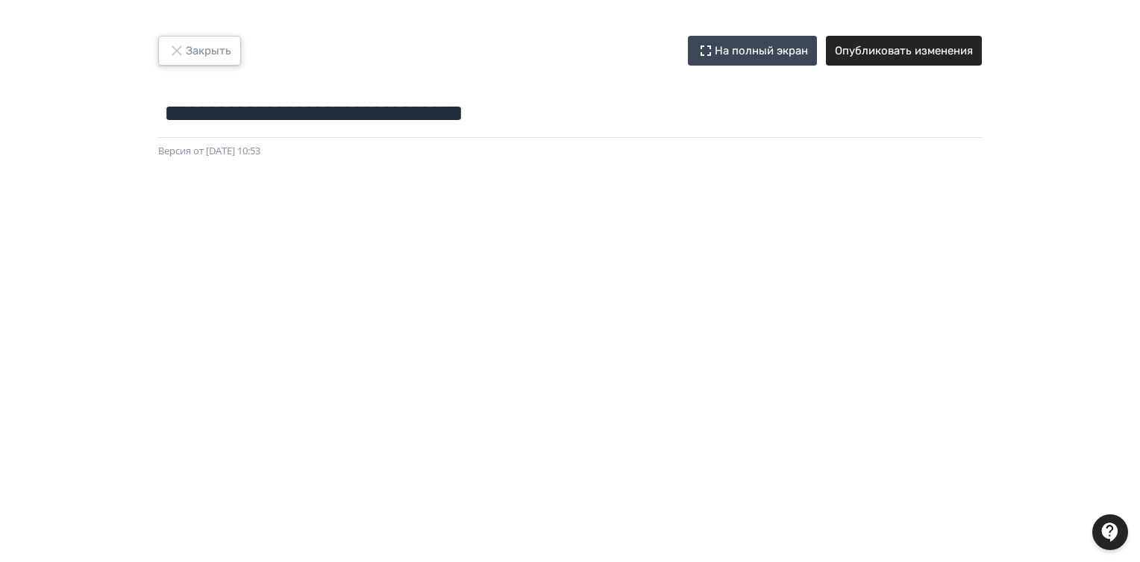
click at [194, 48] on button "Закрыть" at bounding box center [199, 51] width 83 height 30
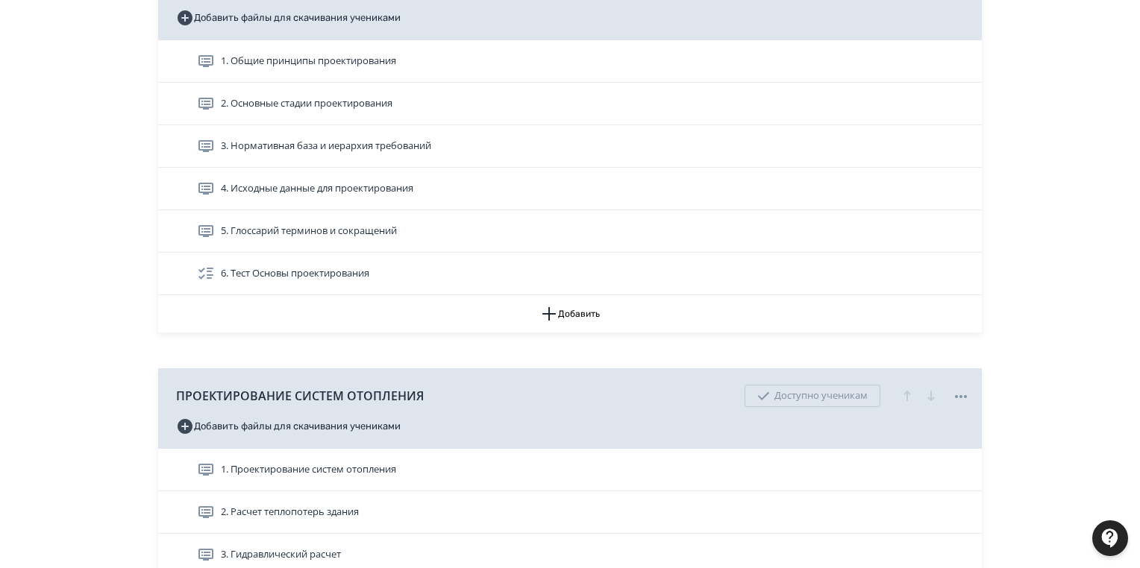
scroll to position [358, 0]
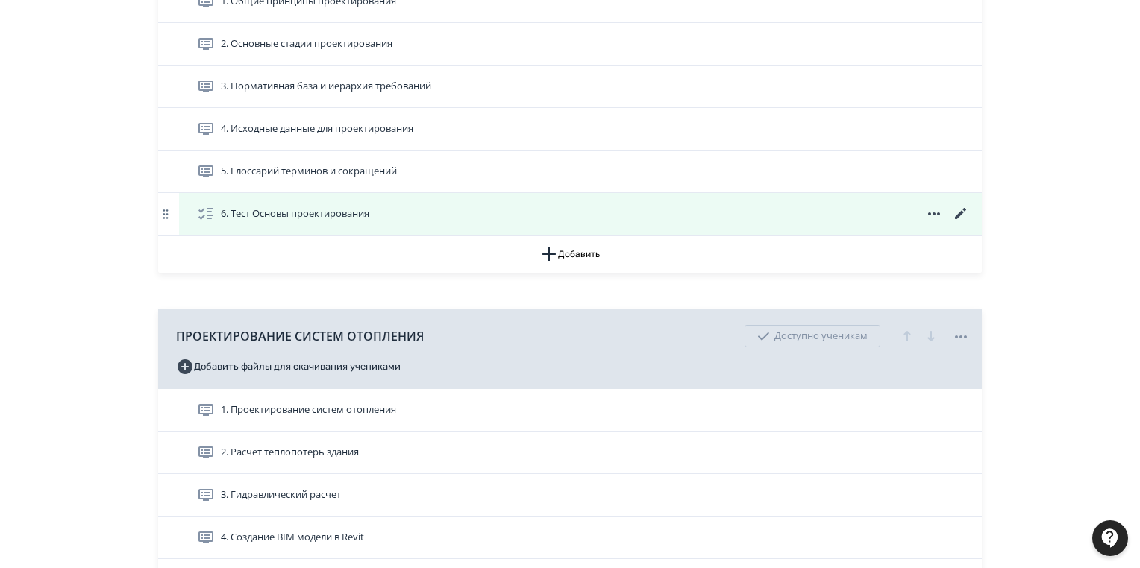
click at [954, 212] on icon at bounding box center [961, 214] width 18 height 18
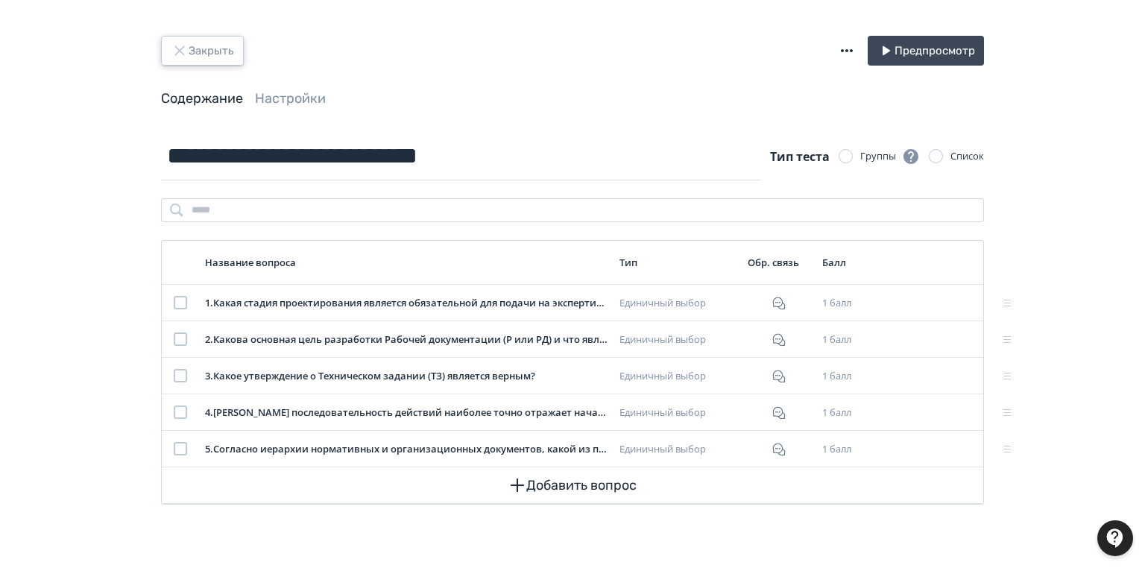
click at [192, 48] on button "Закрыть" at bounding box center [202, 51] width 83 height 30
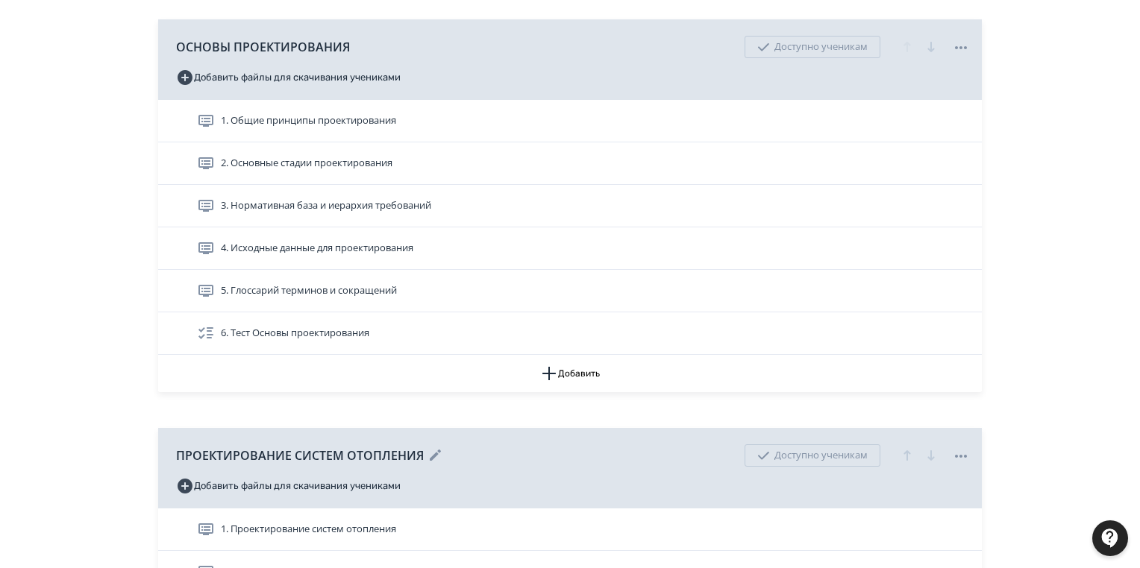
scroll to position [418, 0]
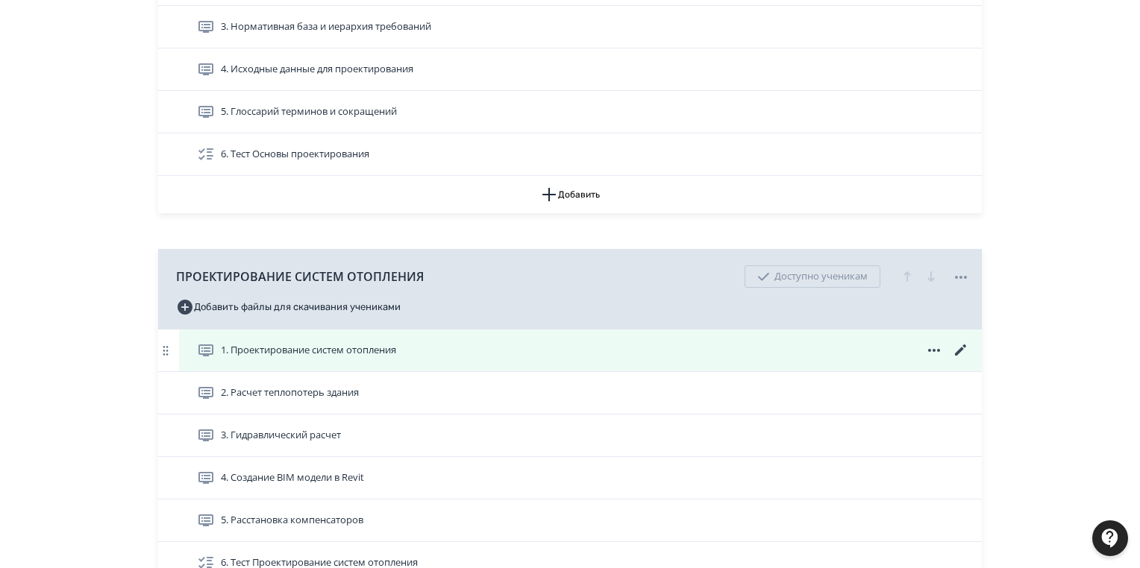
click at [958, 349] on icon at bounding box center [961, 351] width 18 height 18
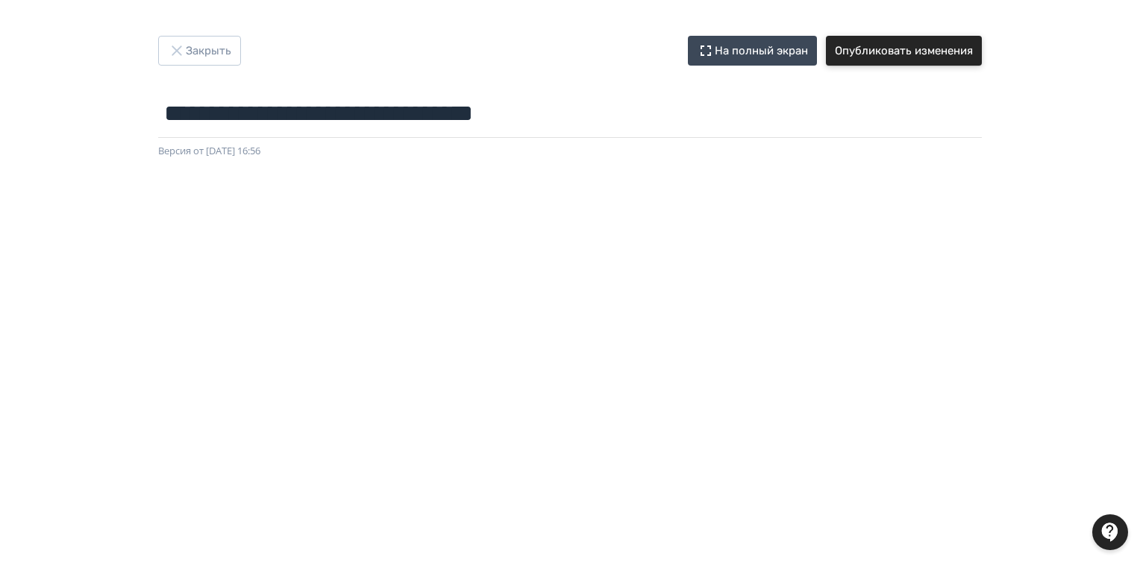
click at [906, 53] on button "Опубликовать изменения" at bounding box center [904, 51] width 156 height 30
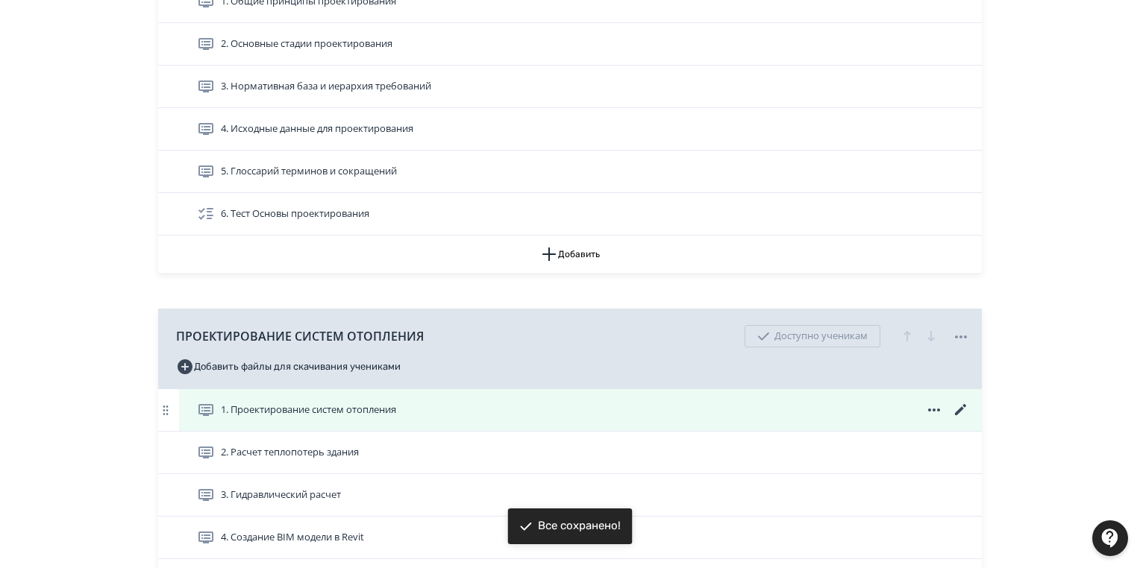
scroll to position [477, 0]
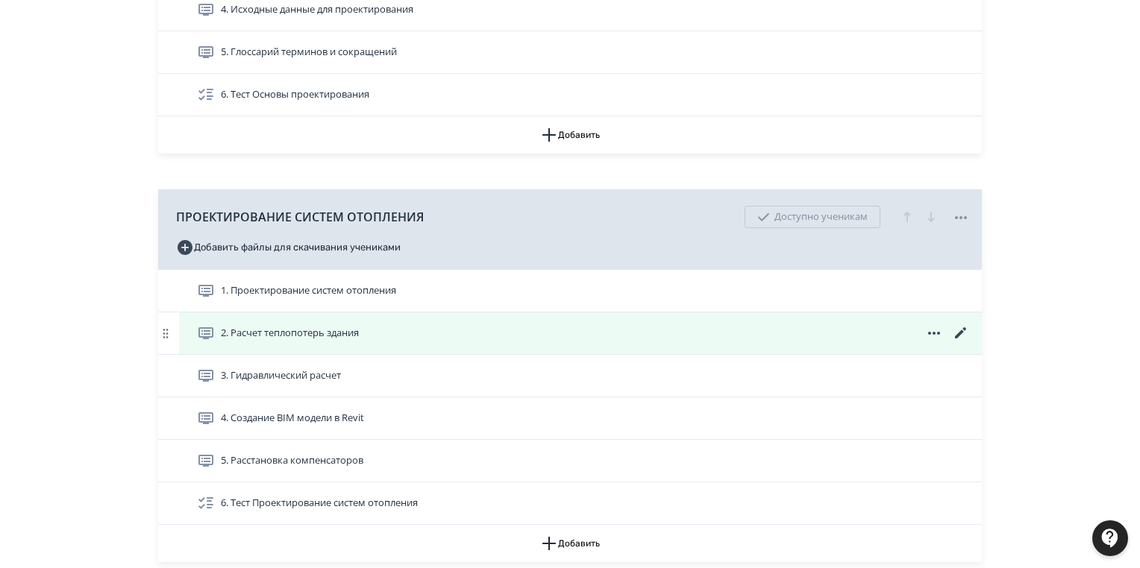
click at [958, 330] on icon at bounding box center [961, 333] width 18 height 18
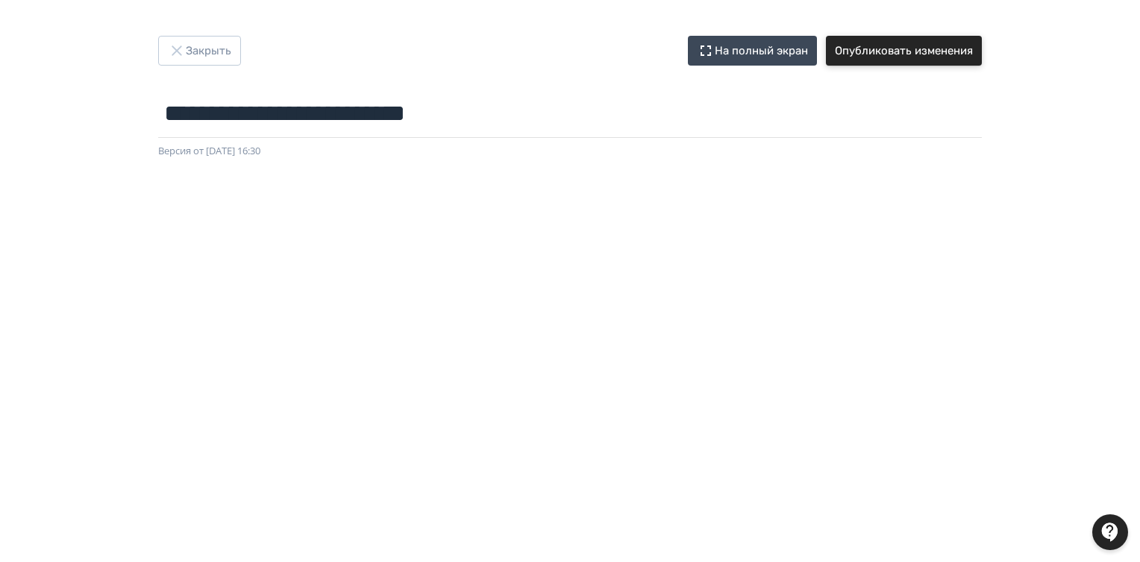
click at [878, 48] on button "Опубликовать изменения" at bounding box center [904, 51] width 156 height 30
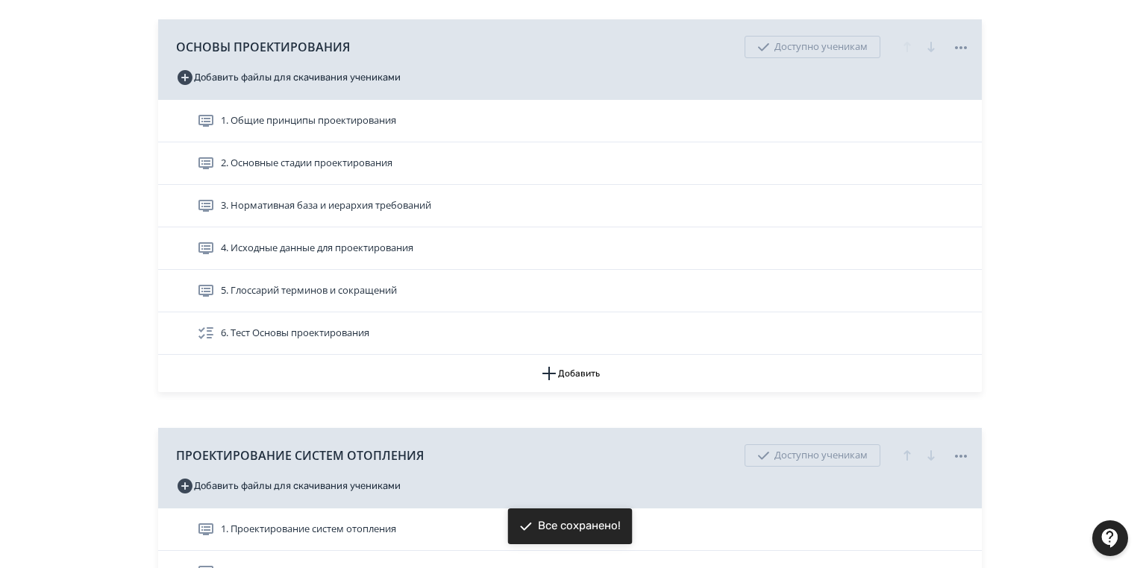
scroll to position [358, 0]
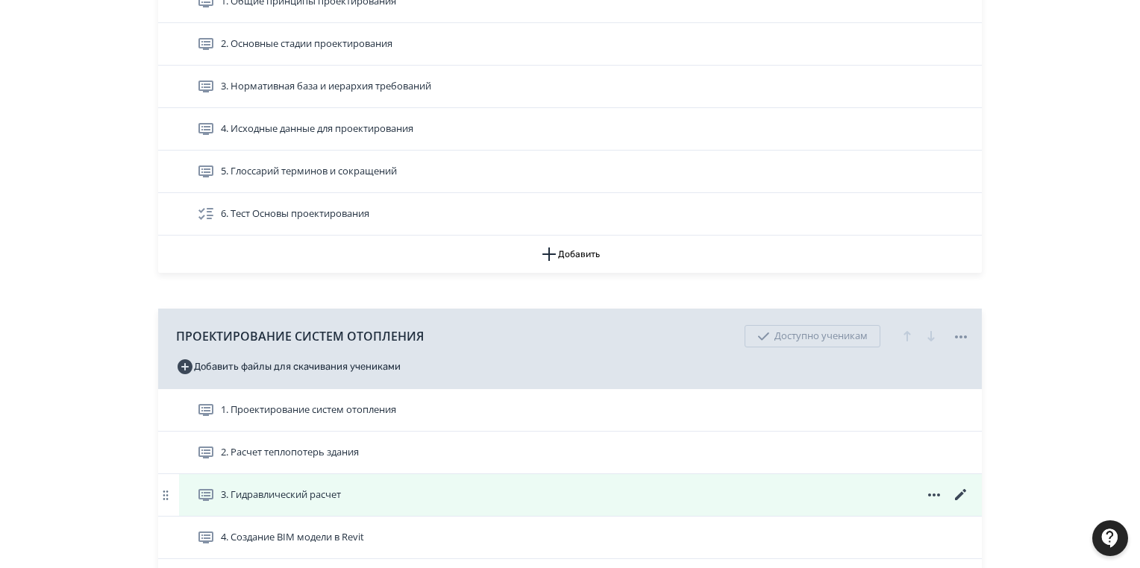
click at [959, 492] on icon at bounding box center [961, 495] width 18 height 18
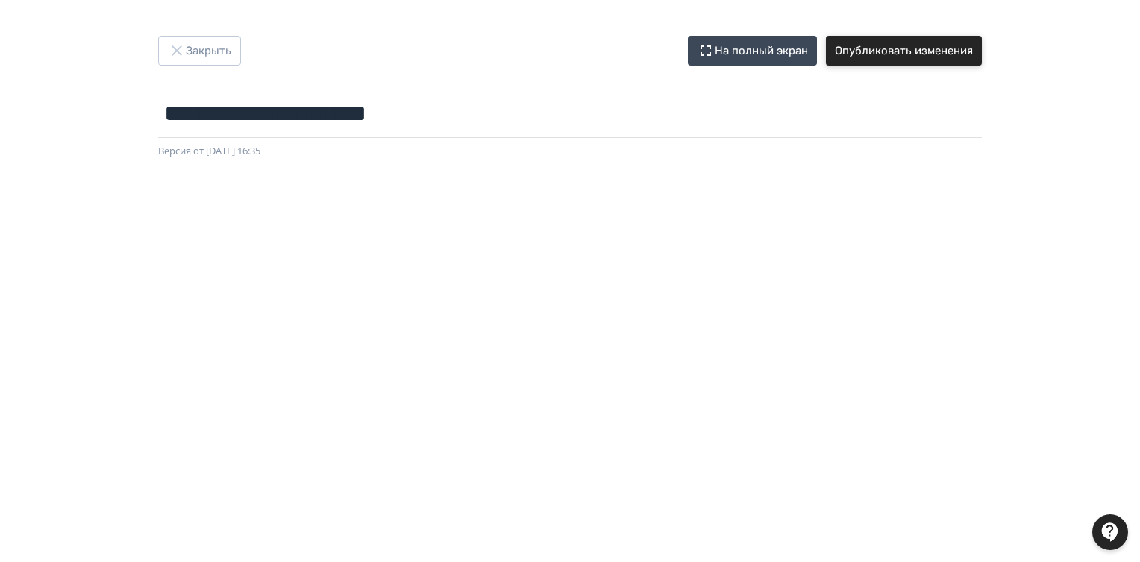
click at [928, 45] on button "Опубликовать изменения" at bounding box center [904, 51] width 156 height 30
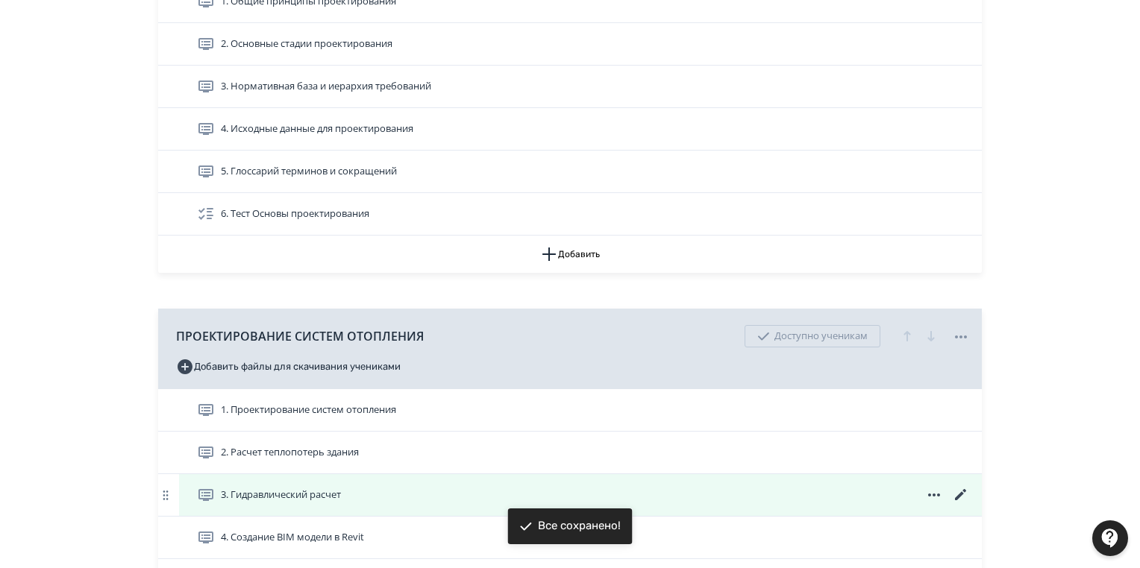
scroll to position [418, 0]
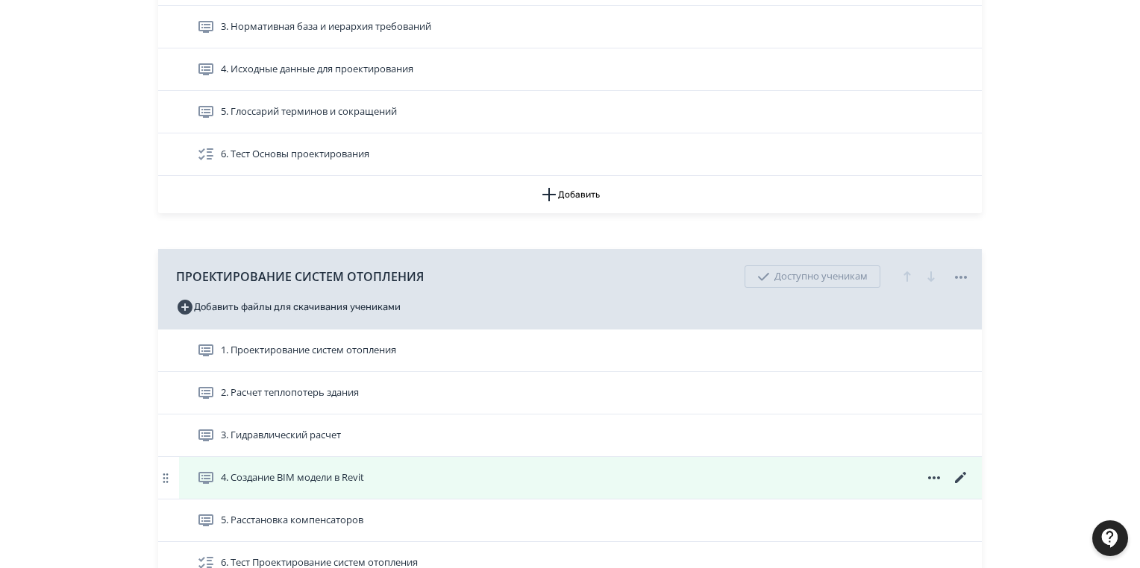
click at [958, 474] on icon at bounding box center [961, 478] width 18 height 18
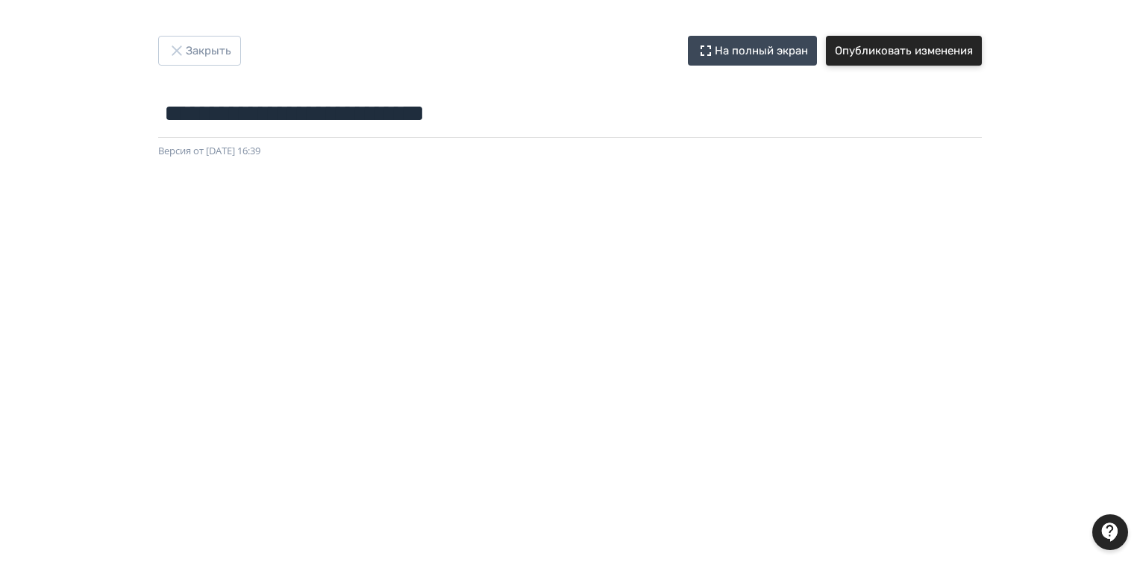
click at [891, 48] on button "Опубликовать изменения" at bounding box center [904, 51] width 156 height 30
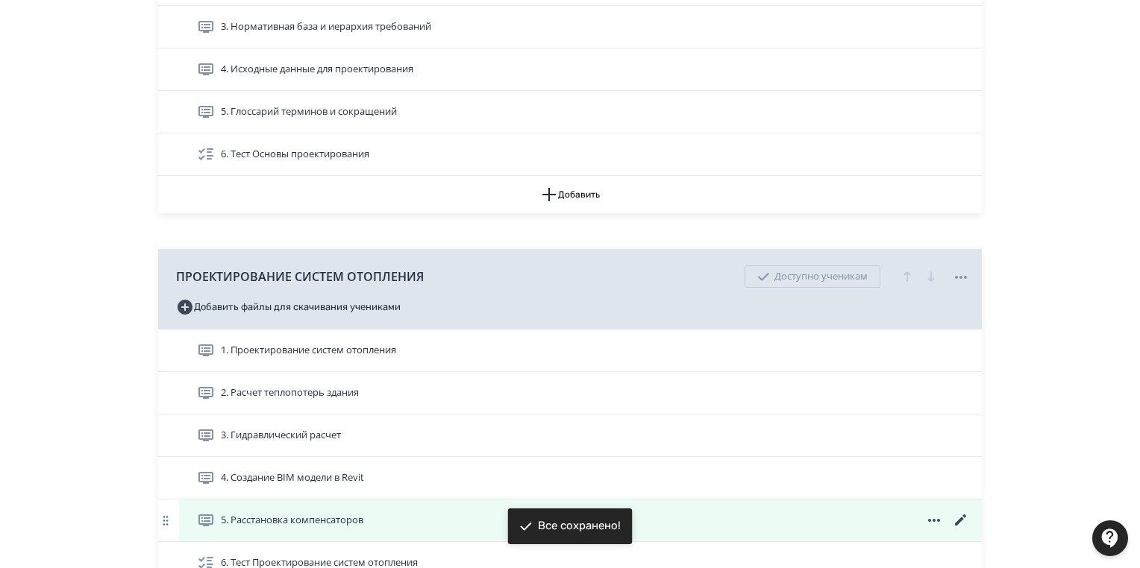
scroll to position [477, 0]
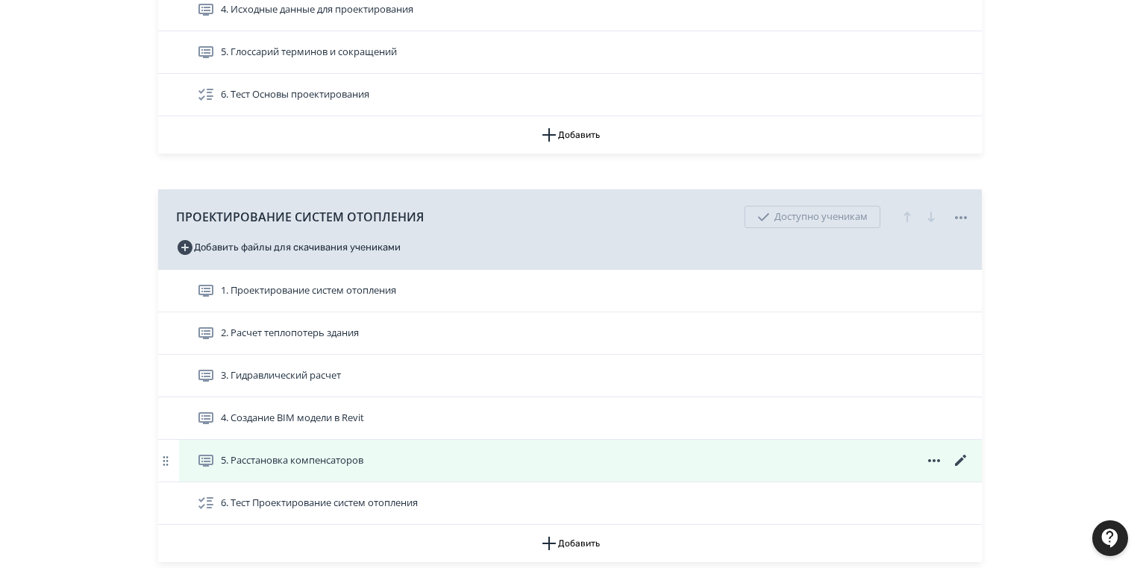
click at [960, 457] on icon at bounding box center [961, 461] width 18 height 18
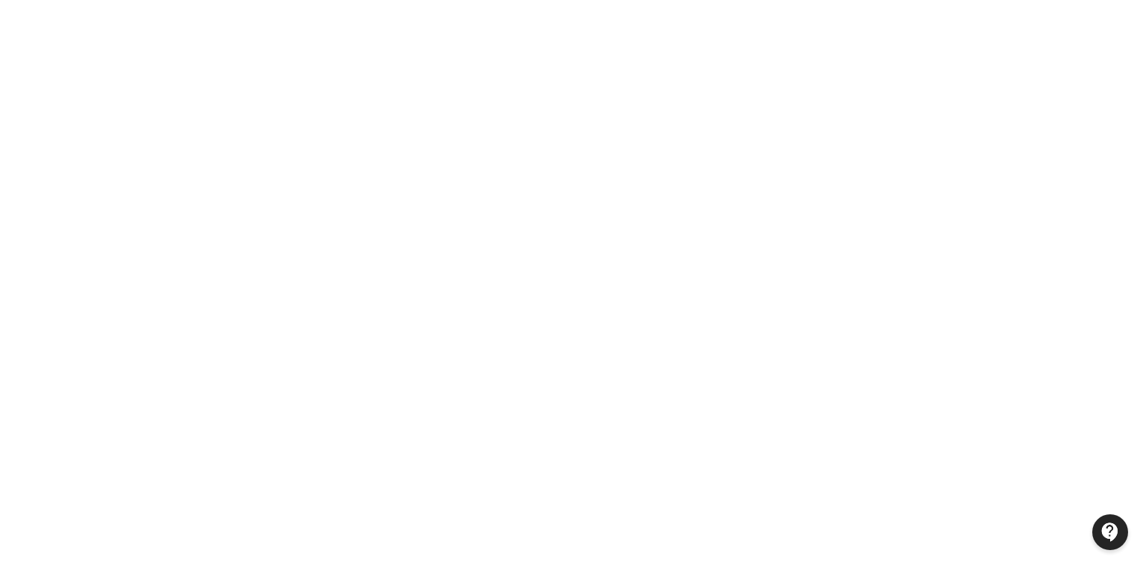
scroll to position [296, 0]
drag, startPoint x: 1139, startPoint y: 424, endPoint x: 1142, endPoint y: 319, distance: 104.5
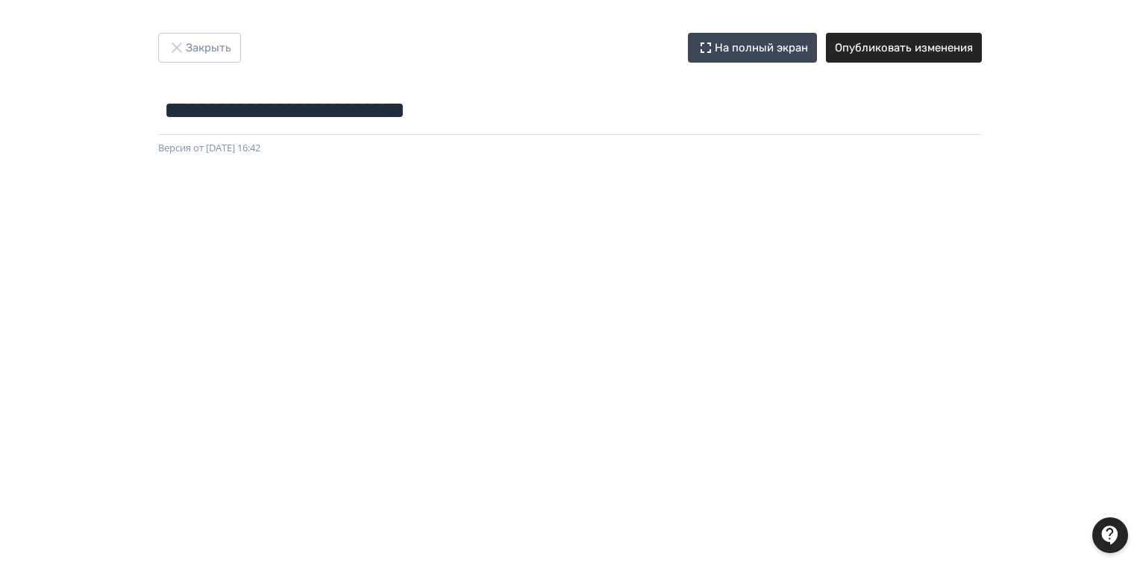
scroll to position [0, 0]
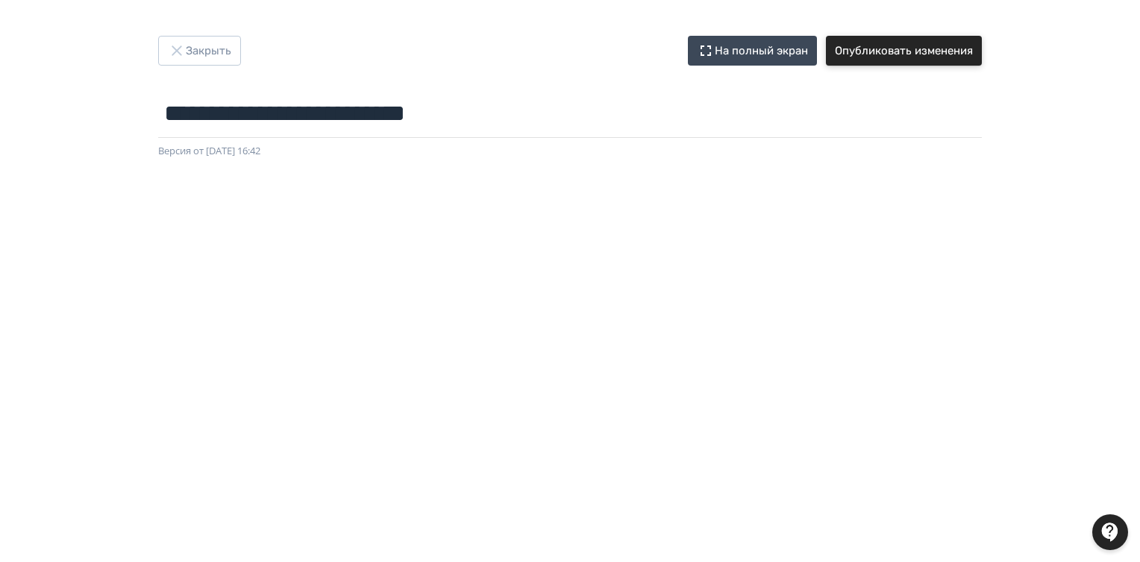
click at [940, 57] on button "Опубликовать изменения" at bounding box center [904, 51] width 156 height 30
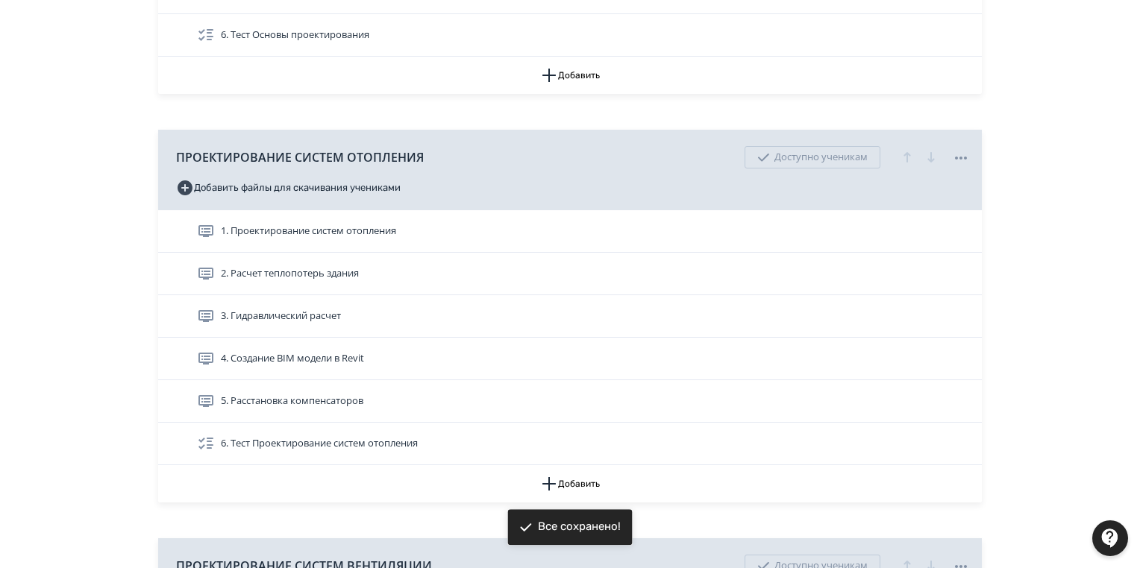
scroll to position [597, 0]
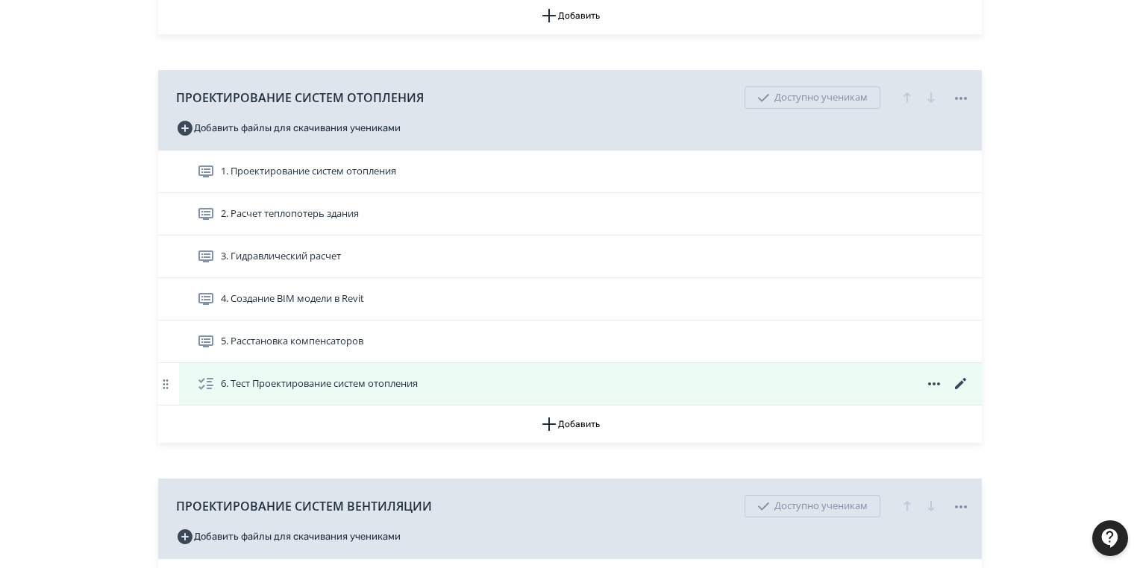
click at [958, 378] on icon at bounding box center [961, 384] width 18 height 18
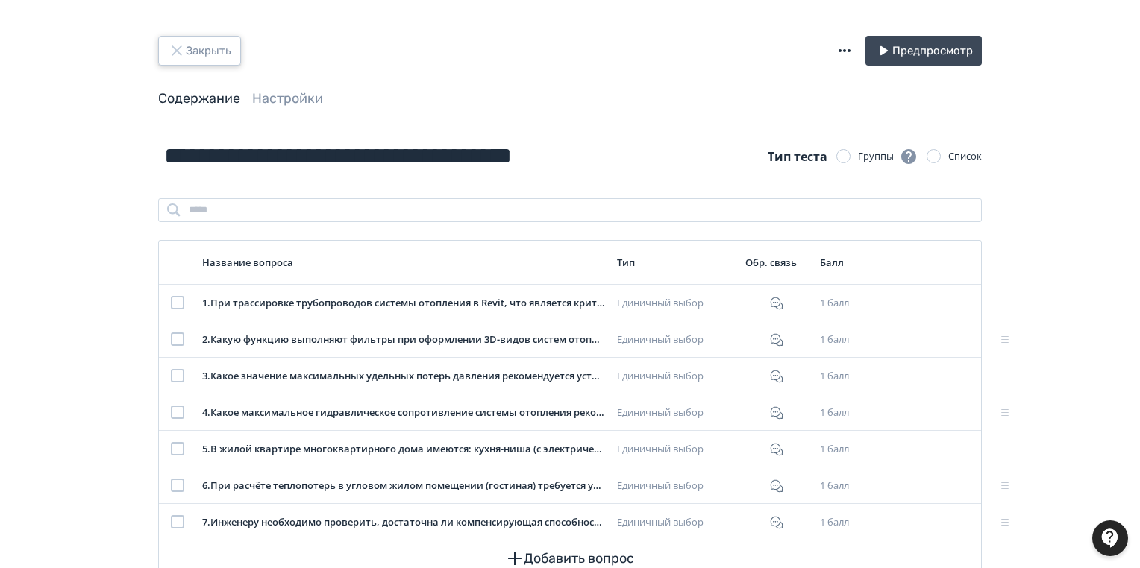
click at [171, 48] on icon "button" at bounding box center [177, 51] width 18 height 18
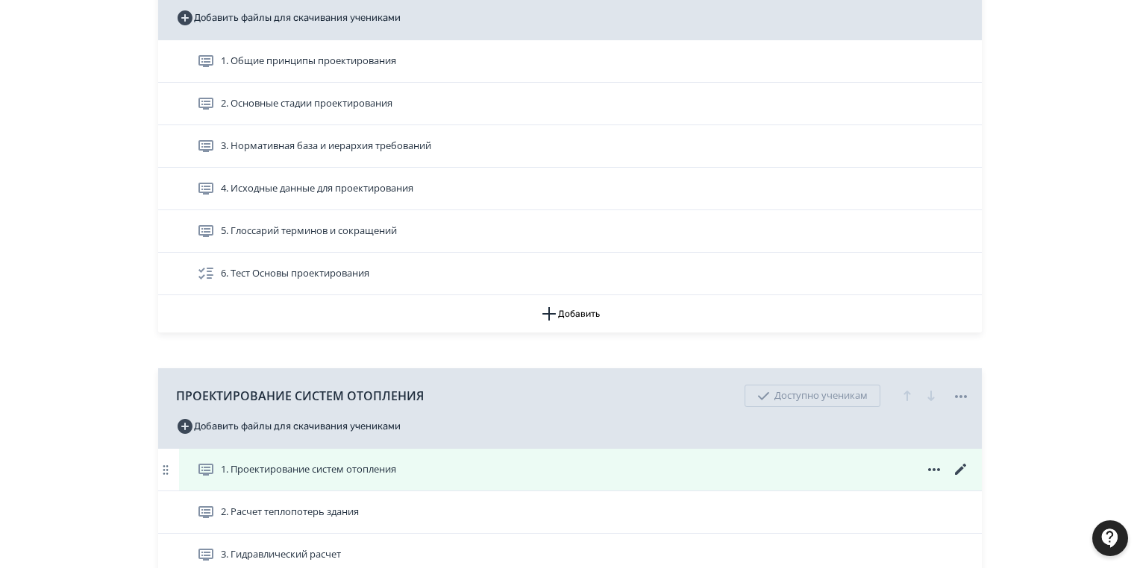
scroll to position [477, 0]
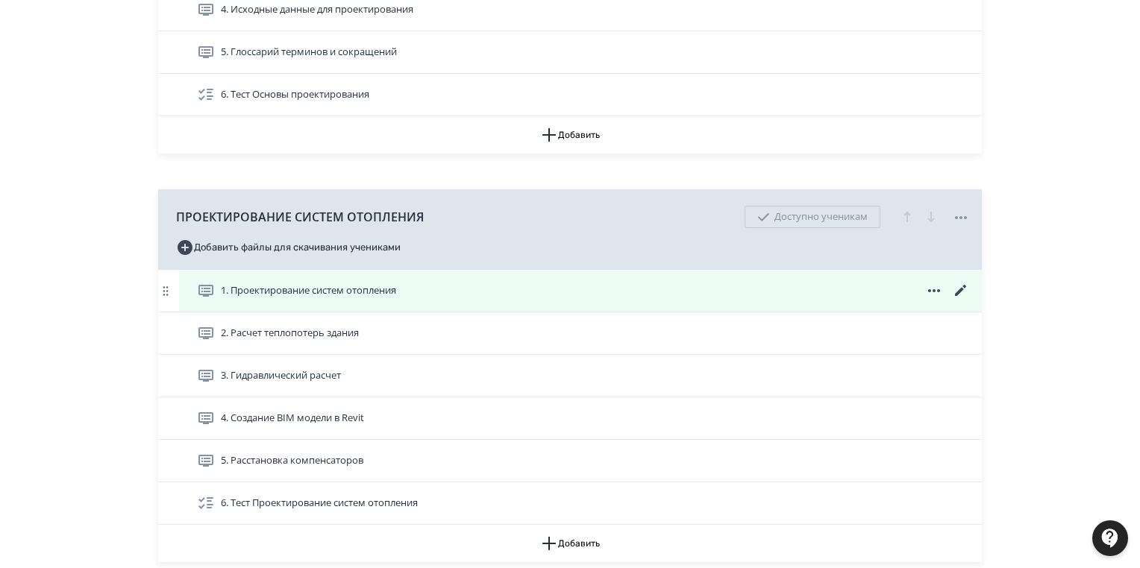
click at [957, 283] on icon at bounding box center [961, 291] width 18 height 18
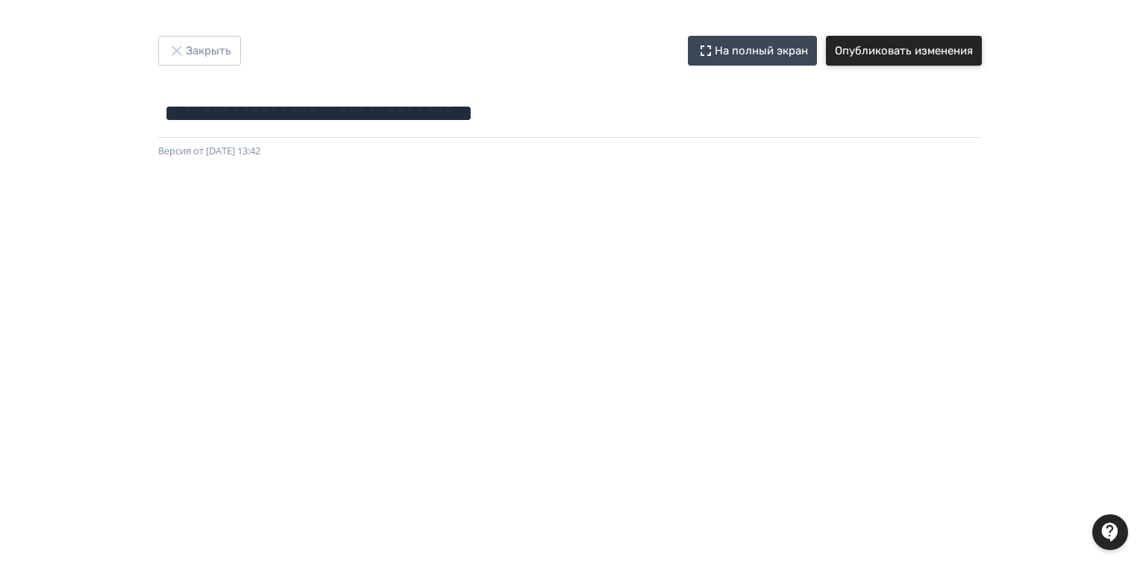
click at [946, 55] on button "Опубликовать изменения" at bounding box center [904, 51] width 156 height 30
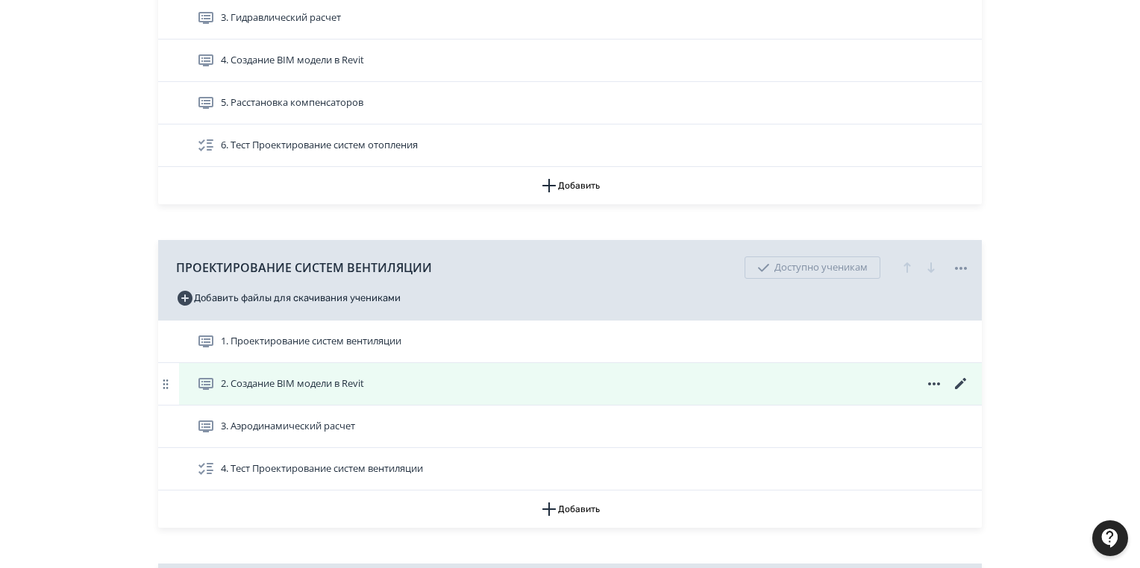
scroll to position [895, 0]
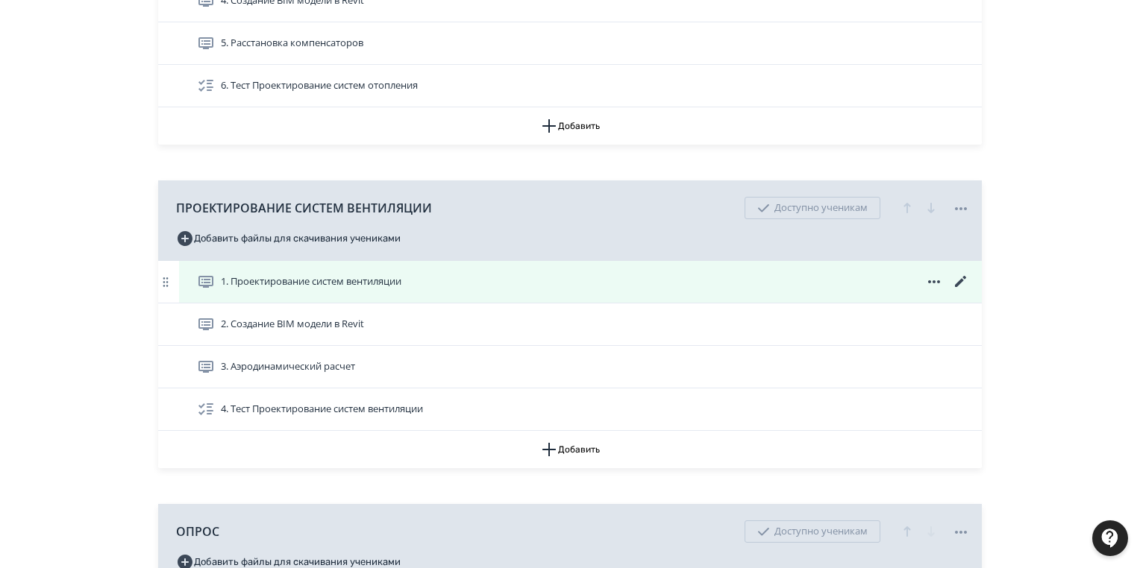
click at [957, 281] on icon at bounding box center [961, 282] width 18 height 18
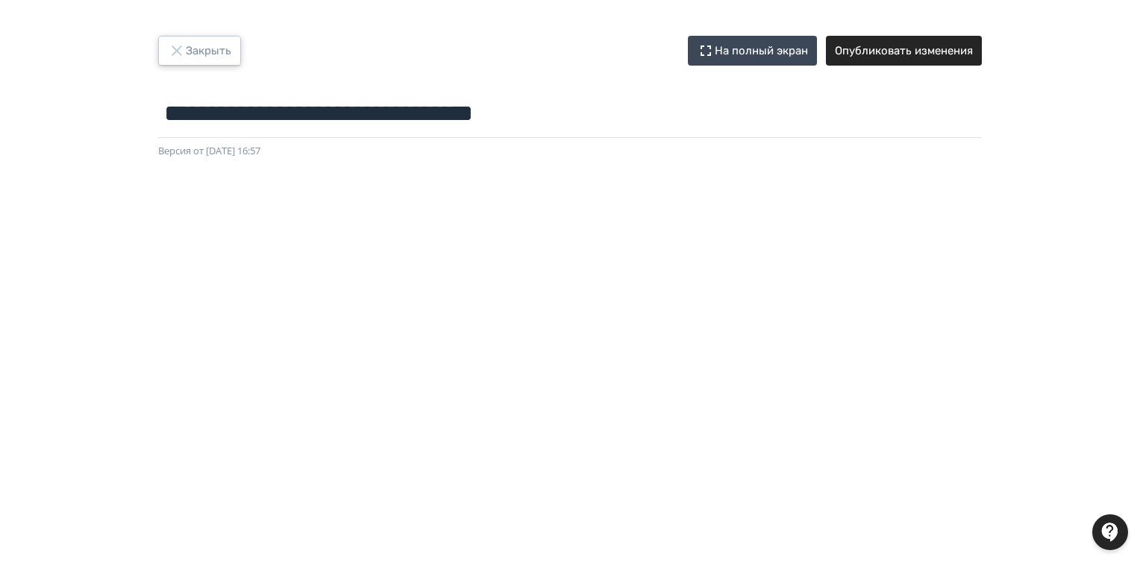
click at [208, 54] on button "Закрыть" at bounding box center [199, 51] width 83 height 30
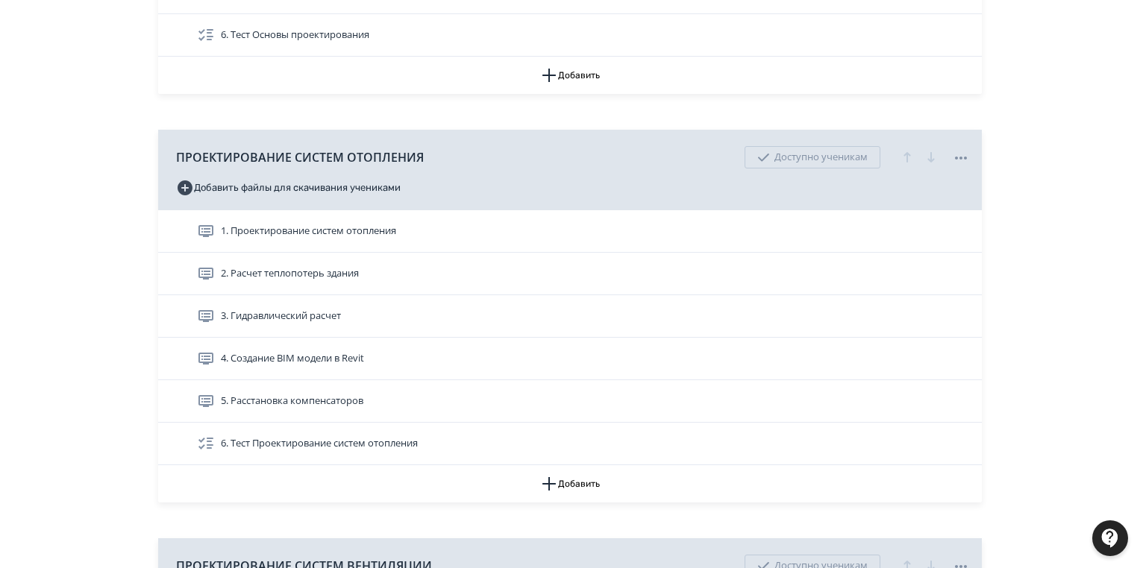
scroll to position [776, 0]
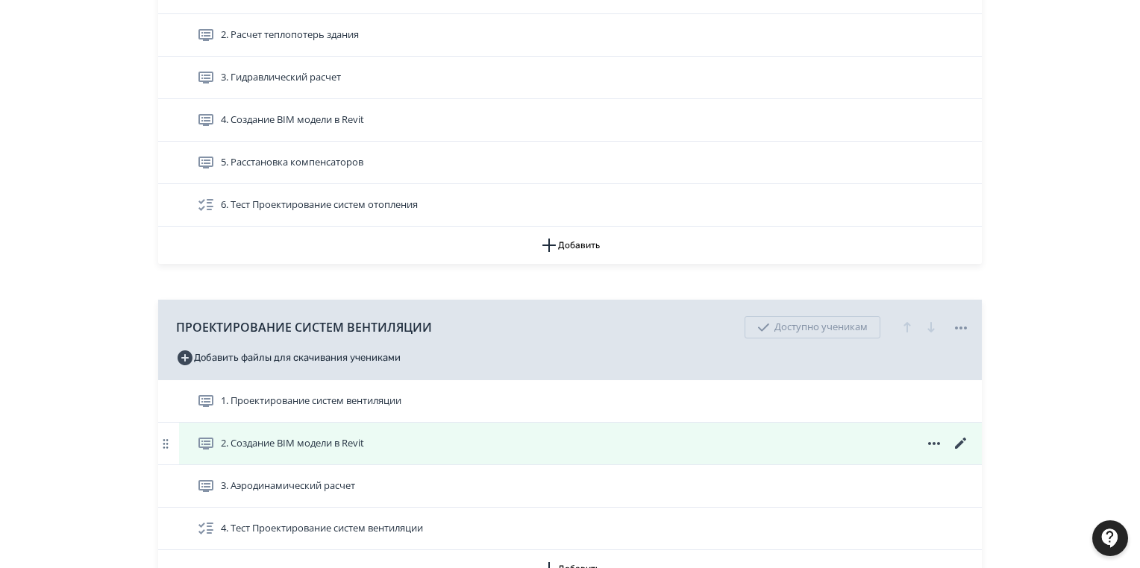
click at [961, 443] on icon at bounding box center [960, 443] width 11 height 11
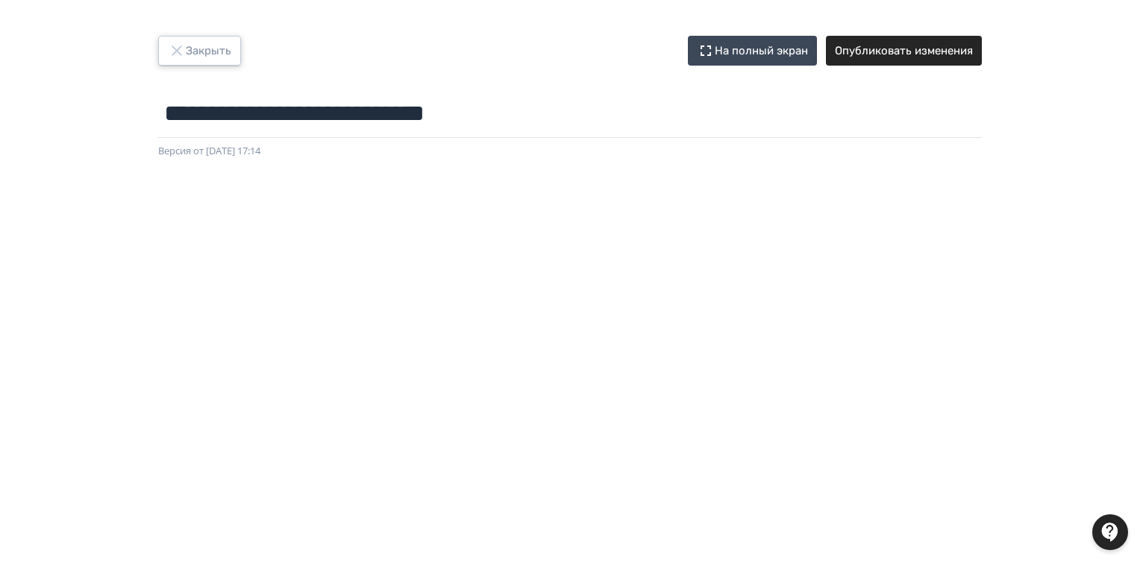
click at [216, 48] on button "Закрыть" at bounding box center [199, 51] width 83 height 30
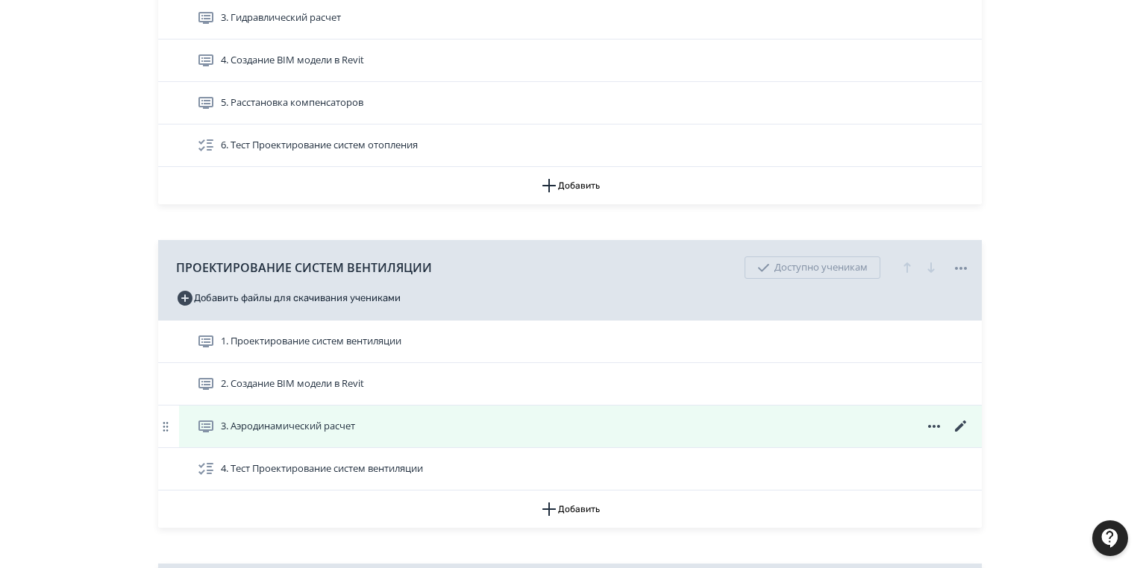
scroll to position [895, 0]
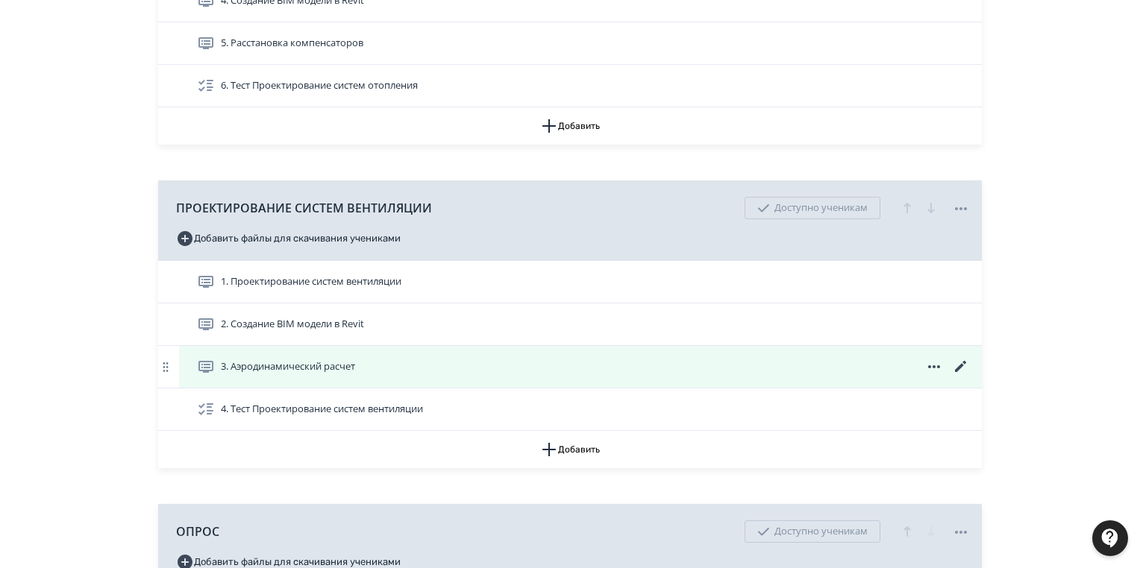
click at [962, 362] on icon at bounding box center [961, 367] width 18 height 18
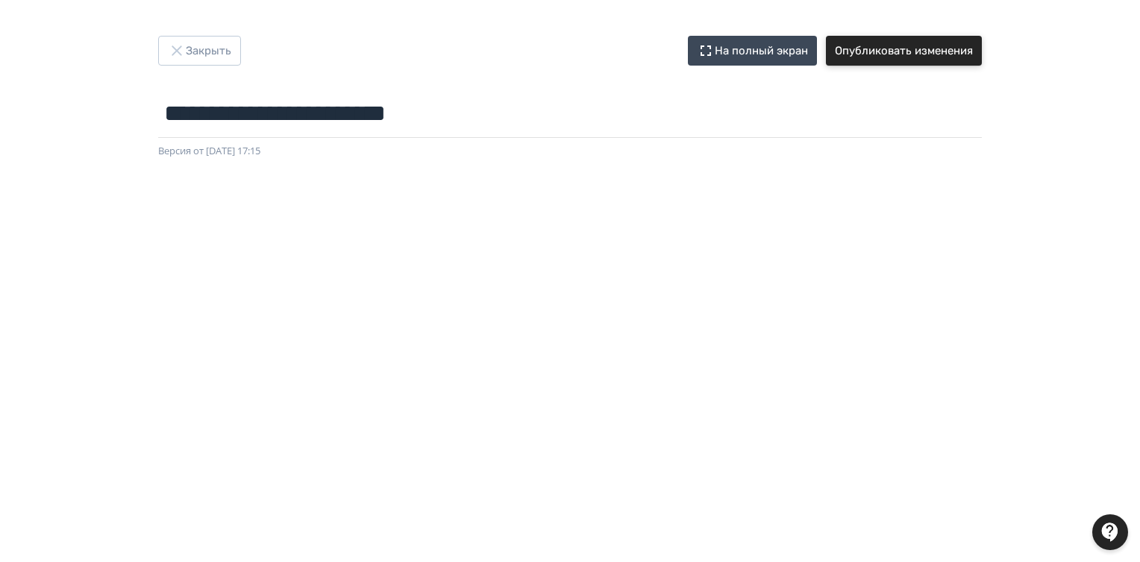
click at [917, 48] on button "Опубликовать изменения" at bounding box center [904, 51] width 156 height 30
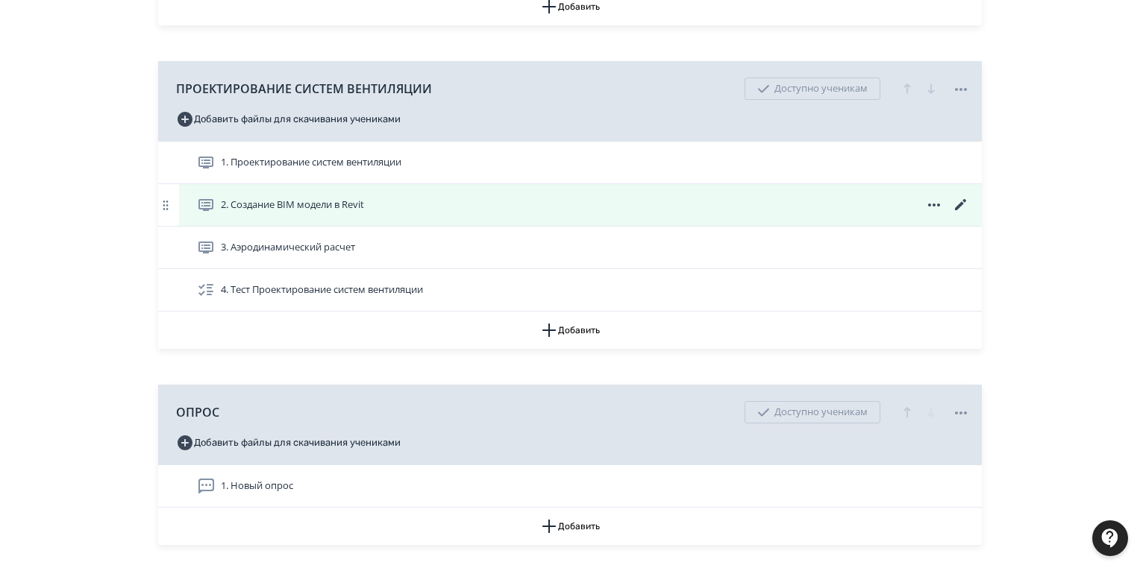
scroll to position [1074, 0]
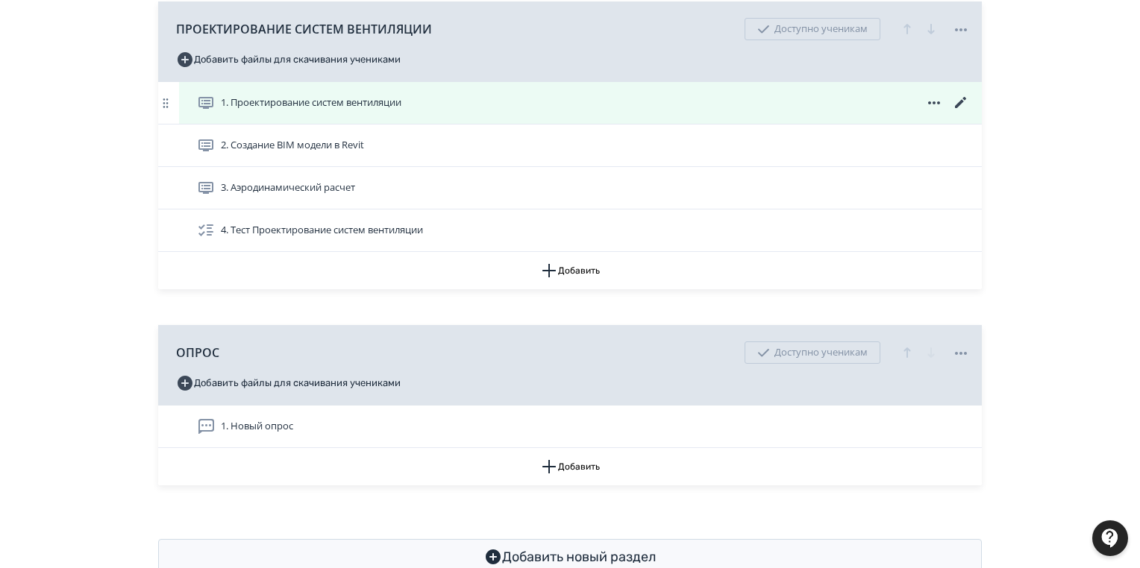
click at [957, 100] on icon at bounding box center [961, 103] width 18 height 18
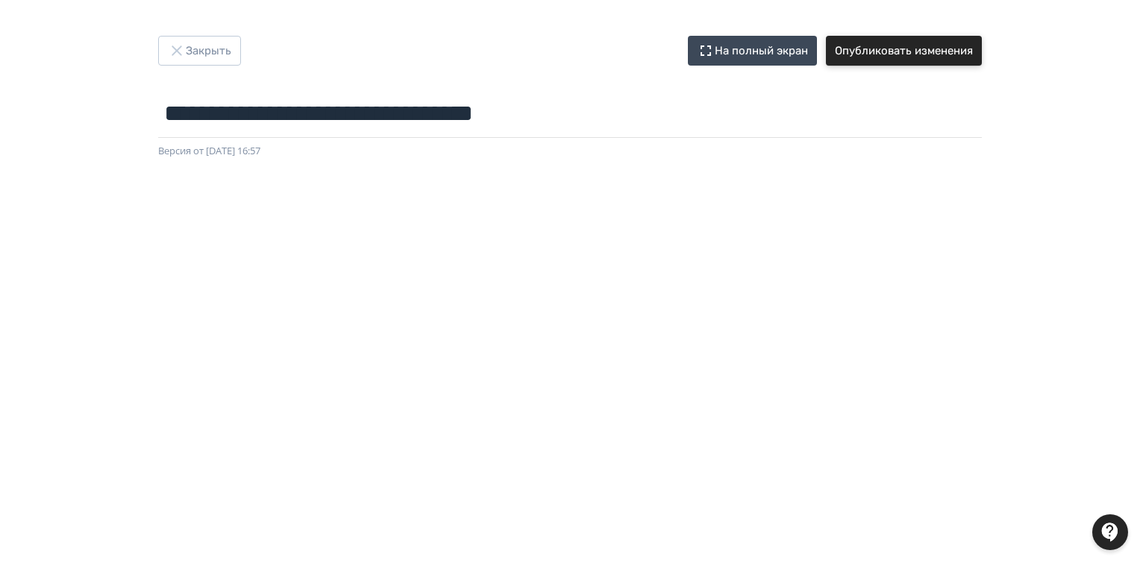
click at [927, 60] on button "Опубликовать изменения" at bounding box center [904, 51] width 156 height 30
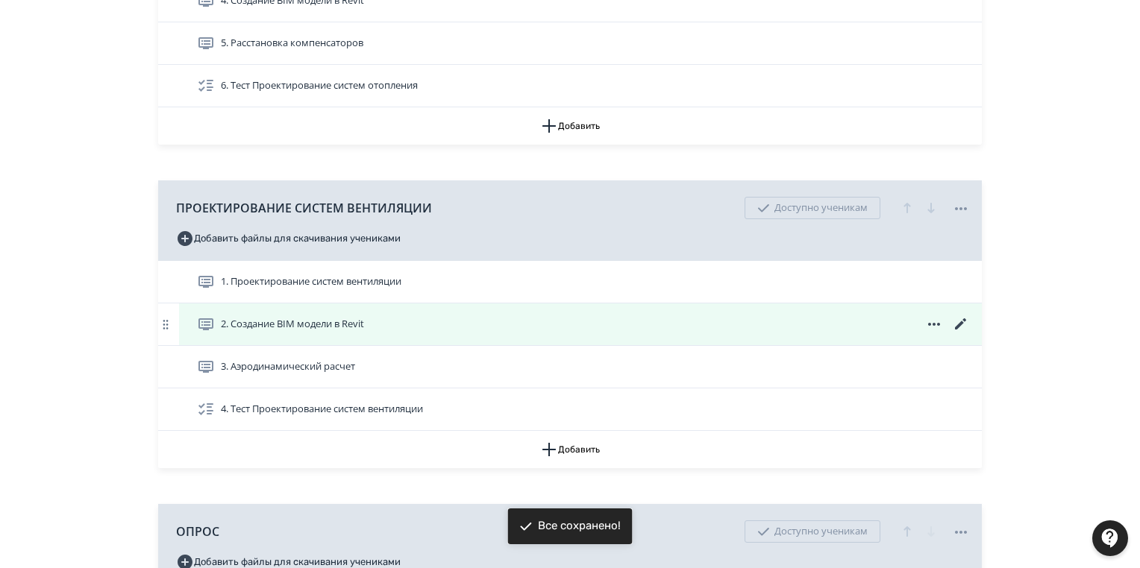
scroll to position [1115, 0]
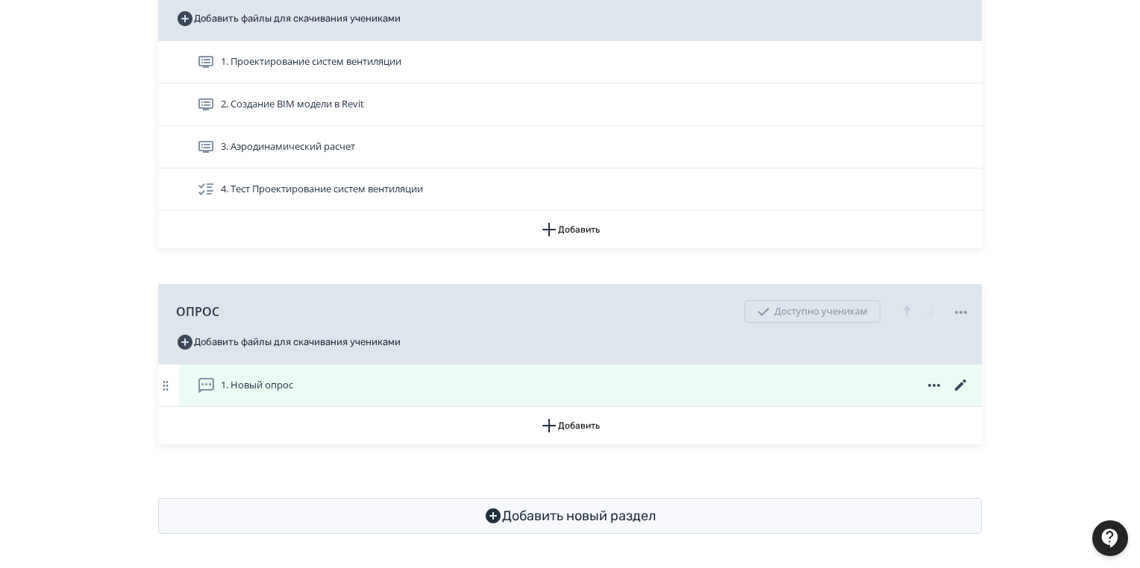
click at [268, 380] on span "1. Новый опрос" at bounding box center [257, 385] width 72 height 15
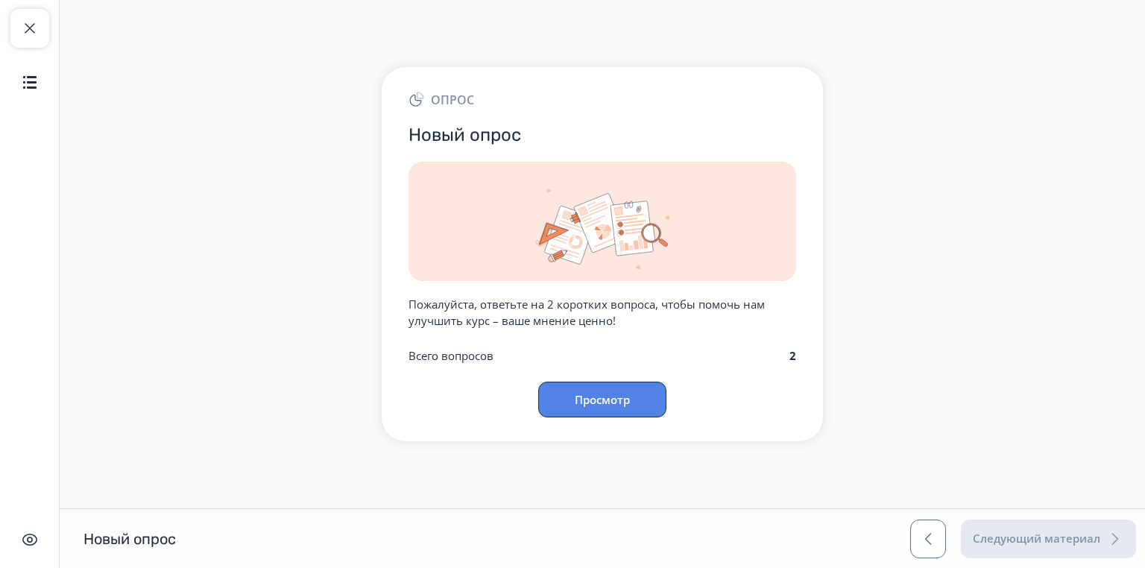
click at [578, 407] on button "Просмотр" at bounding box center [602, 400] width 128 height 36
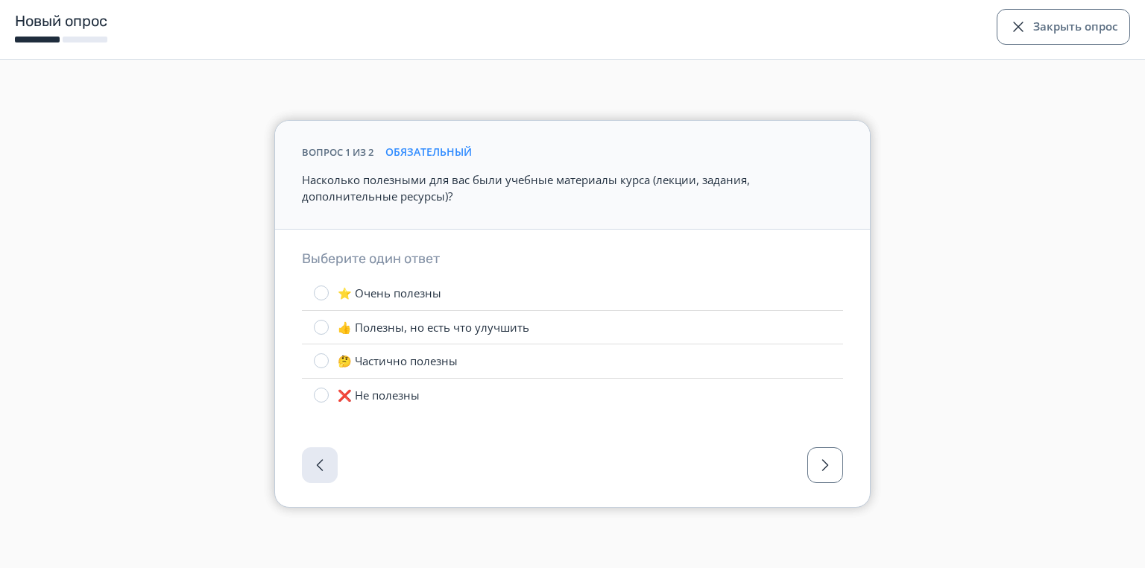
click at [845, 451] on div at bounding box center [572, 470] width 595 height 75
click at [829, 467] on span "button" at bounding box center [826, 465] width 18 height 18
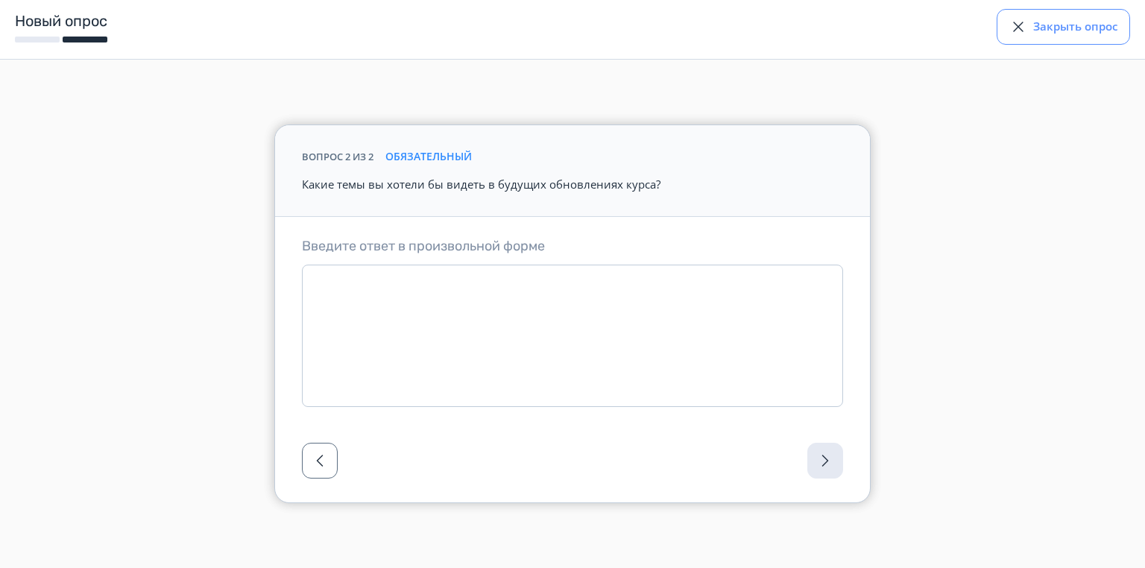
click at [1038, 34] on button "Закрыть опрос" at bounding box center [1063, 27] width 133 height 36
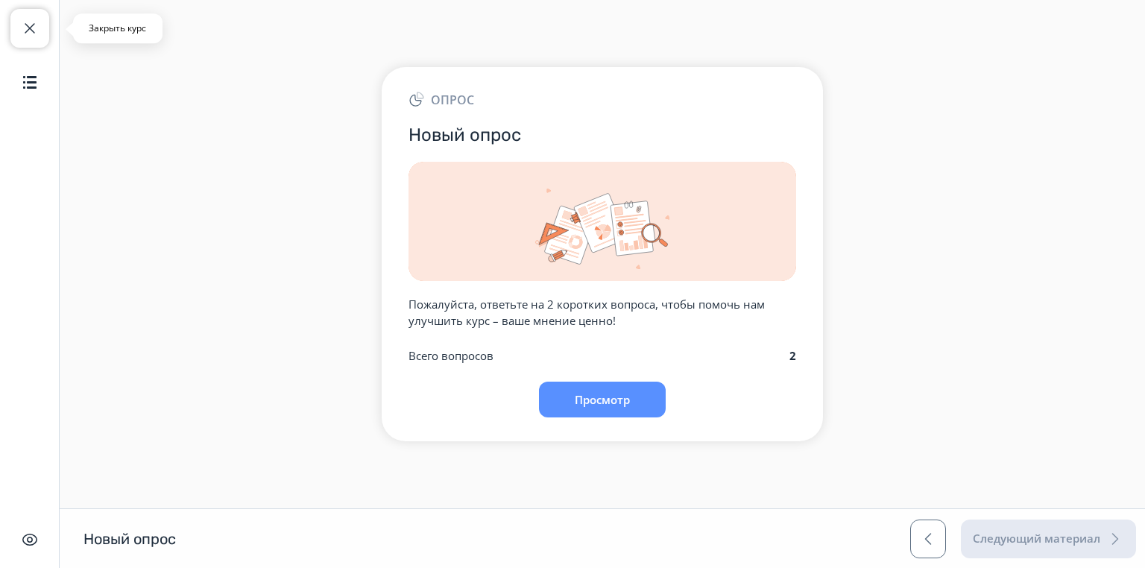
click at [28, 27] on span "button" at bounding box center [30, 28] width 18 height 18
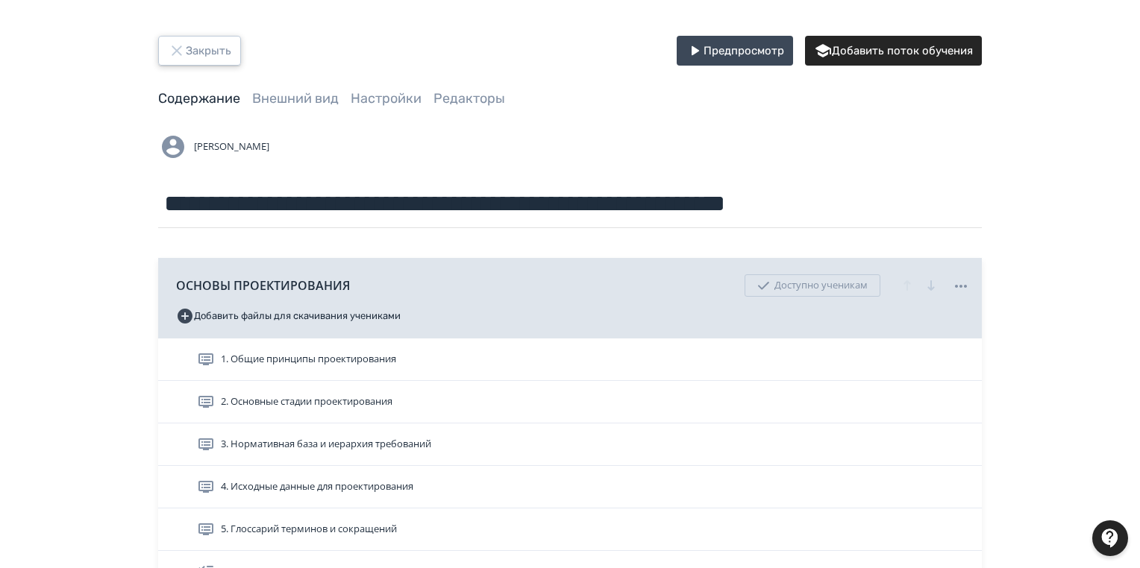
click at [204, 49] on button "Закрыть" at bounding box center [199, 51] width 83 height 30
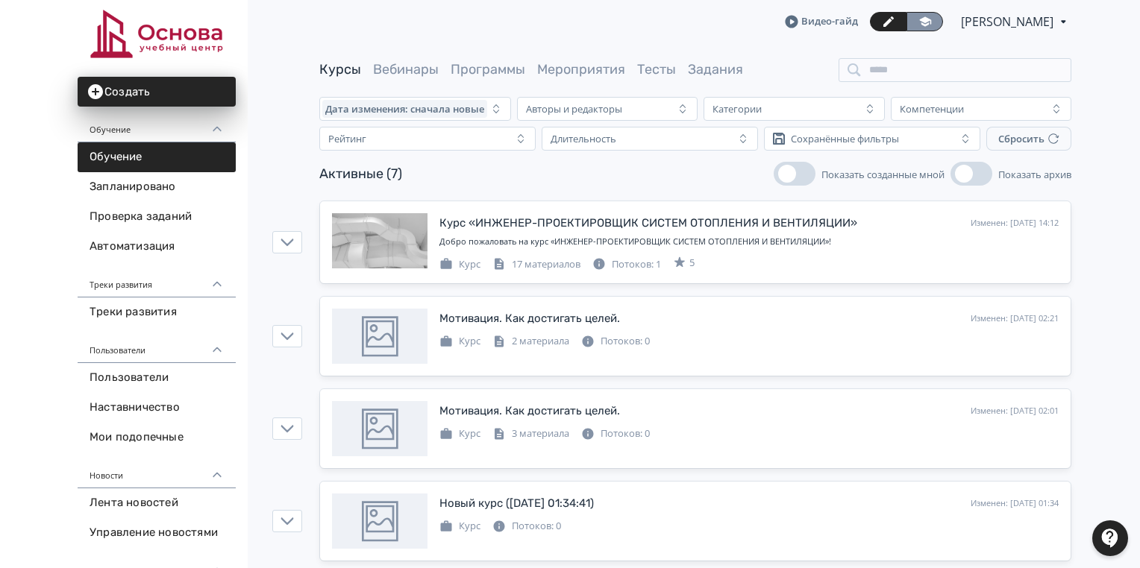
click at [918, 16] on icon at bounding box center [924, 21] width 13 height 13
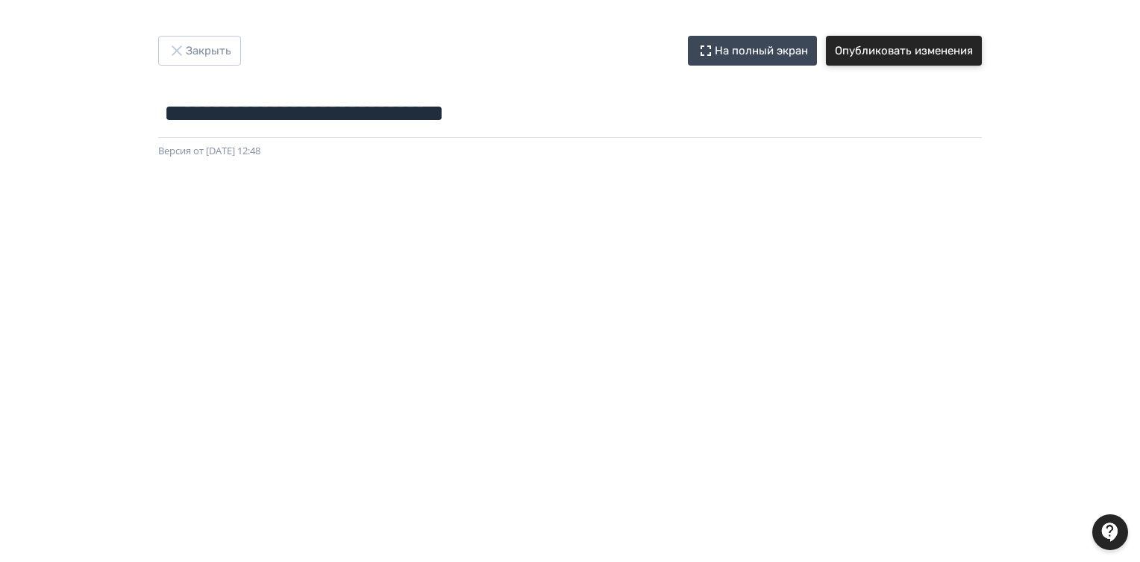
click at [856, 49] on button "Опубликовать изменения" at bounding box center [904, 51] width 156 height 30
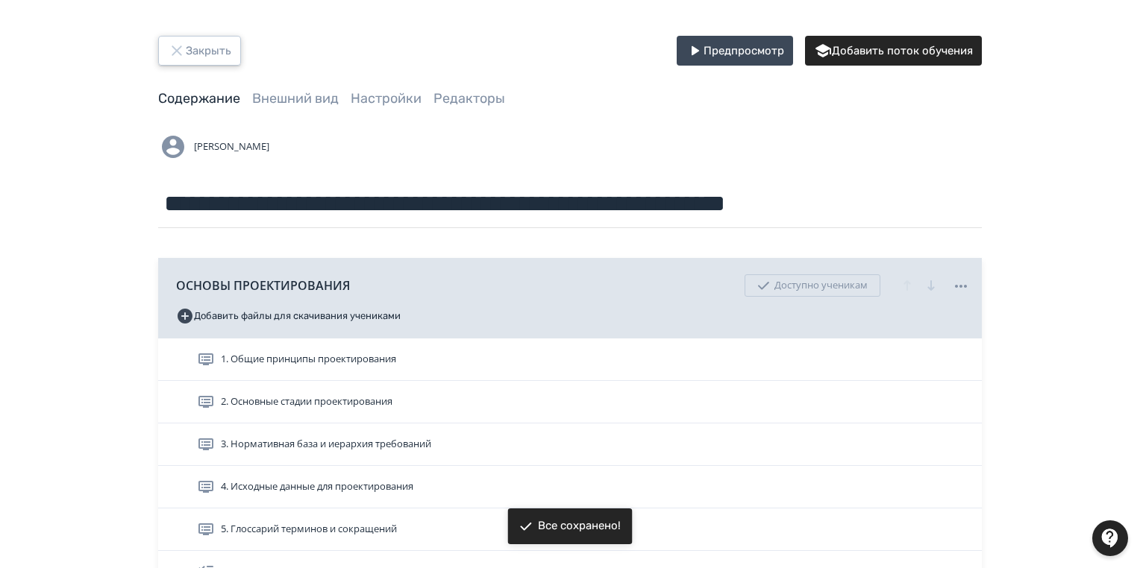
click at [200, 56] on button "Закрыть" at bounding box center [199, 51] width 83 height 30
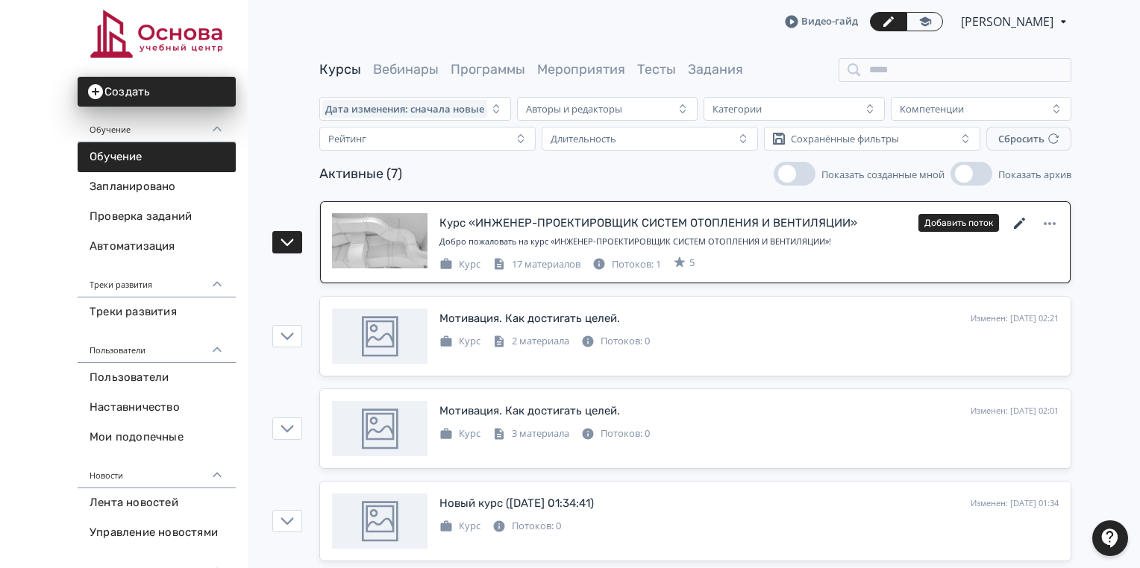
click at [1011, 225] on icon at bounding box center [1019, 224] width 18 height 18
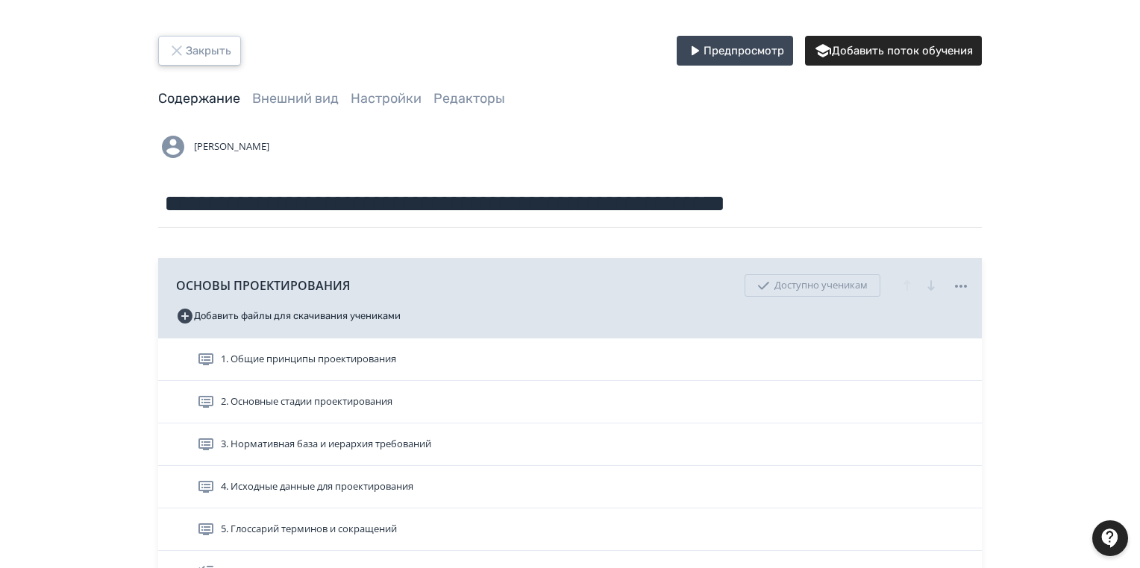
click at [198, 44] on button "Закрыть" at bounding box center [199, 51] width 83 height 30
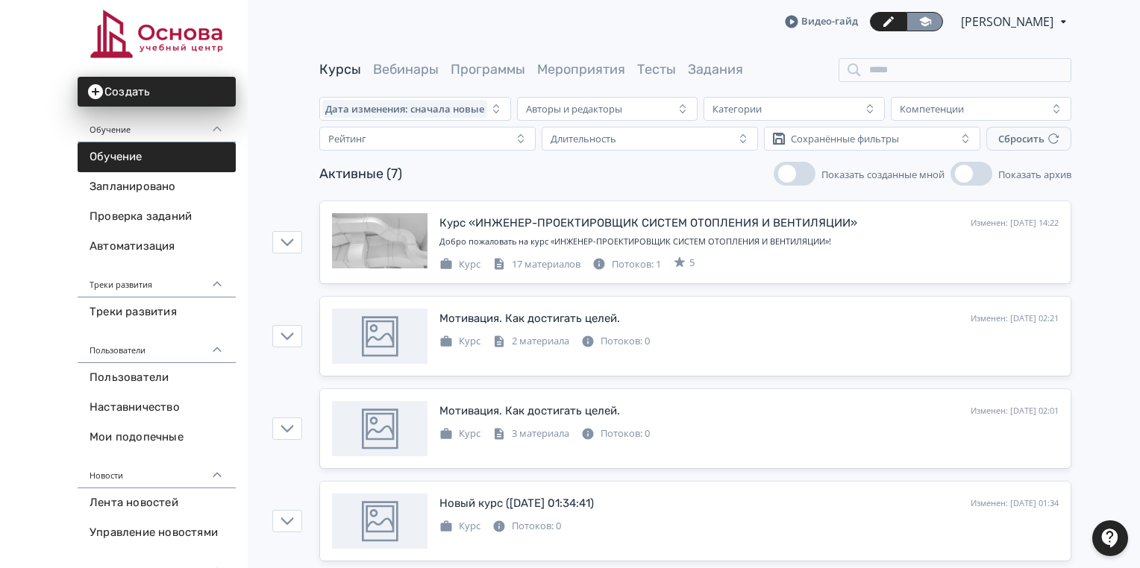
click at [919, 23] on icon at bounding box center [925, 21] width 12 height 10
